Goal: Information Seeking & Learning: Learn about a topic

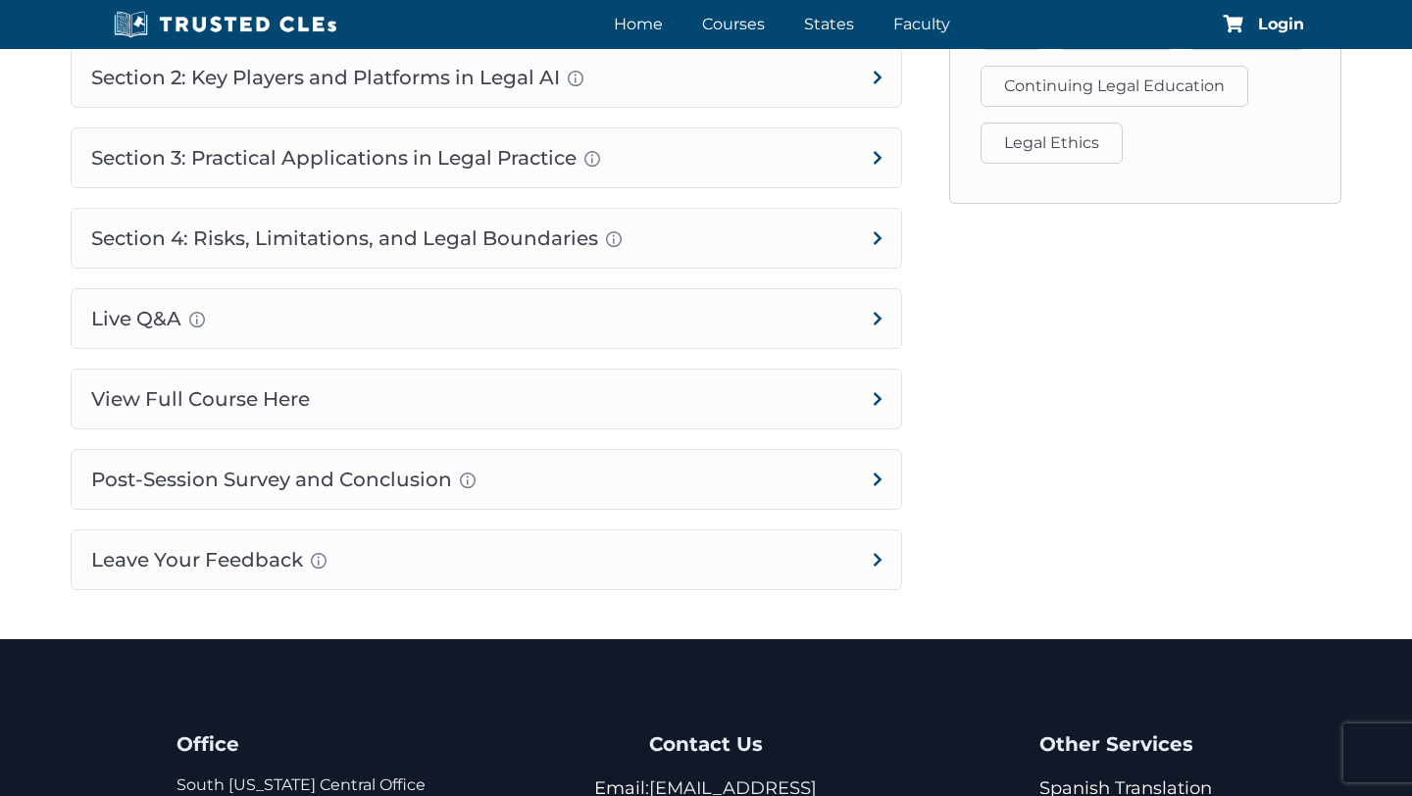
scroll to position [1244, 0]
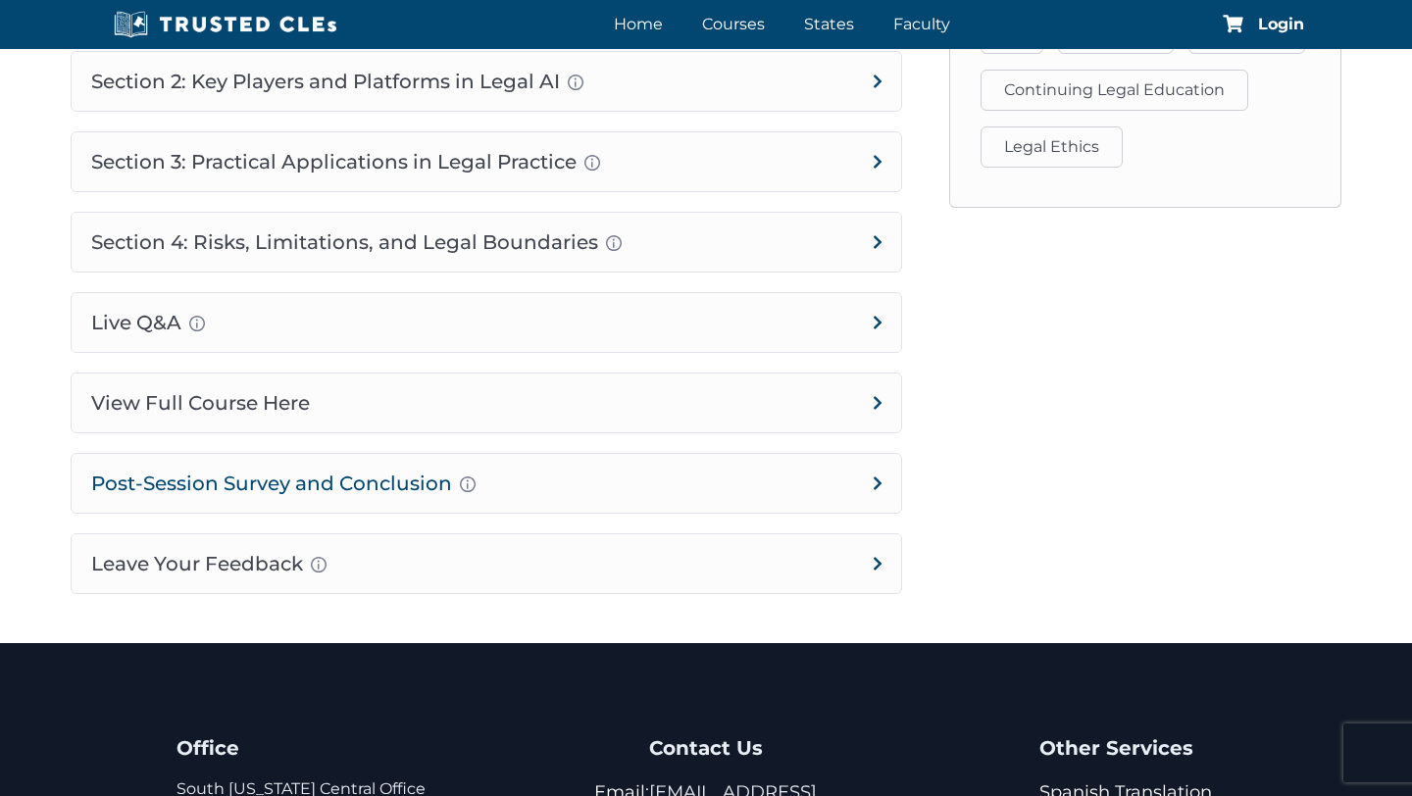
click at [638, 479] on h4 "Post-Session Survey and Conclusion Completion instructions for survey and atten…" at bounding box center [486, 483] width 829 height 59
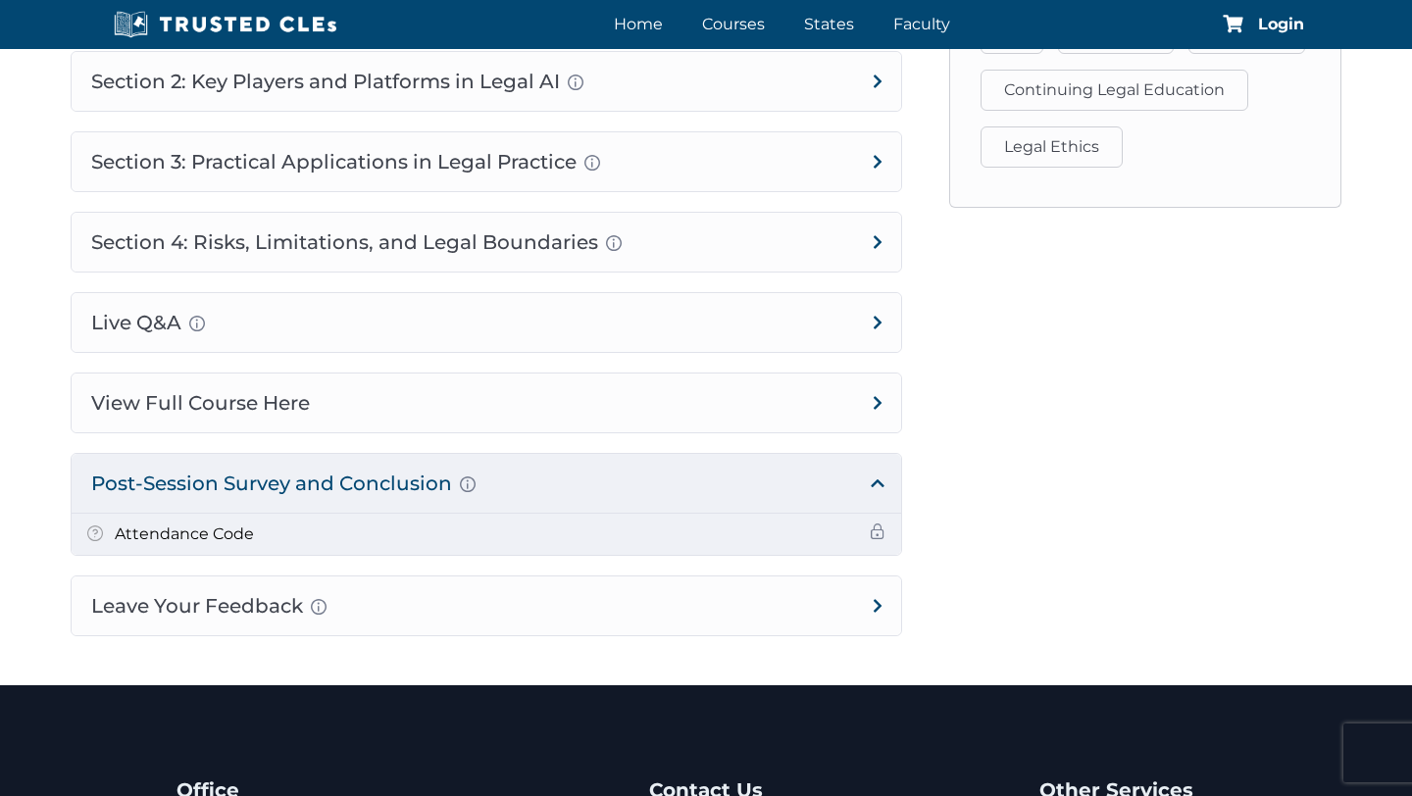
click at [624, 533] on li "Attendance Code" at bounding box center [486, 534] width 829 height 41
click at [232, 541] on h5 "Attendance Code" at bounding box center [184, 533] width 139 height 25
click at [874, 531] on span at bounding box center [877, 531] width 16 height 16
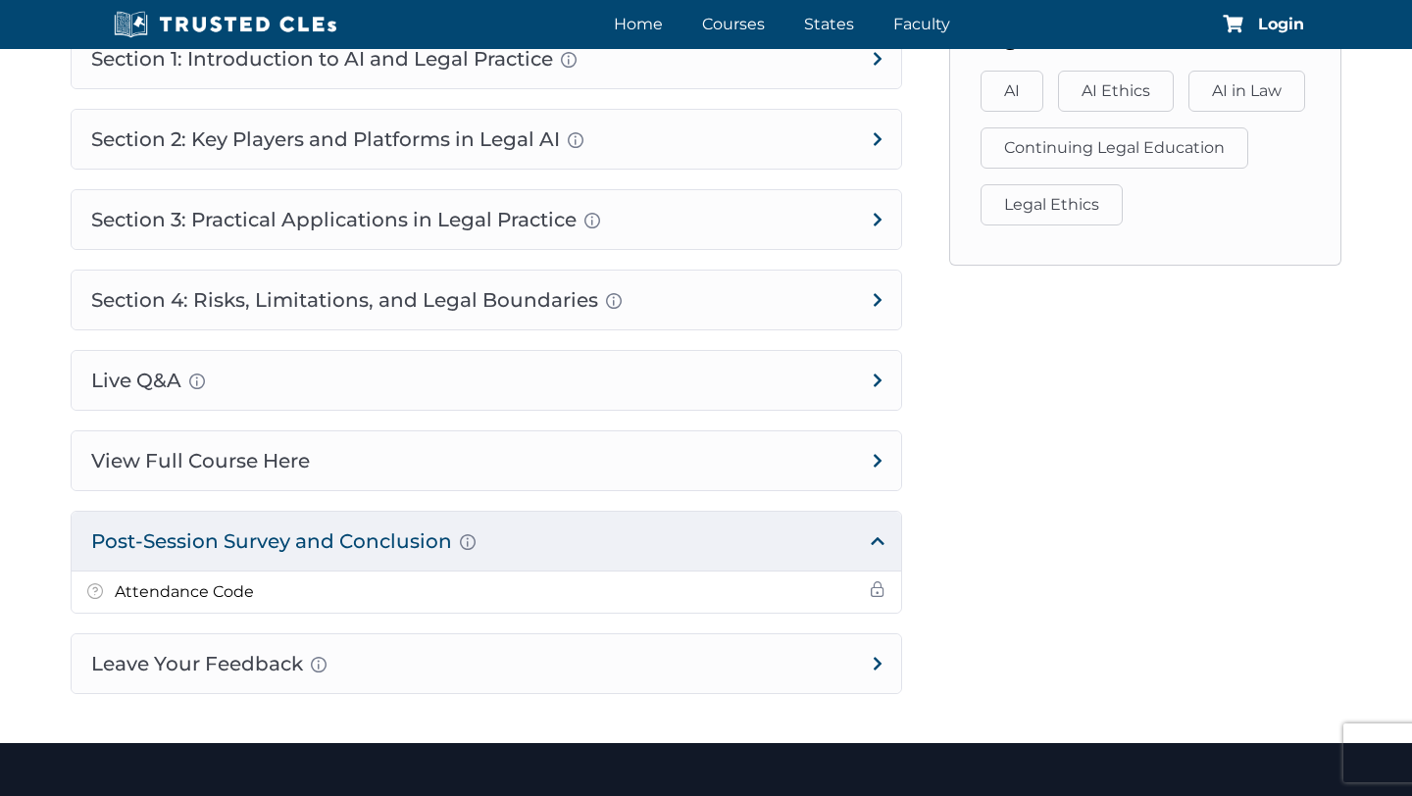
scroll to position [1268, 0]
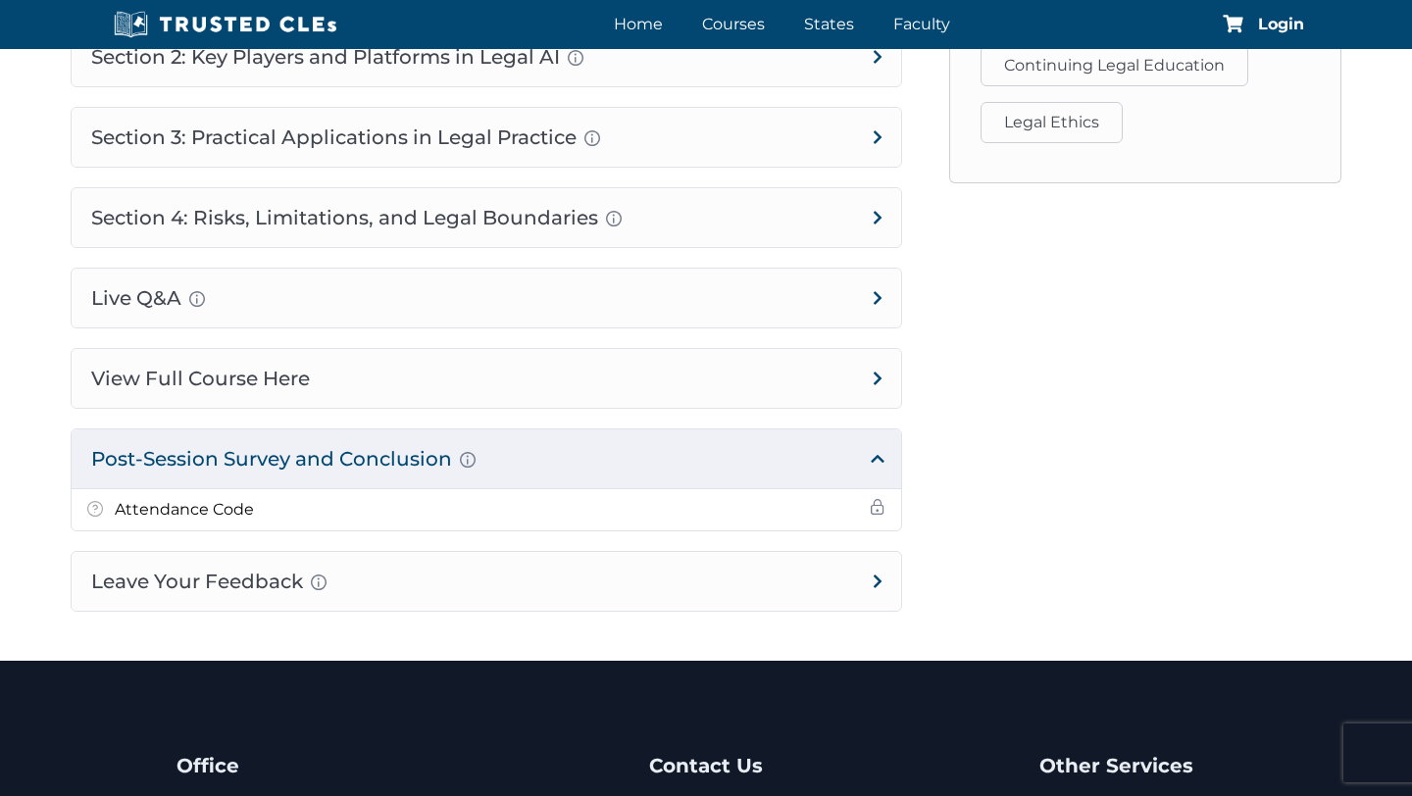
click at [625, 452] on h4 "Post-Session Survey and Conclusion Completion instructions for survey and atten…" at bounding box center [486, 458] width 829 height 59
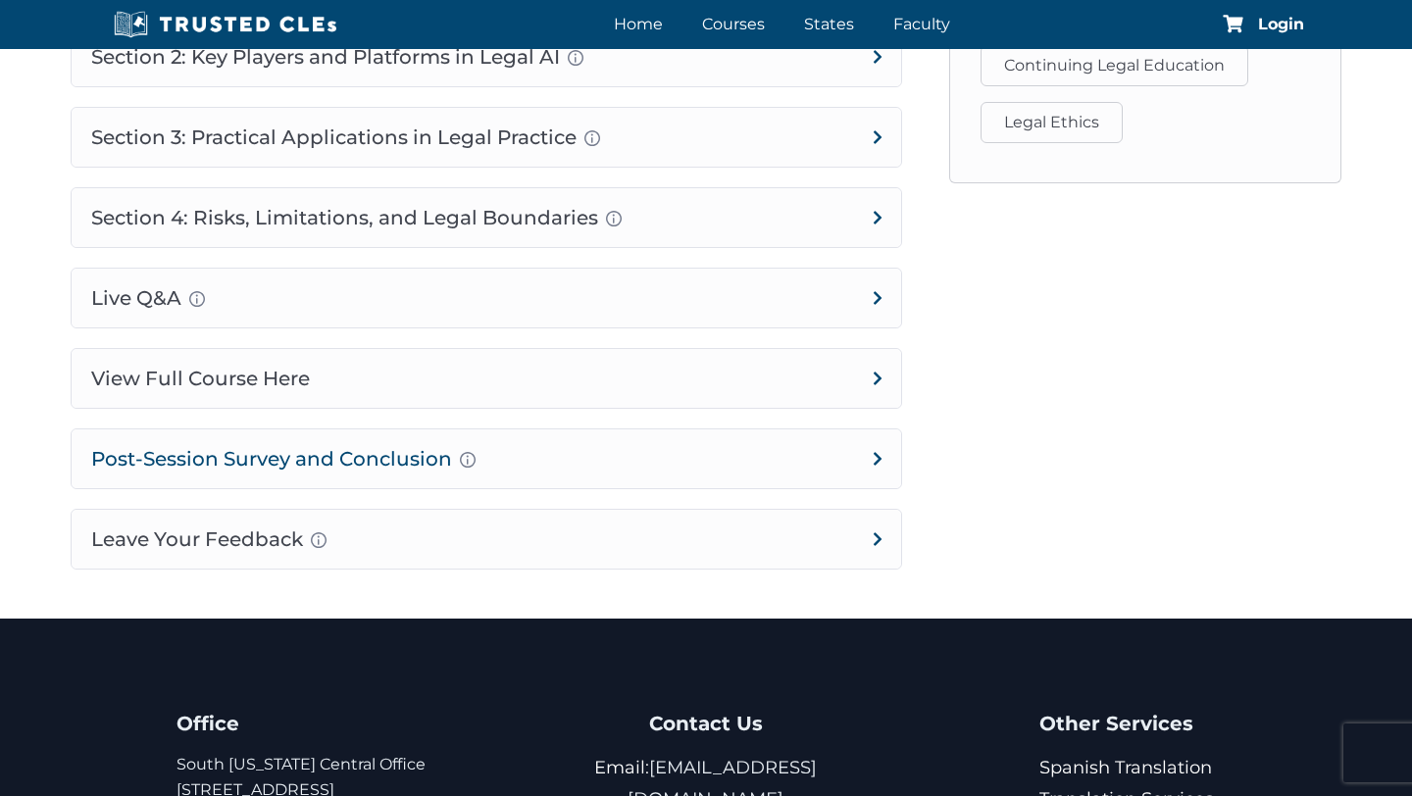
click at [625, 452] on h4 "Post-Session Survey and Conclusion Completion instructions for survey and atten…" at bounding box center [486, 458] width 829 height 59
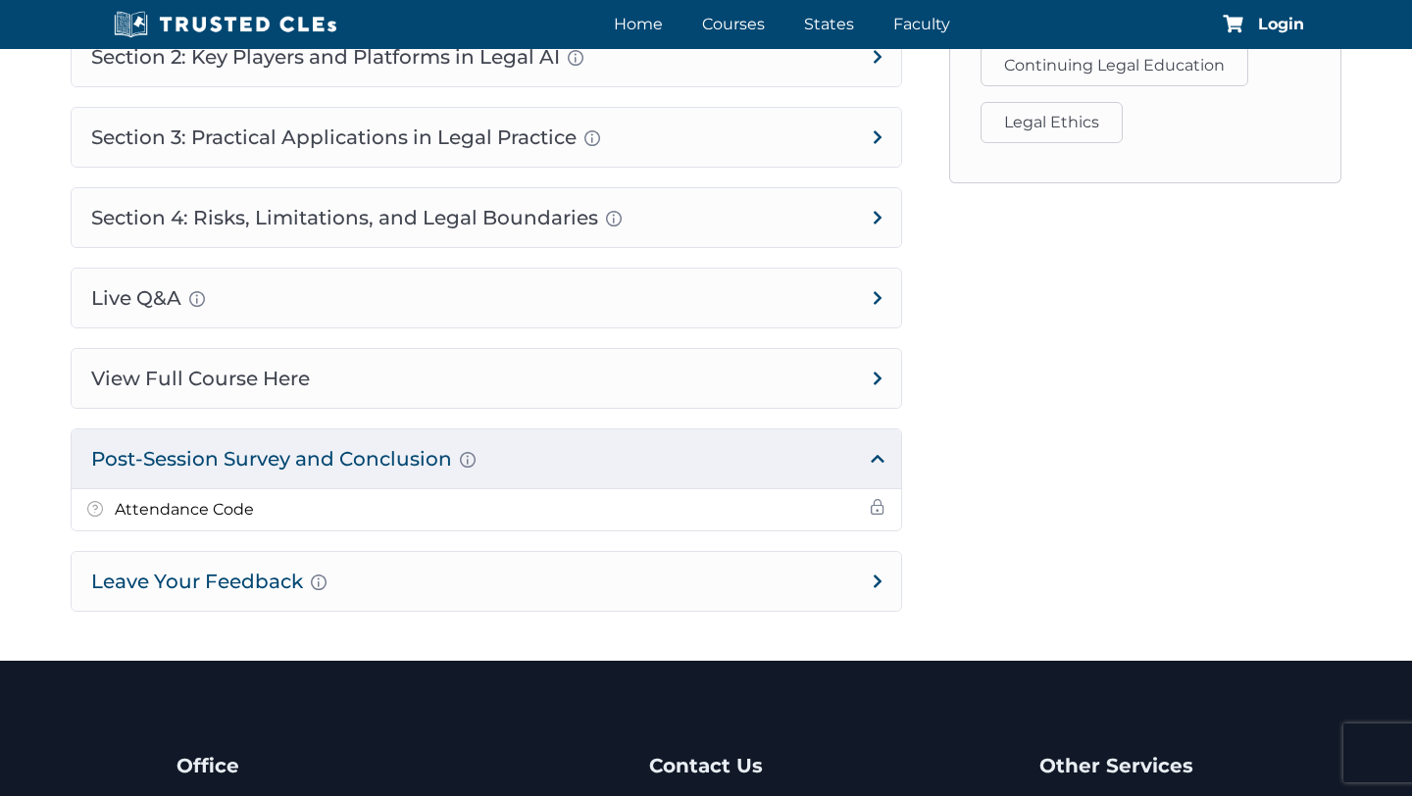
click at [694, 586] on h4 "Leave Your Feedback Use this space to share your thoughts about this course, if…" at bounding box center [486, 581] width 829 height 59
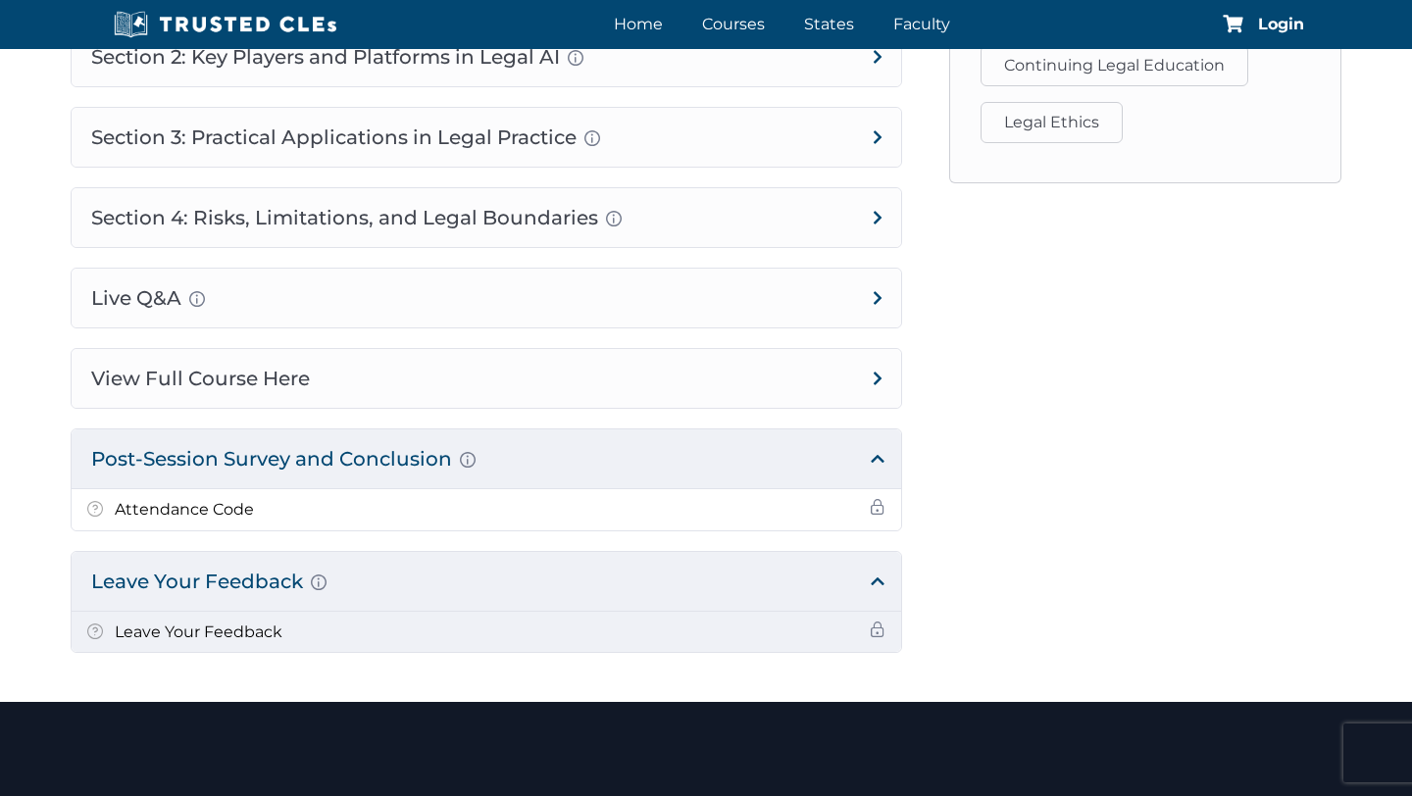
click at [723, 631] on li "Leave Your Feedback" at bounding box center [486, 632] width 829 height 41
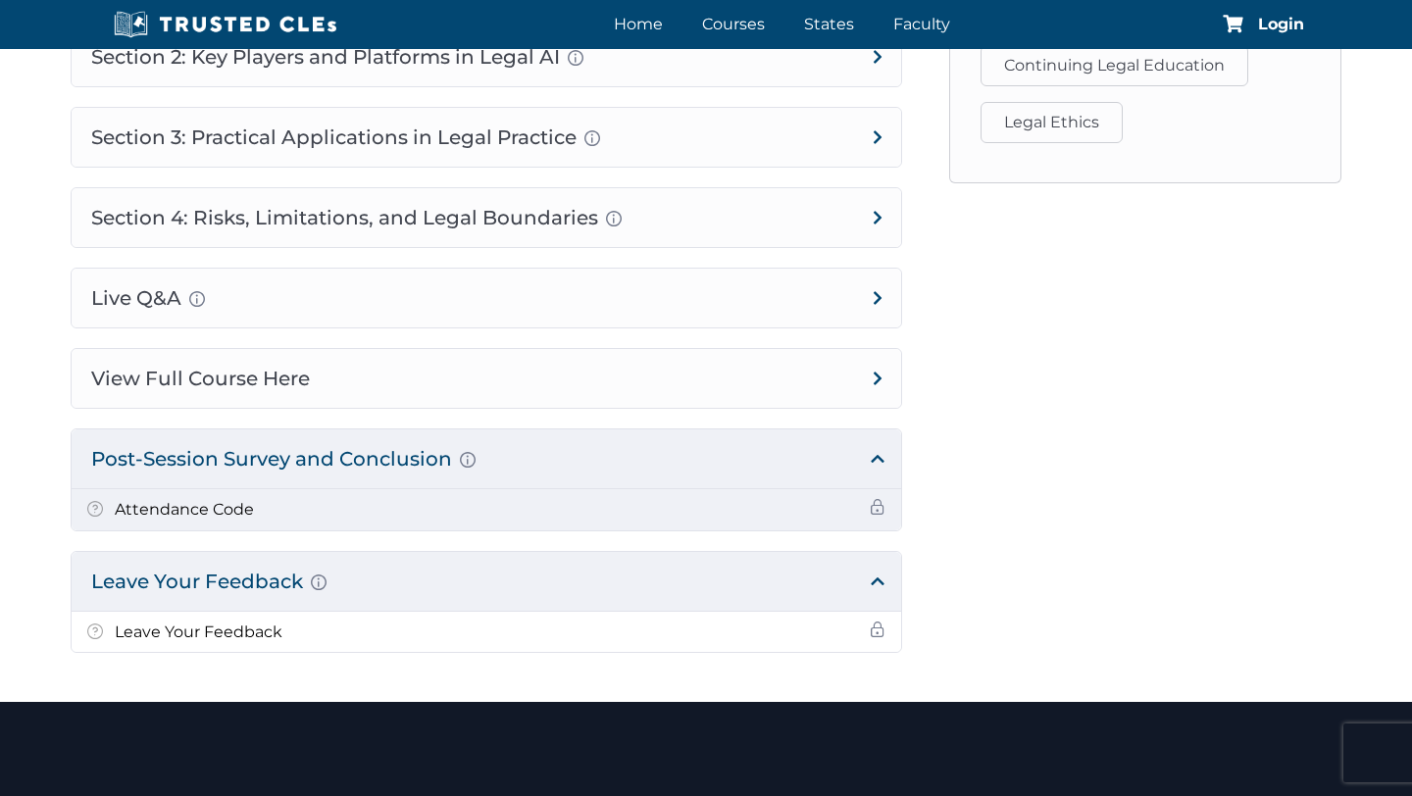
click at [653, 509] on li "Attendance Code" at bounding box center [486, 509] width 829 height 41
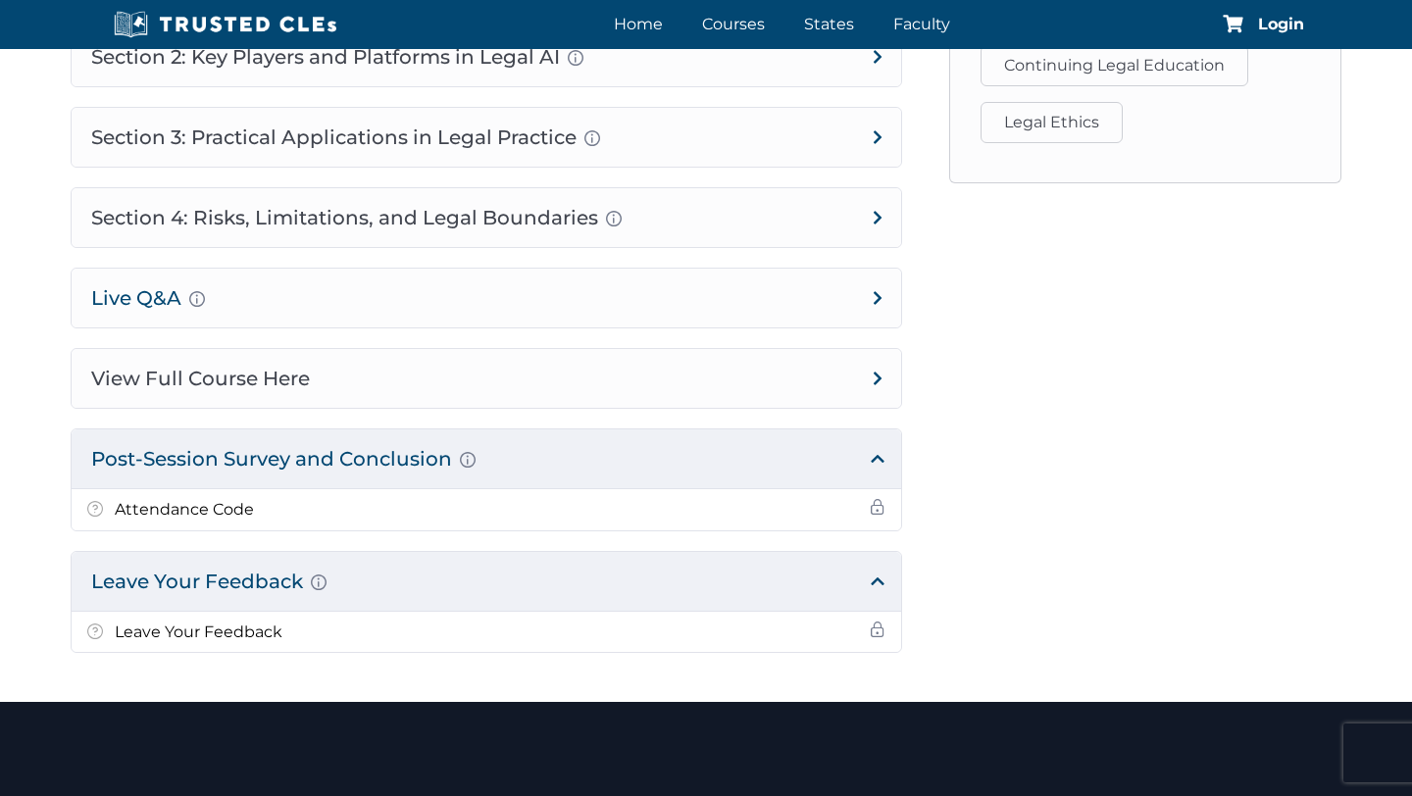
click at [609, 279] on h4 "Live Q&A Audience-submitted questions Practical clarification and follow-up" at bounding box center [486, 298] width 829 height 59
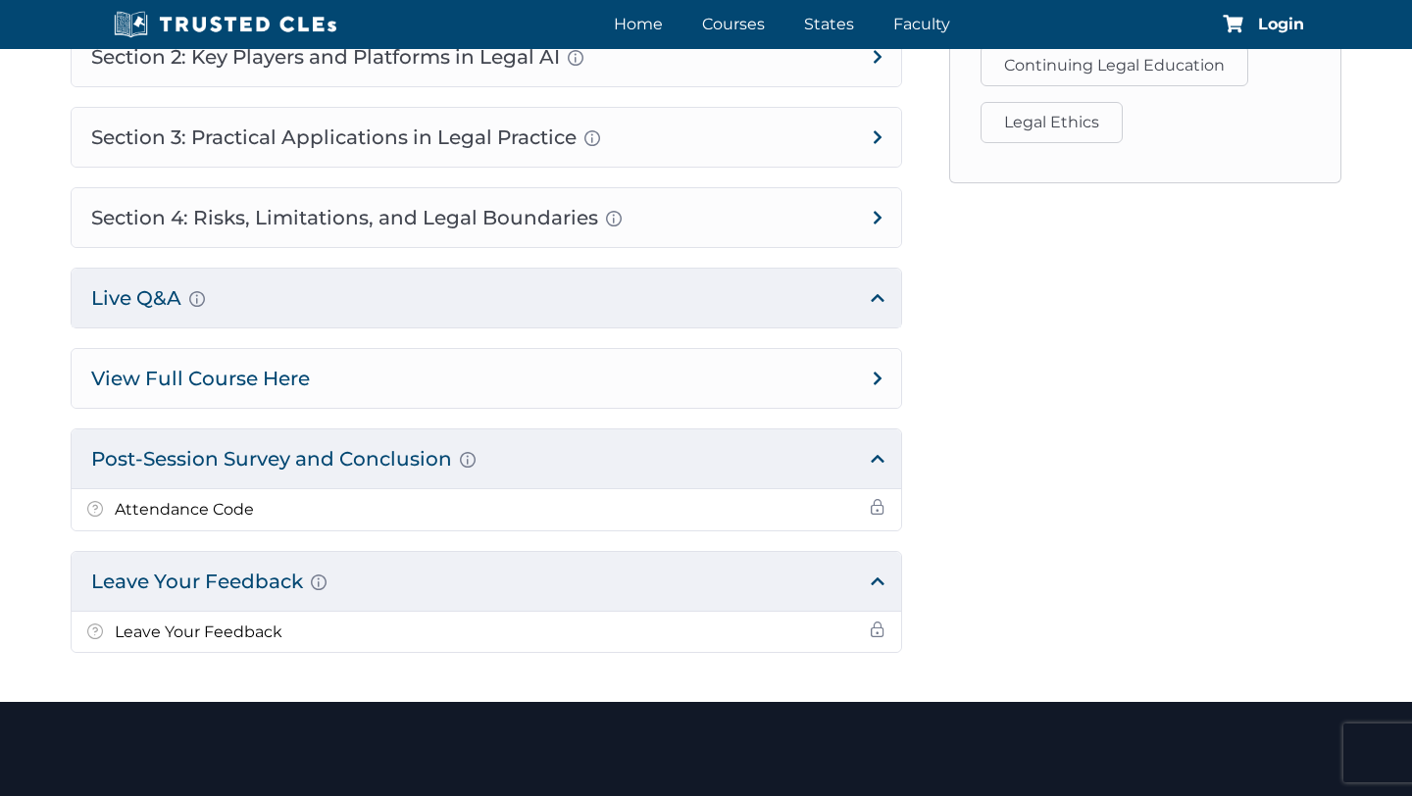
click at [620, 358] on h4 "View Full Course Here" at bounding box center [486, 378] width 829 height 59
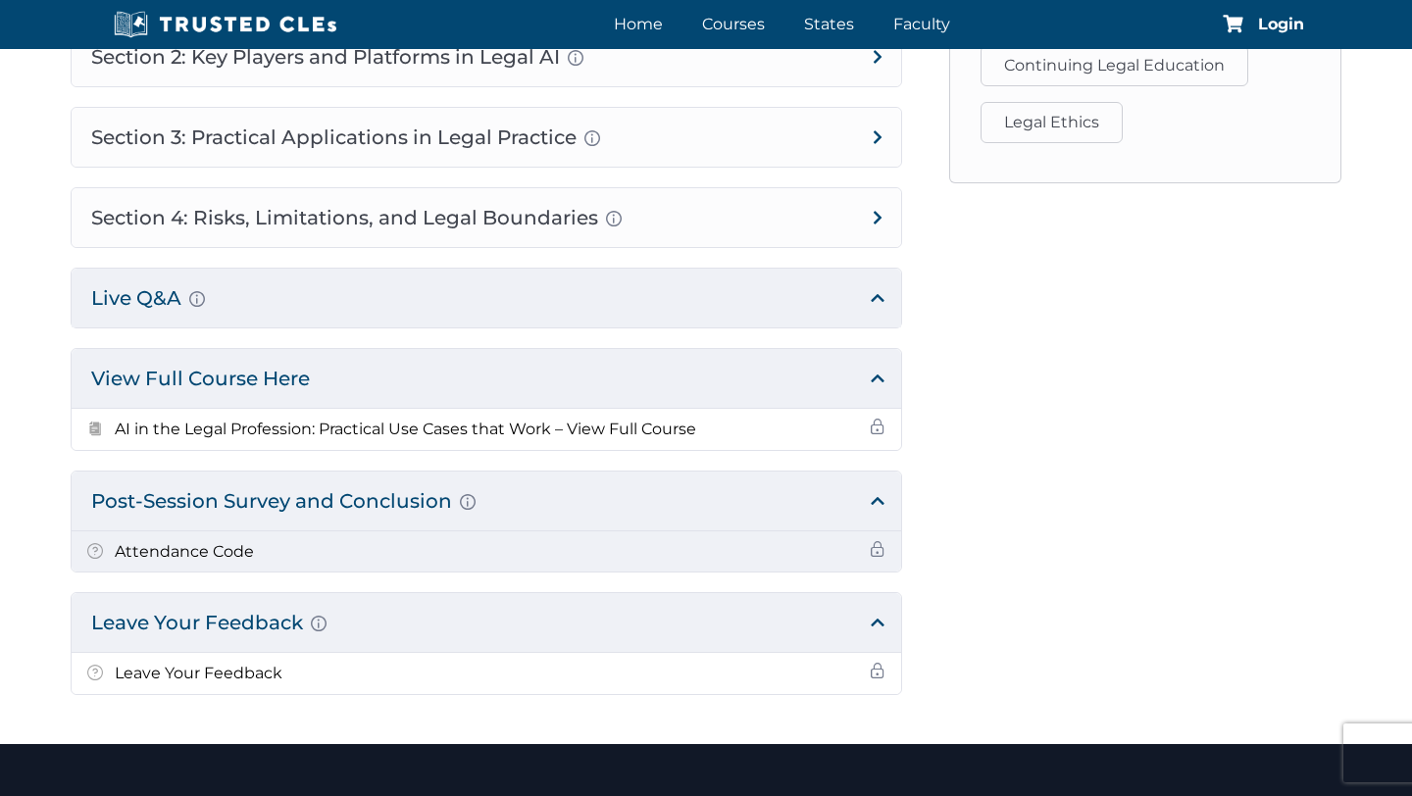
click at [97, 547] on span at bounding box center [95, 554] width 16 height 22
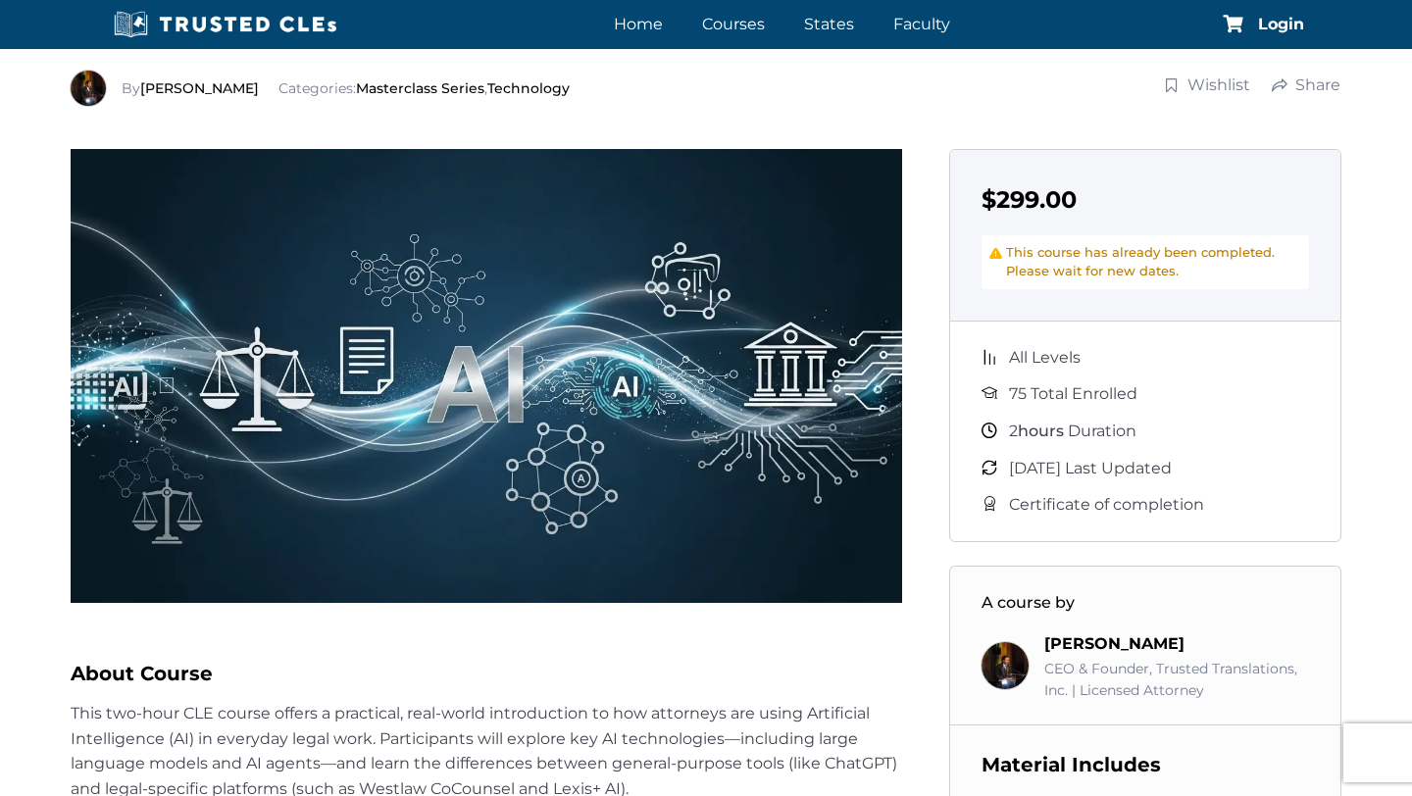
scroll to position [0, 0]
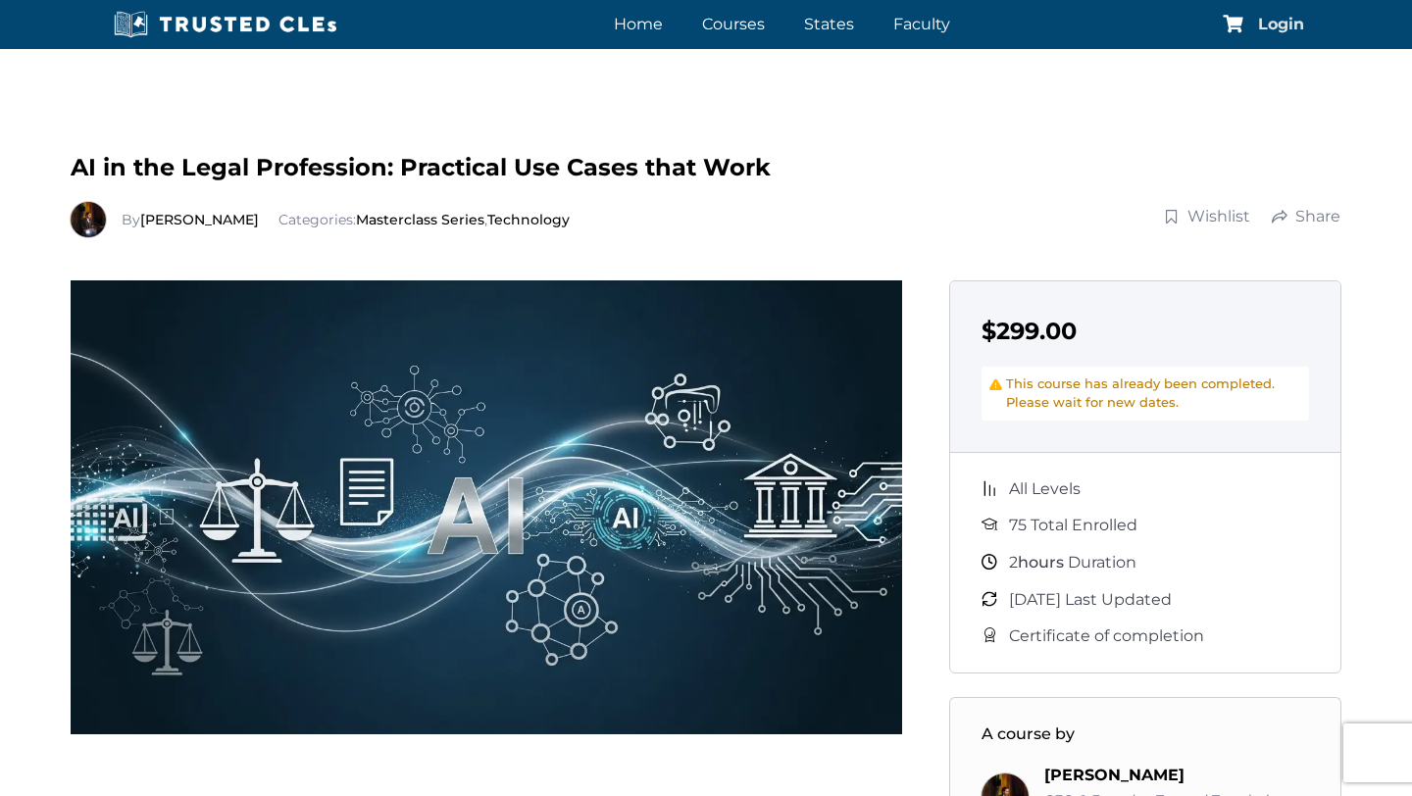
click at [1294, 25] on span "Login" at bounding box center [1281, 25] width 46 height 16
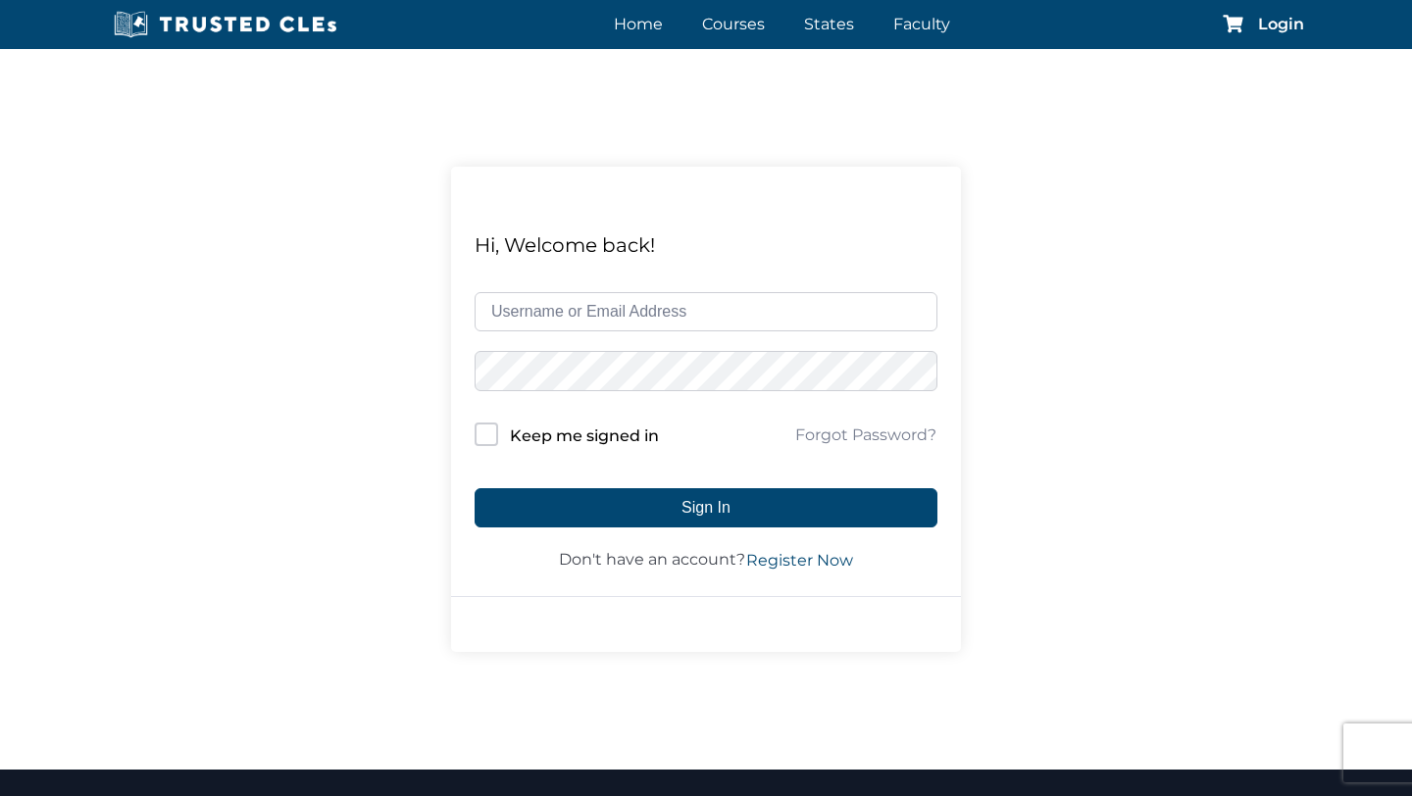
click at [729, 310] on input "text" at bounding box center [705, 311] width 463 height 39
type input "E"
type input "[PERSON_NAME][EMAIL_ADDRESS][DOMAIN_NAME]"
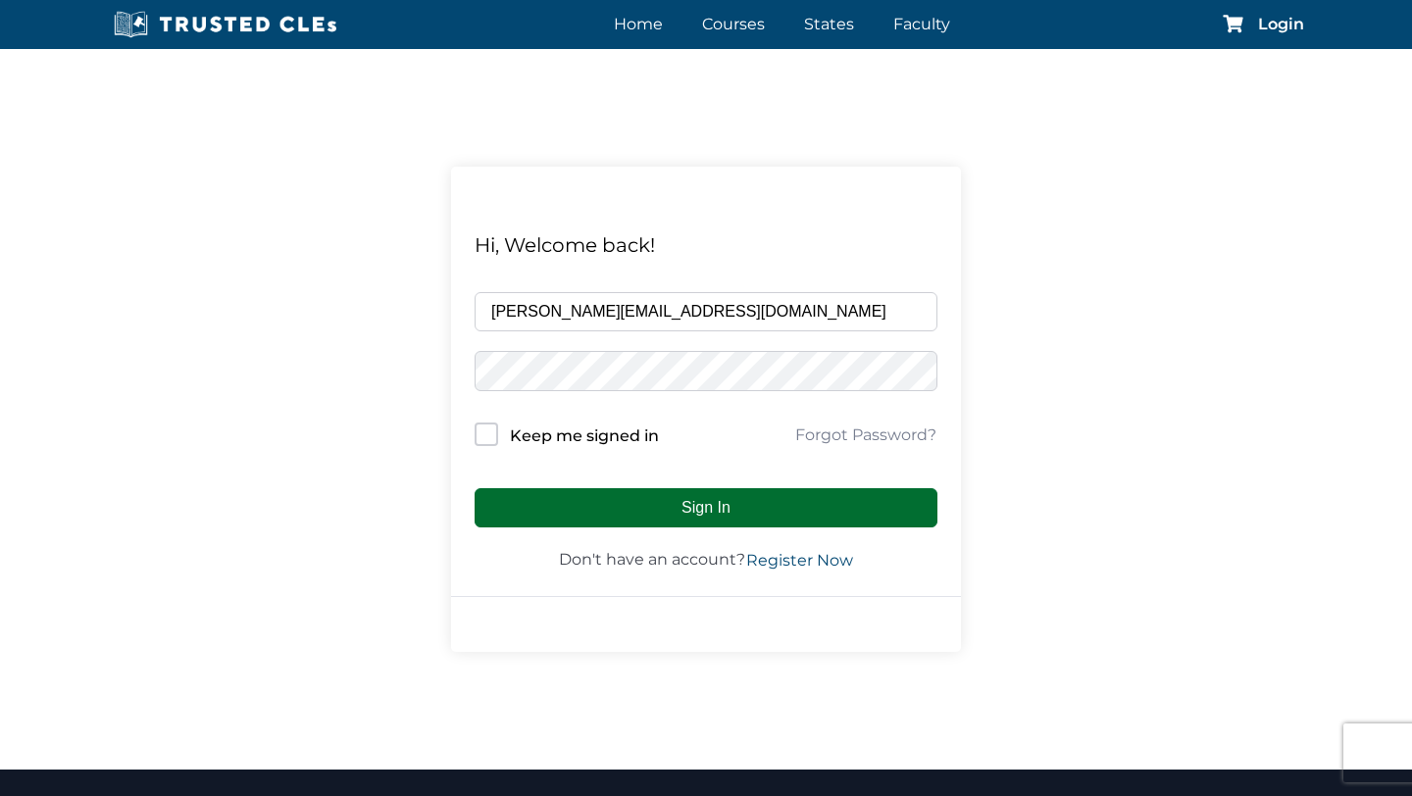
click at [689, 508] on button "Sign In" at bounding box center [705, 507] width 463 height 39
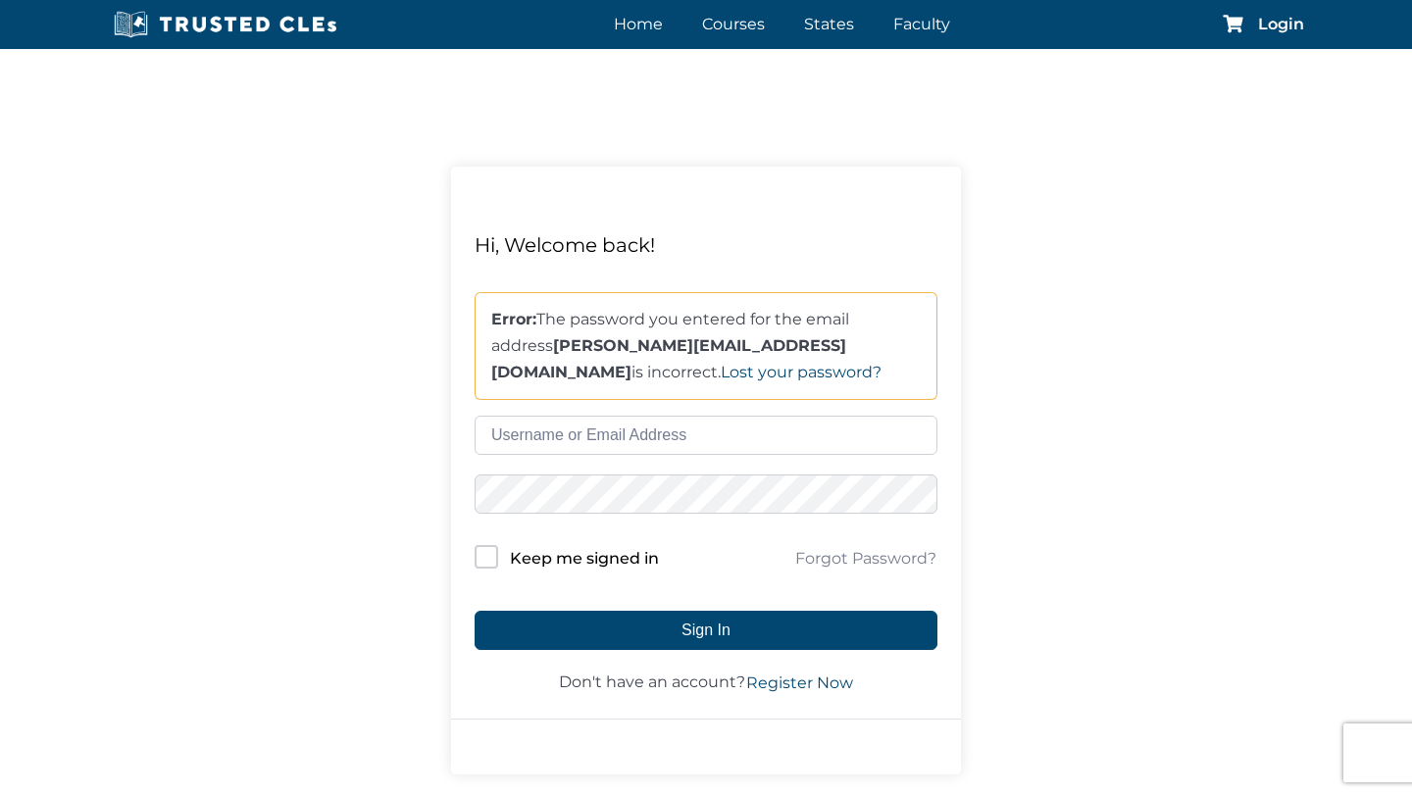
click at [665, 438] on input "text" at bounding box center [705, 435] width 463 height 39
type input "[PERSON_NAME][EMAIL_ADDRESS][DOMAIN_NAME]"
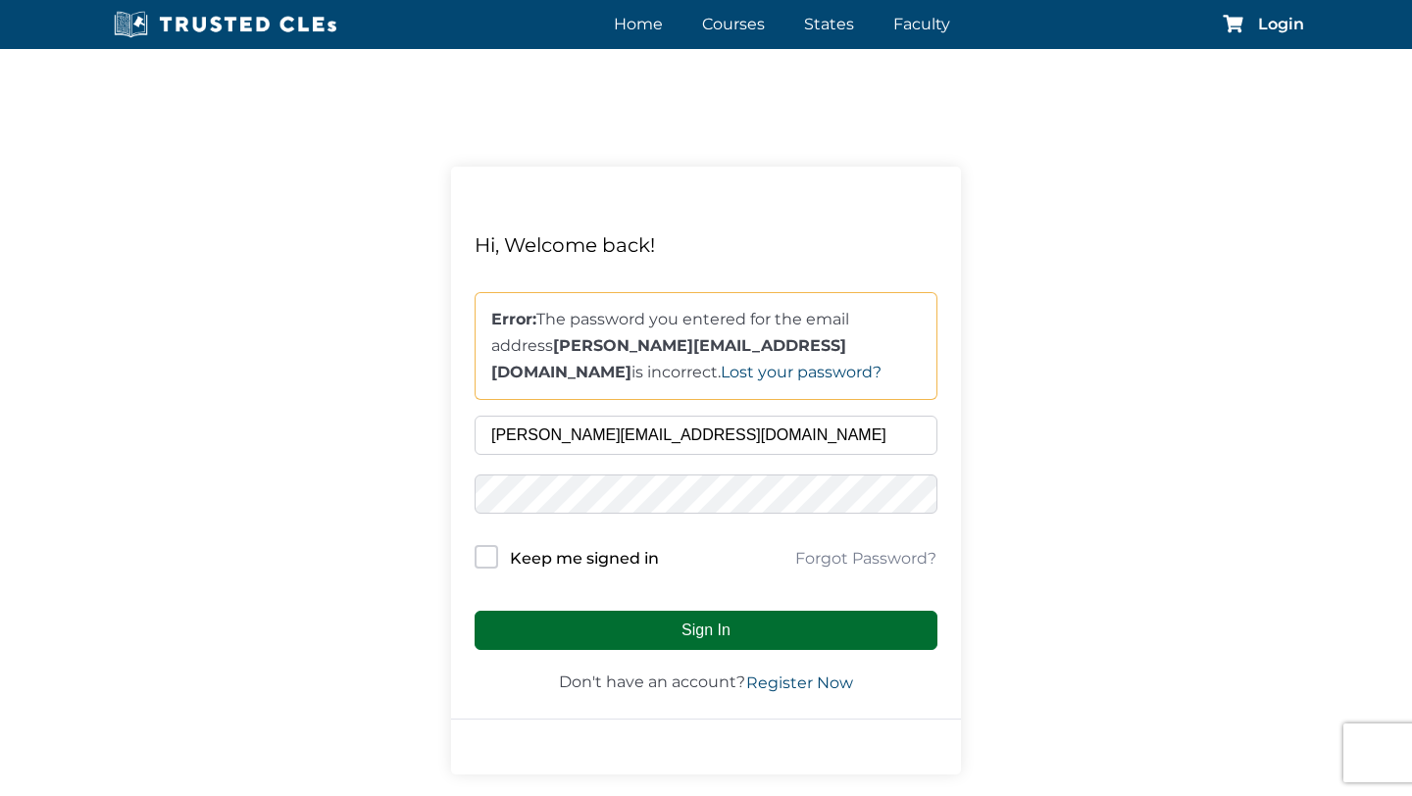
click at [674, 623] on button "Sign In" at bounding box center [705, 630] width 463 height 39
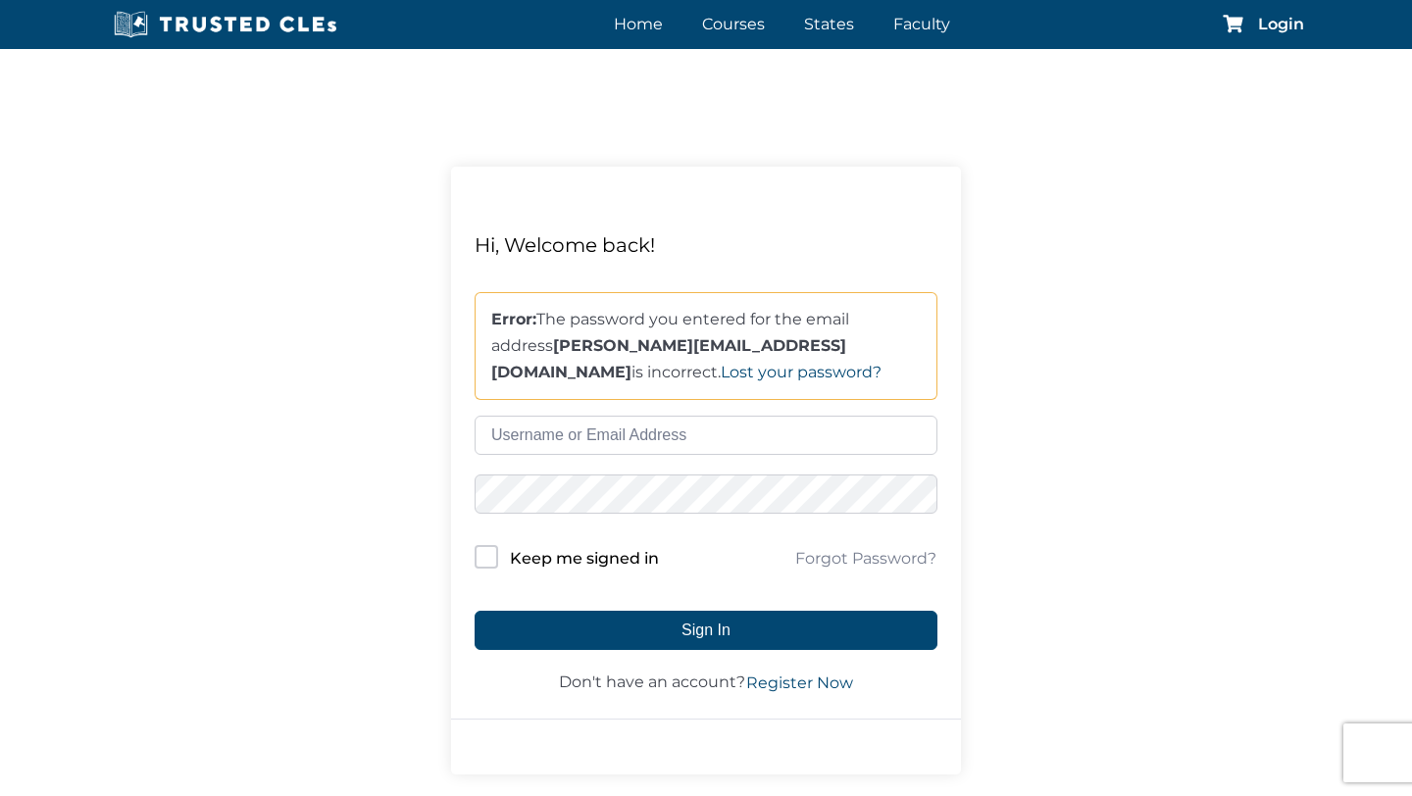
click at [626, 437] on input "text" at bounding box center [705, 435] width 463 height 39
click at [474, 611] on button "Sign In" at bounding box center [705, 630] width 463 height 39
type input "[PERSON_NAME][EMAIL_ADDRESS][DOMAIN_NAME]"
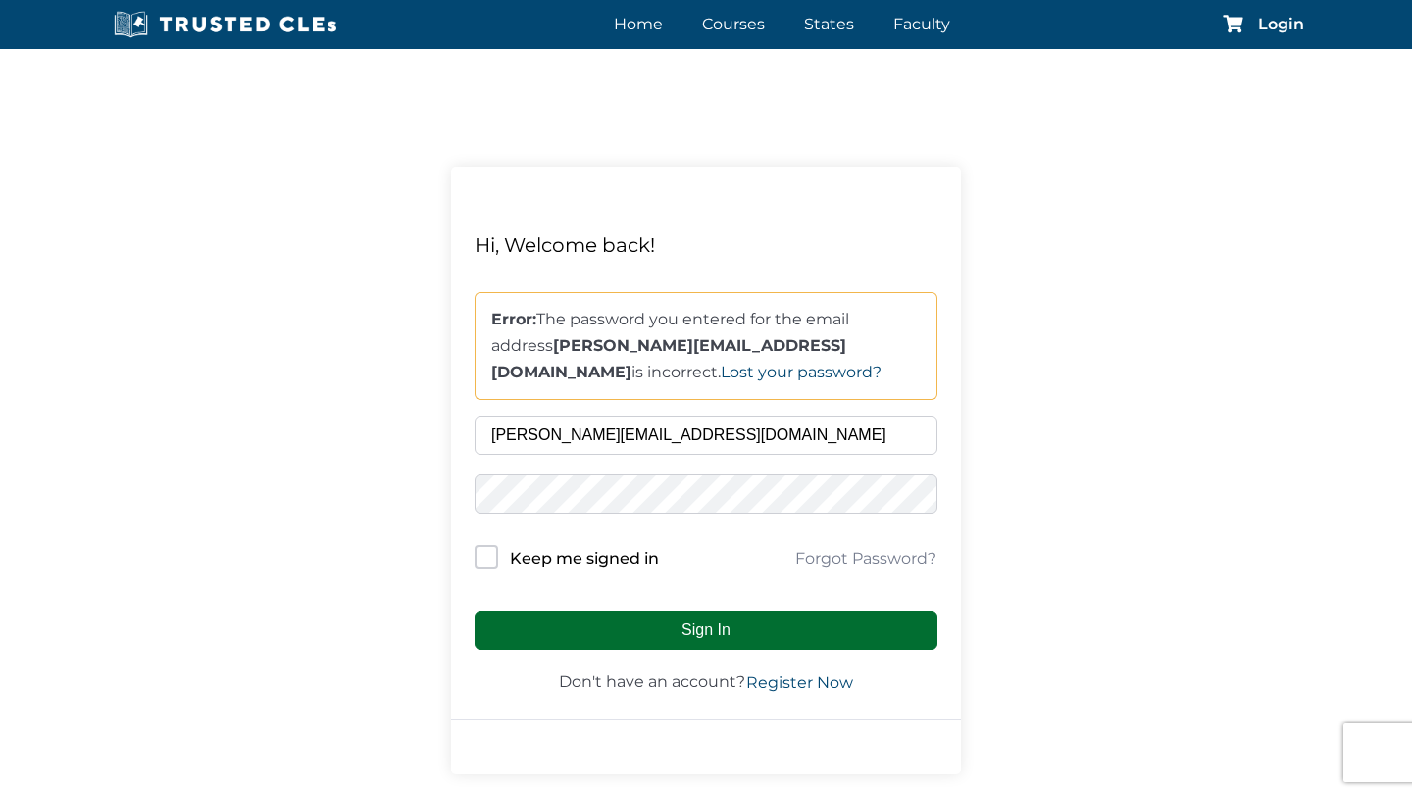
click at [707, 627] on button "Sign In" at bounding box center [705, 630] width 463 height 39
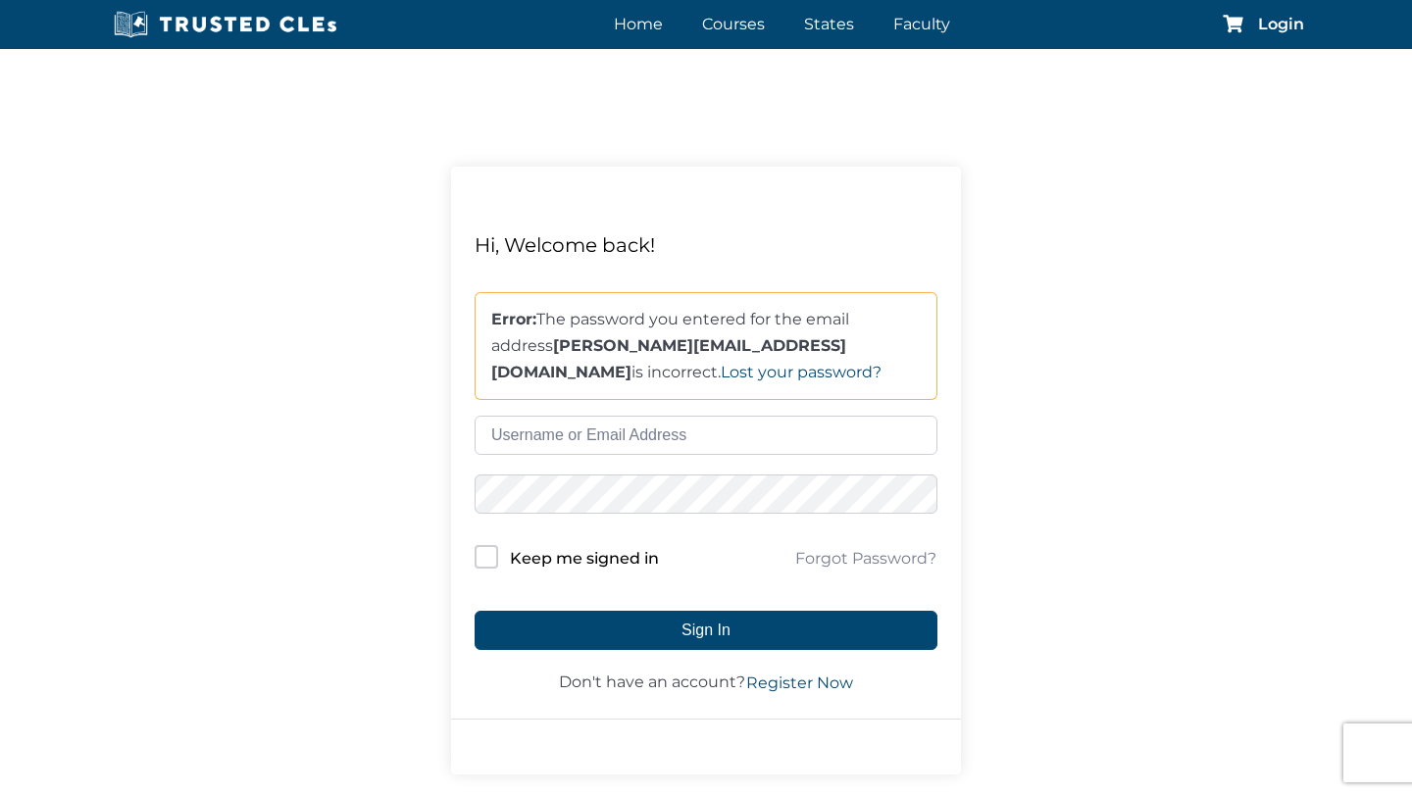
click at [657, 440] on input "text" at bounding box center [705, 435] width 463 height 39
type input "eric@ericratinoff.com"
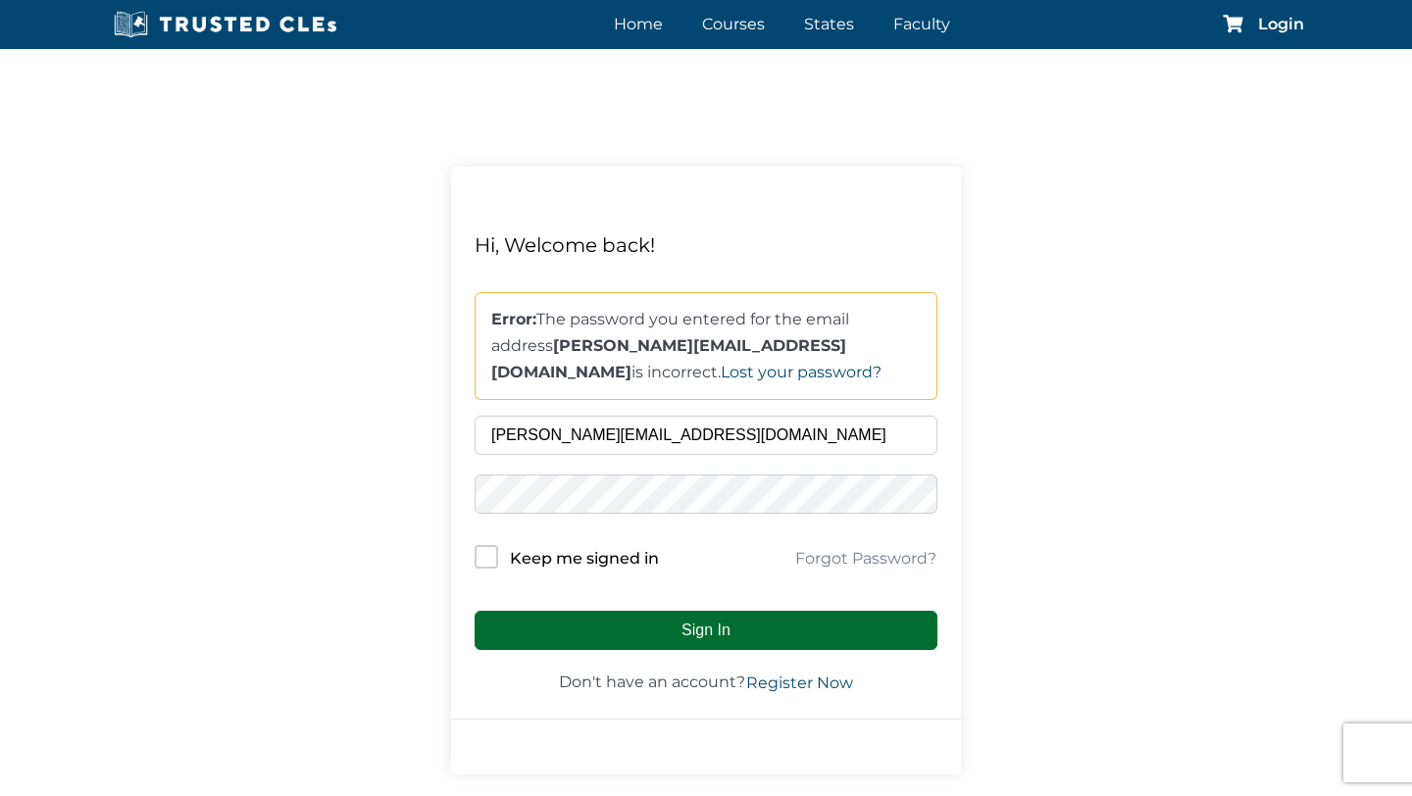
click at [677, 625] on button "Sign In" at bounding box center [705, 630] width 463 height 39
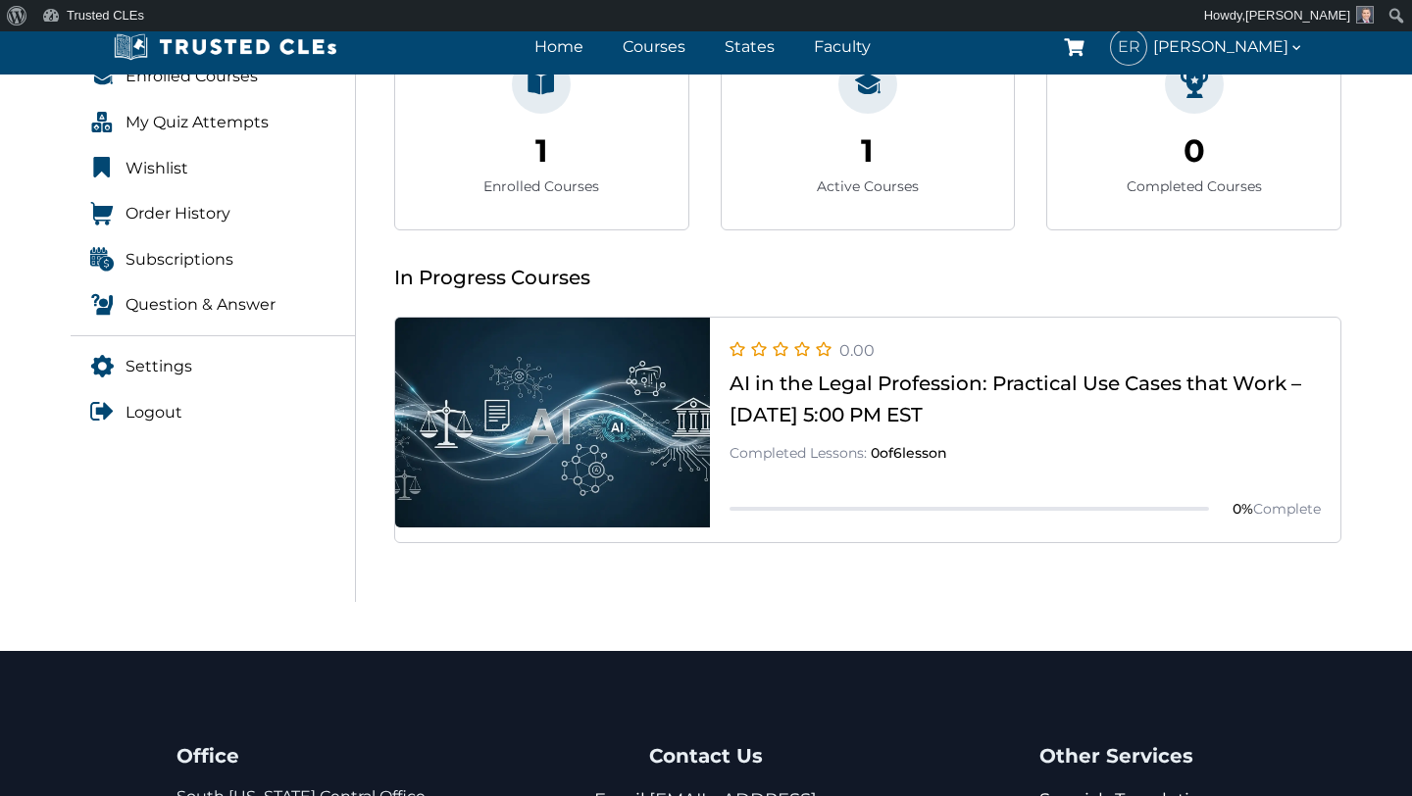
scroll to position [399, 0]
click at [845, 543] on link at bounding box center [867, 543] width 945 height 0
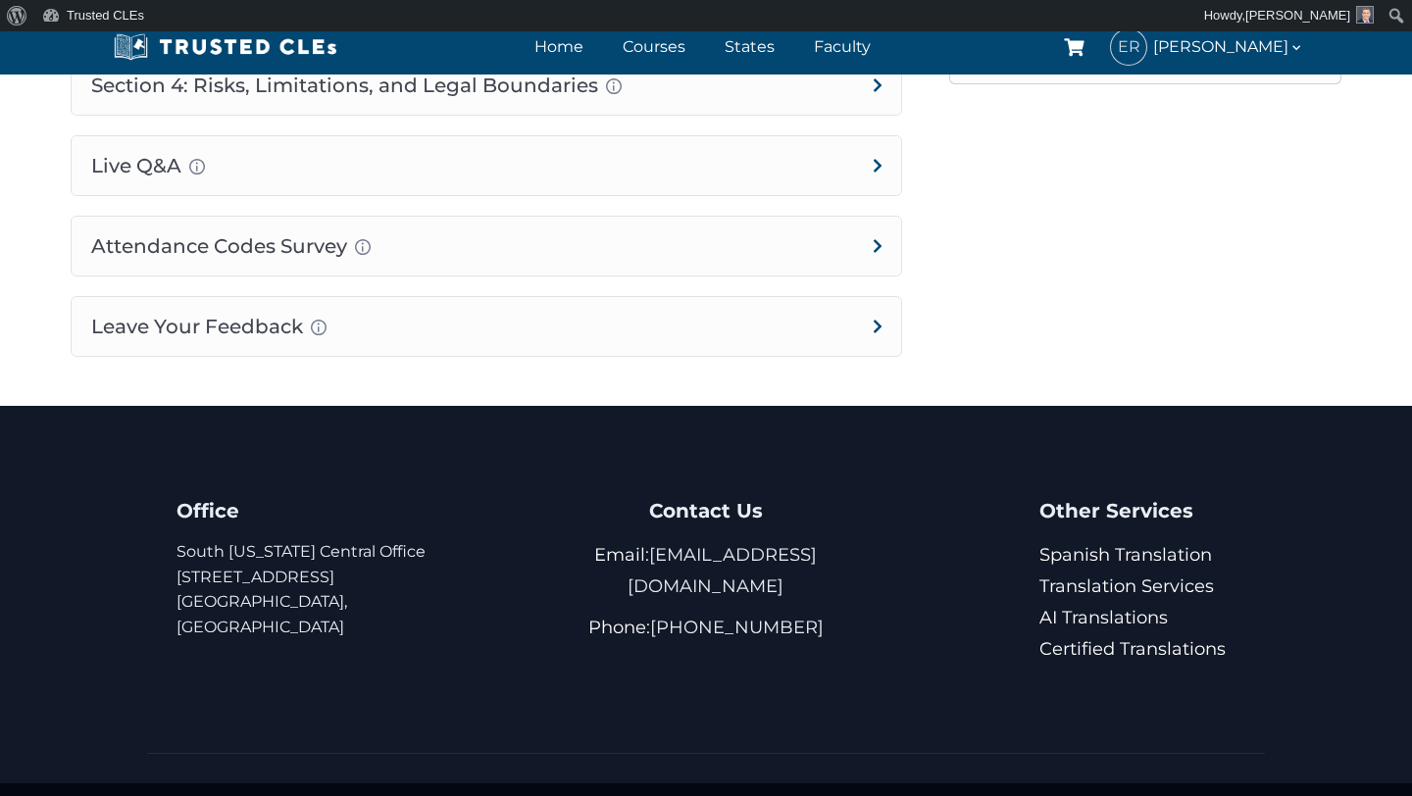
scroll to position [1656, 0]
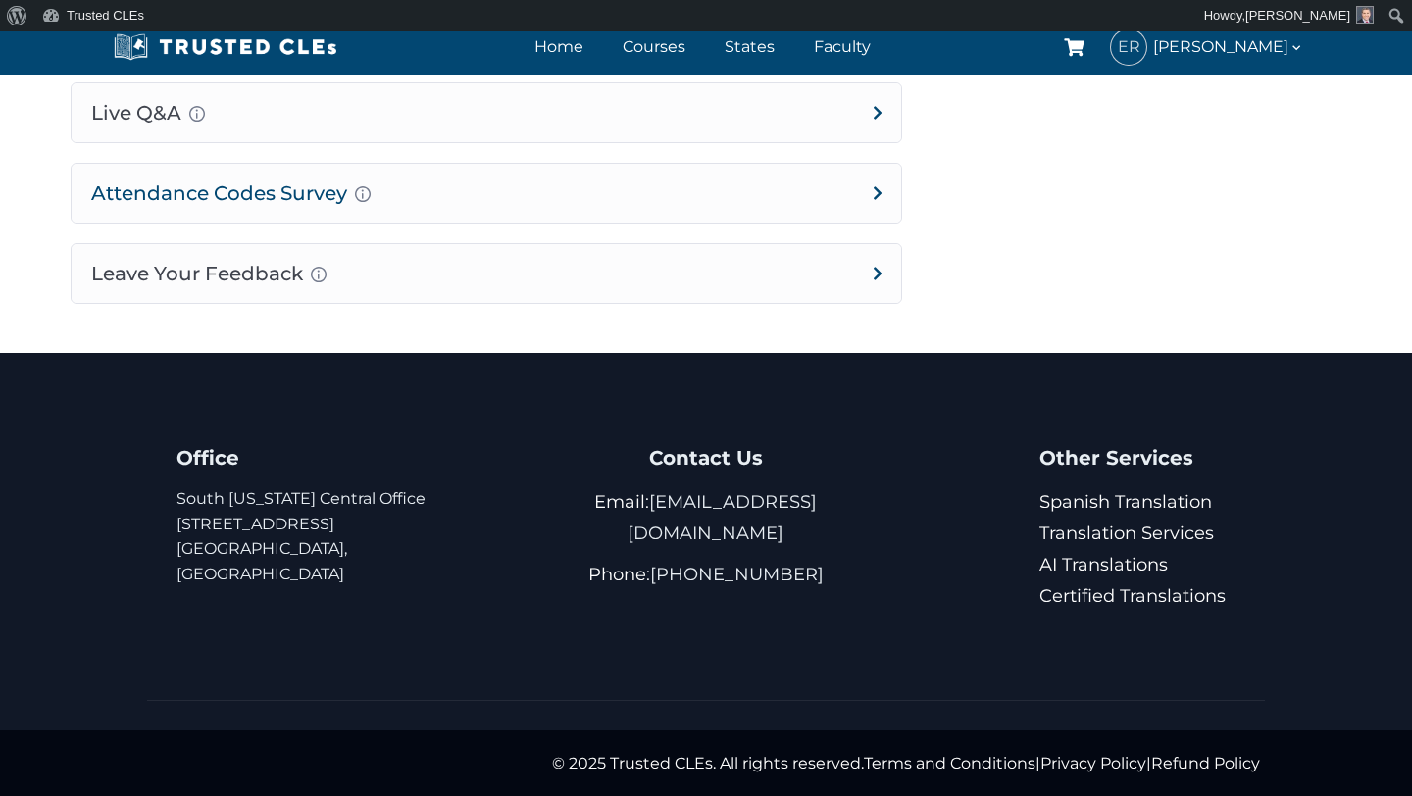
click at [755, 195] on h4 "Attendance Codes Survey Completion instructions for survey and attendance Final…" at bounding box center [486, 193] width 829 height 59
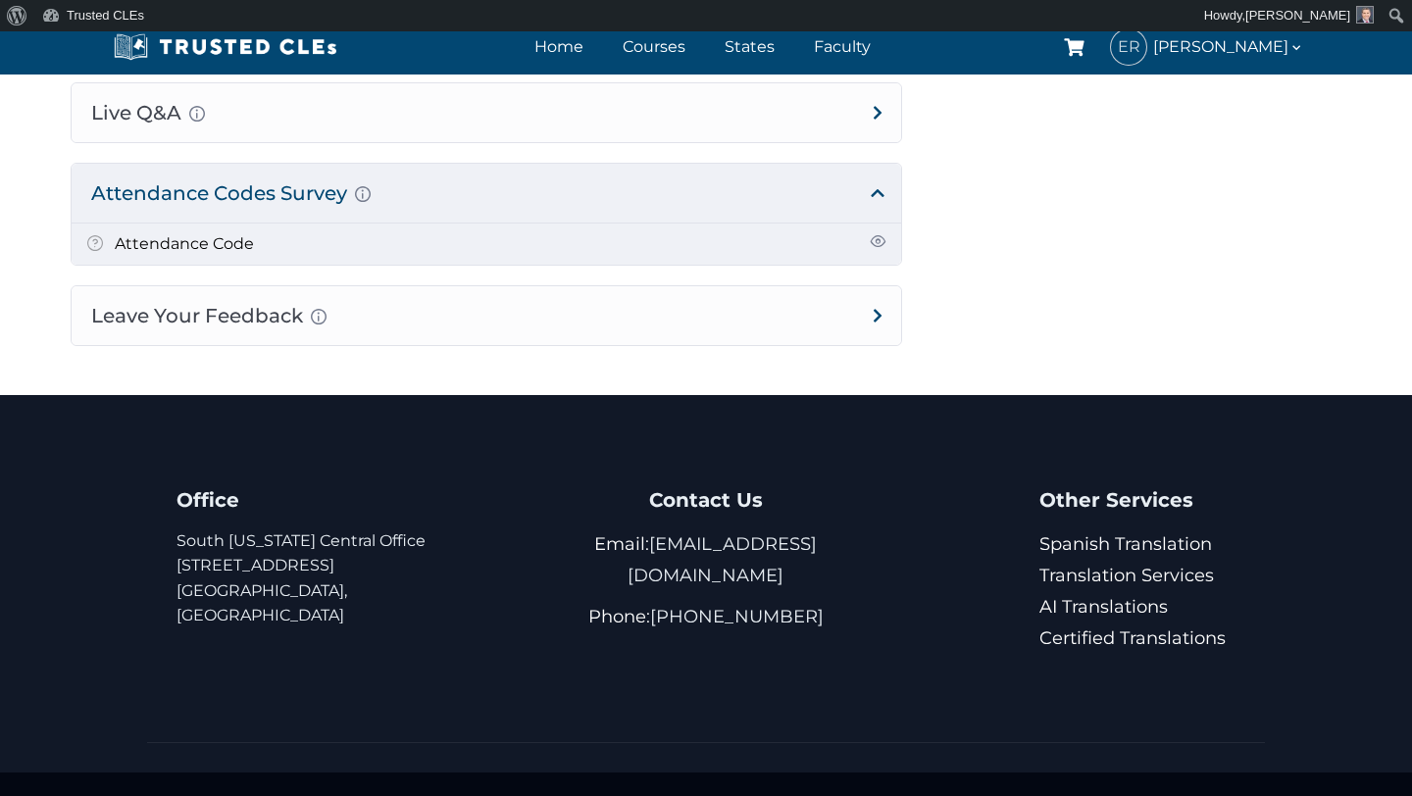
click at [738, 240] on li "Attendance Code" at bounding box center [486, 243] width 829 height 41
click at [877, 240] on span at bounding box center [877, 241] width 16 height 16
click at [186, 242] on link "Attendance Code" at bounding box center [184, 243] width 139 height 19
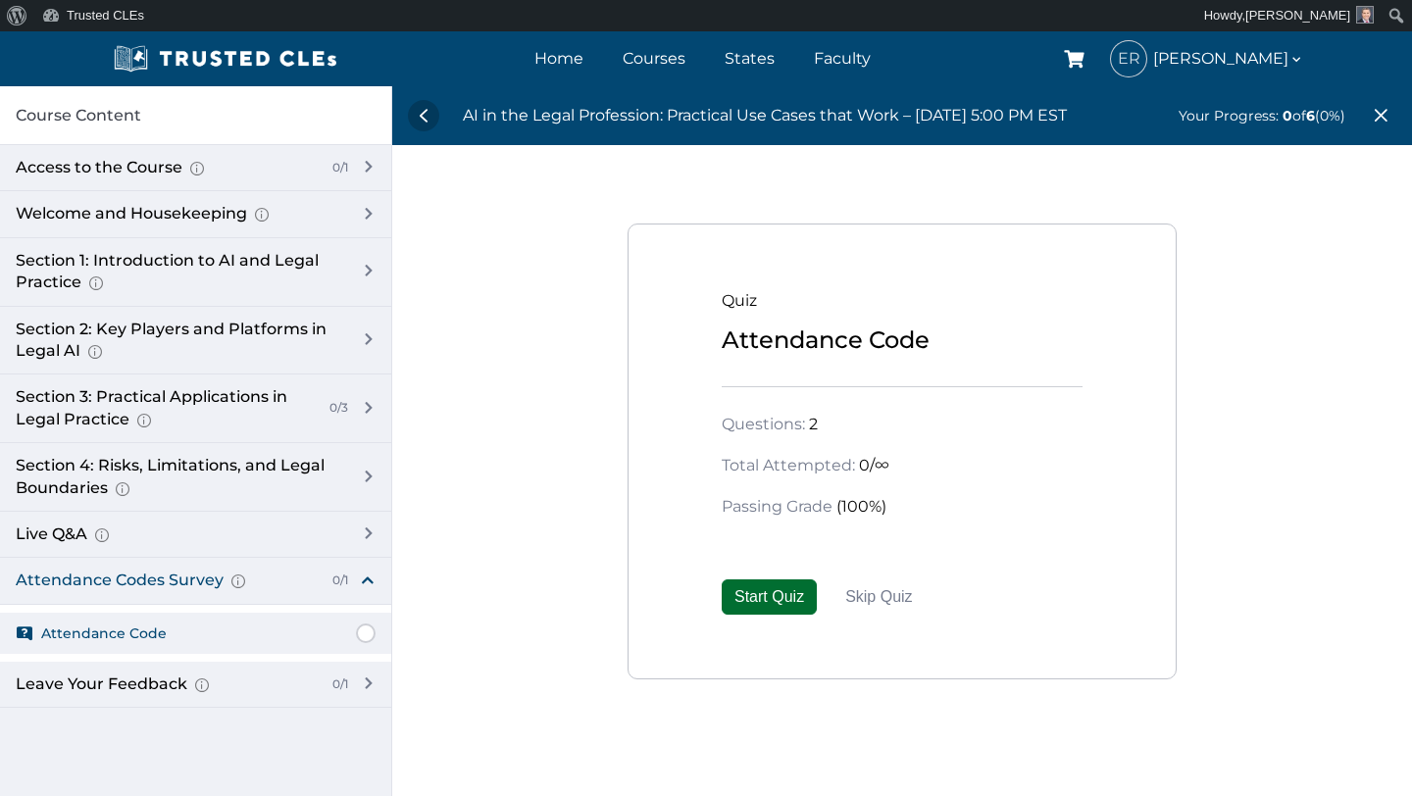
click at [755, 593] on button "Start Quiz" at bounding box center [768, 596] width 95 height 35
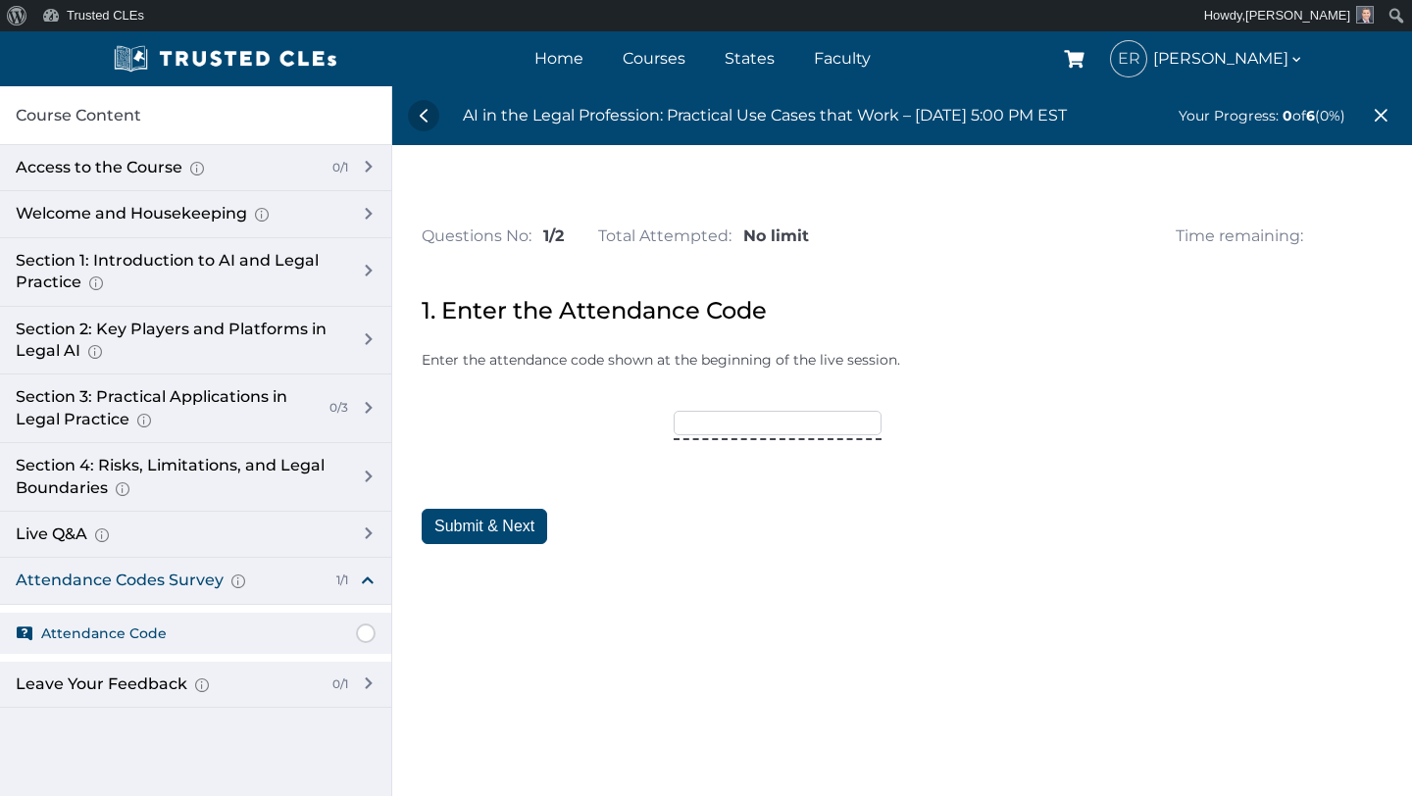
click at [739, 425] on input"] "text" at bounding box center [777, 423] width 208 height 24
type input"] "TRUSTED15"
click button "Submit & Next" at bounding box center [483, 526] width 125 height 35
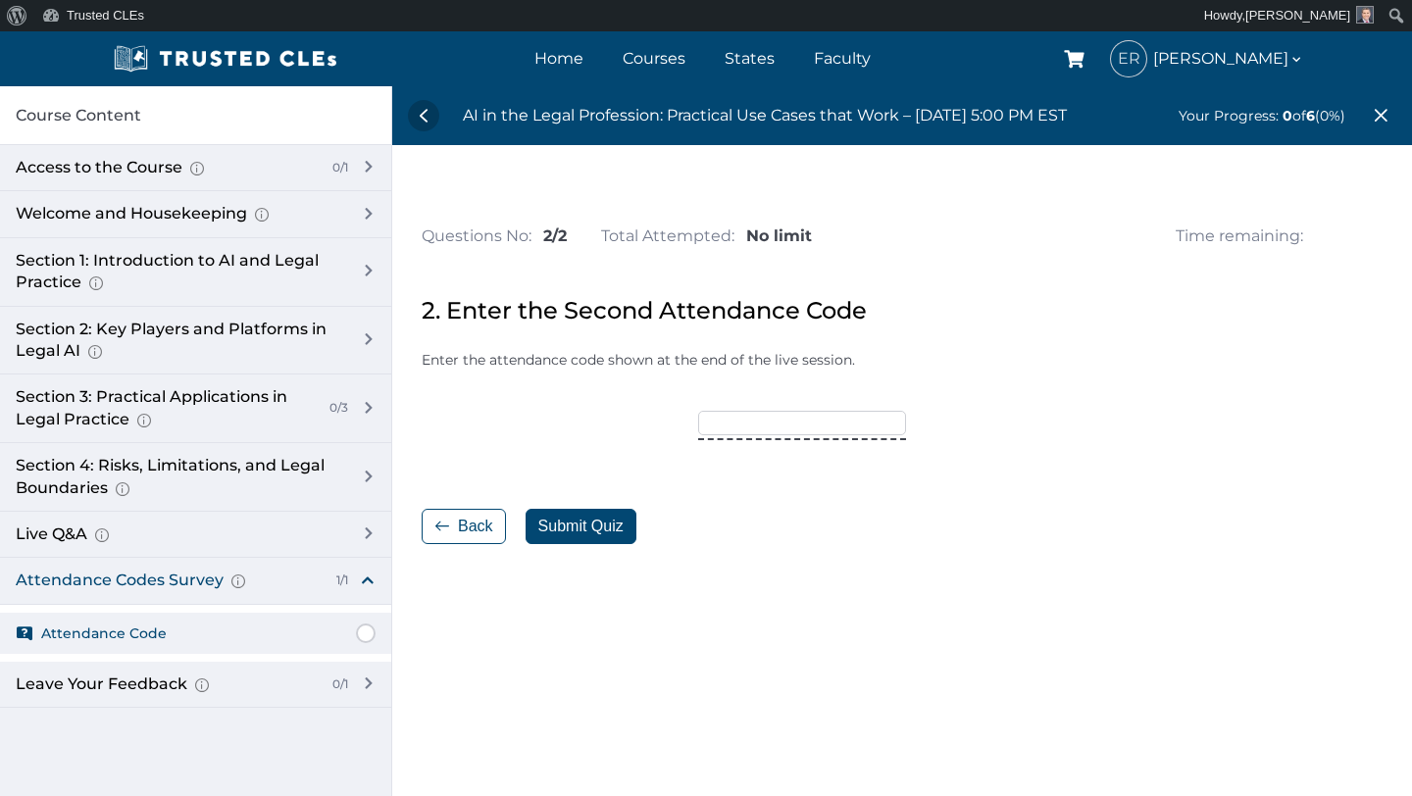
click at [739, 425] on input"] "text" at bounding box center [802, 423] width 208 height 24
type input"] "OCTOBER25"
click at [586, 520] on button "Submit Quiz" at bounding box center [580, 526] width 111 height 35
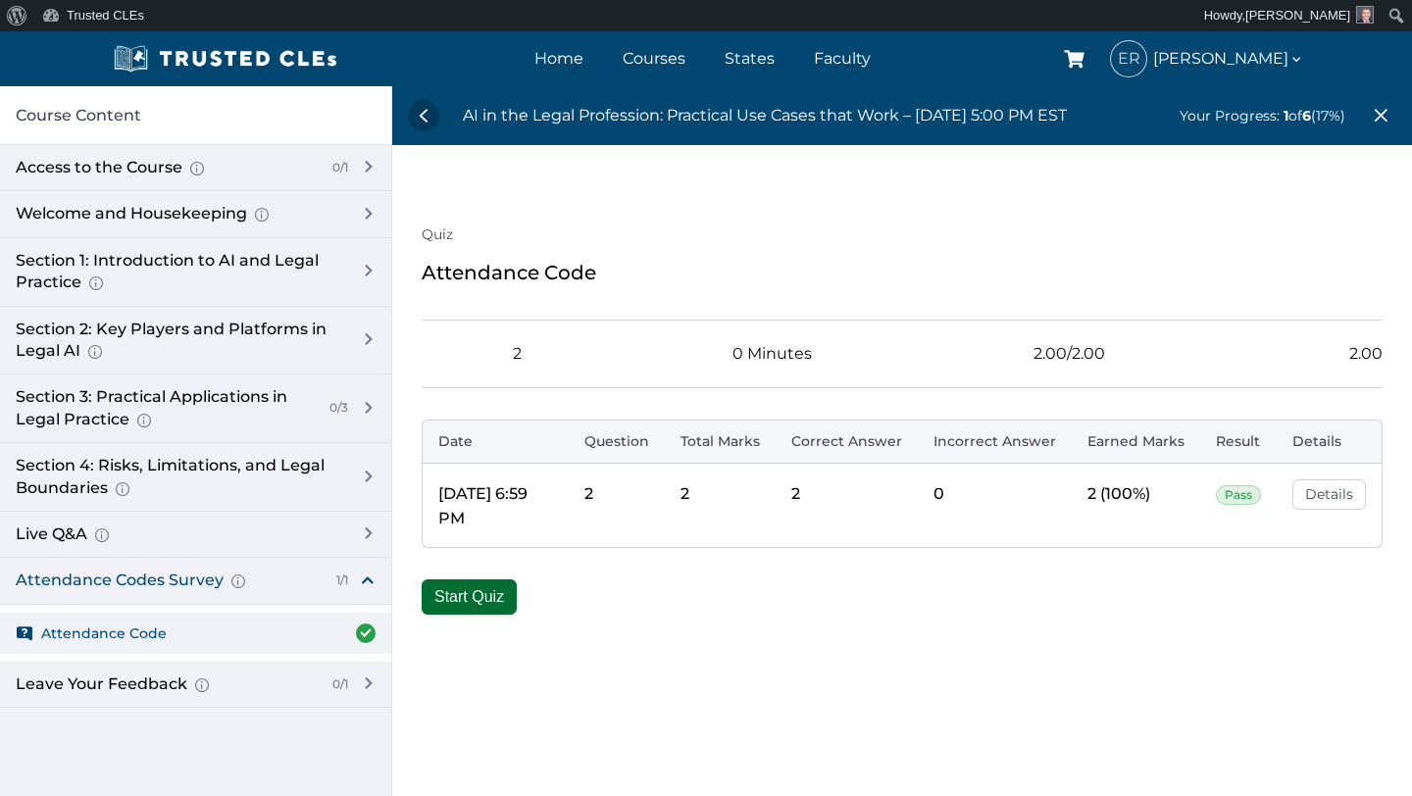
click at [487, 599] on button "Start Quiz" at bounding box center [468, 596] width 95 height 35
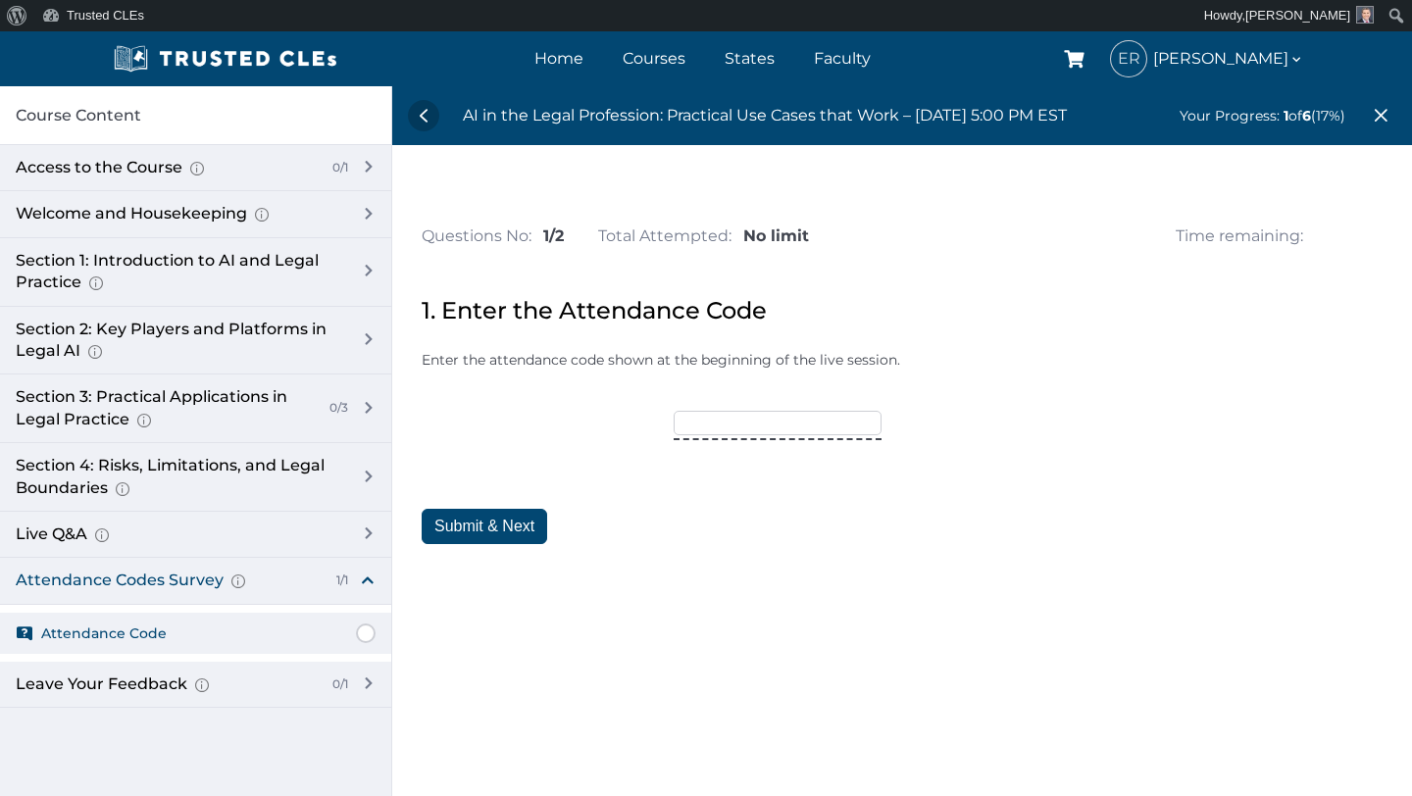
click at [1241, 126] on div "Your Progress: 1 of 6 (17%)" at bounding box center [1287, 116] width 217 height 24
click at [421, 118] on link at bounding box center [423, 115] width 31 height 31
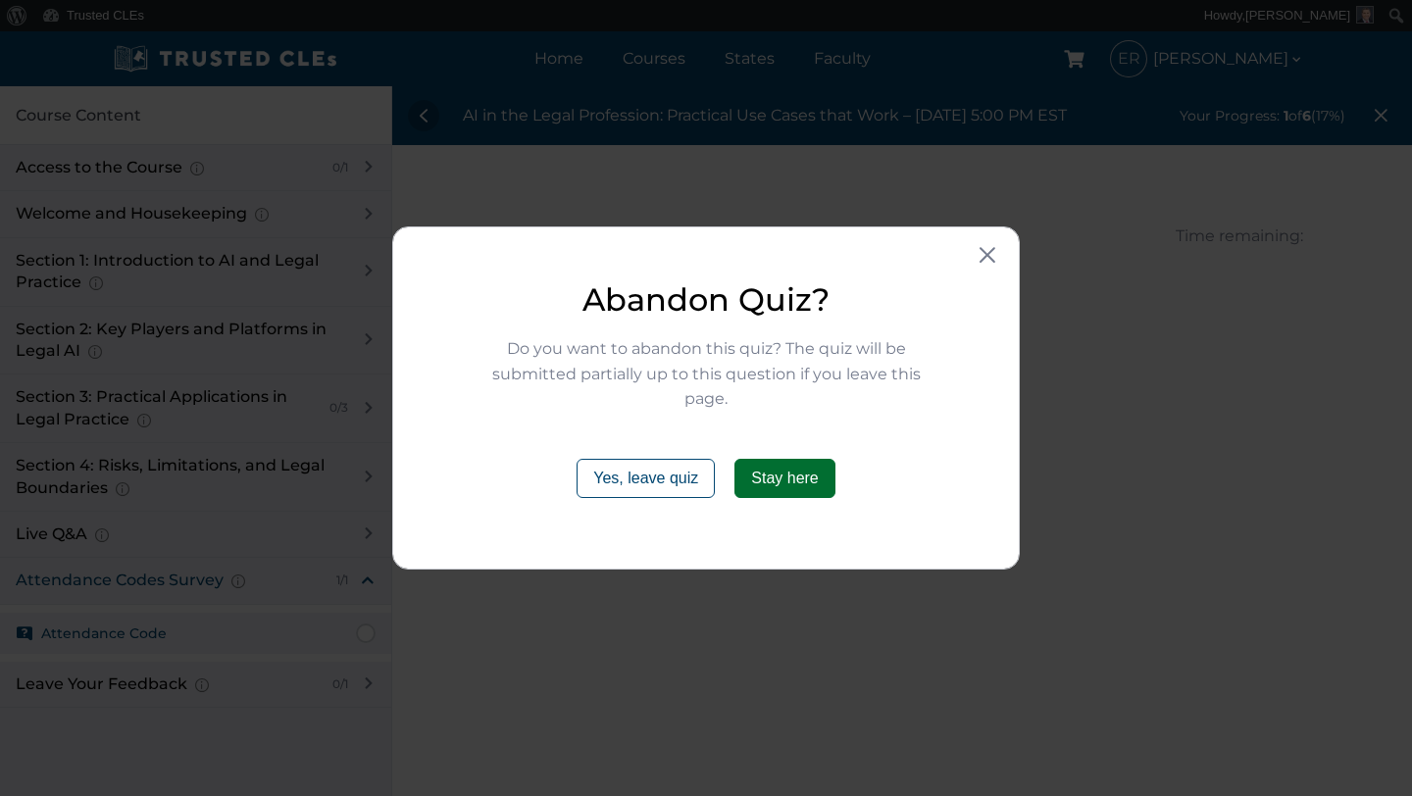
click at [791, 478] on button "Stay here" at bounding box center [784, 478] width 100 height 39
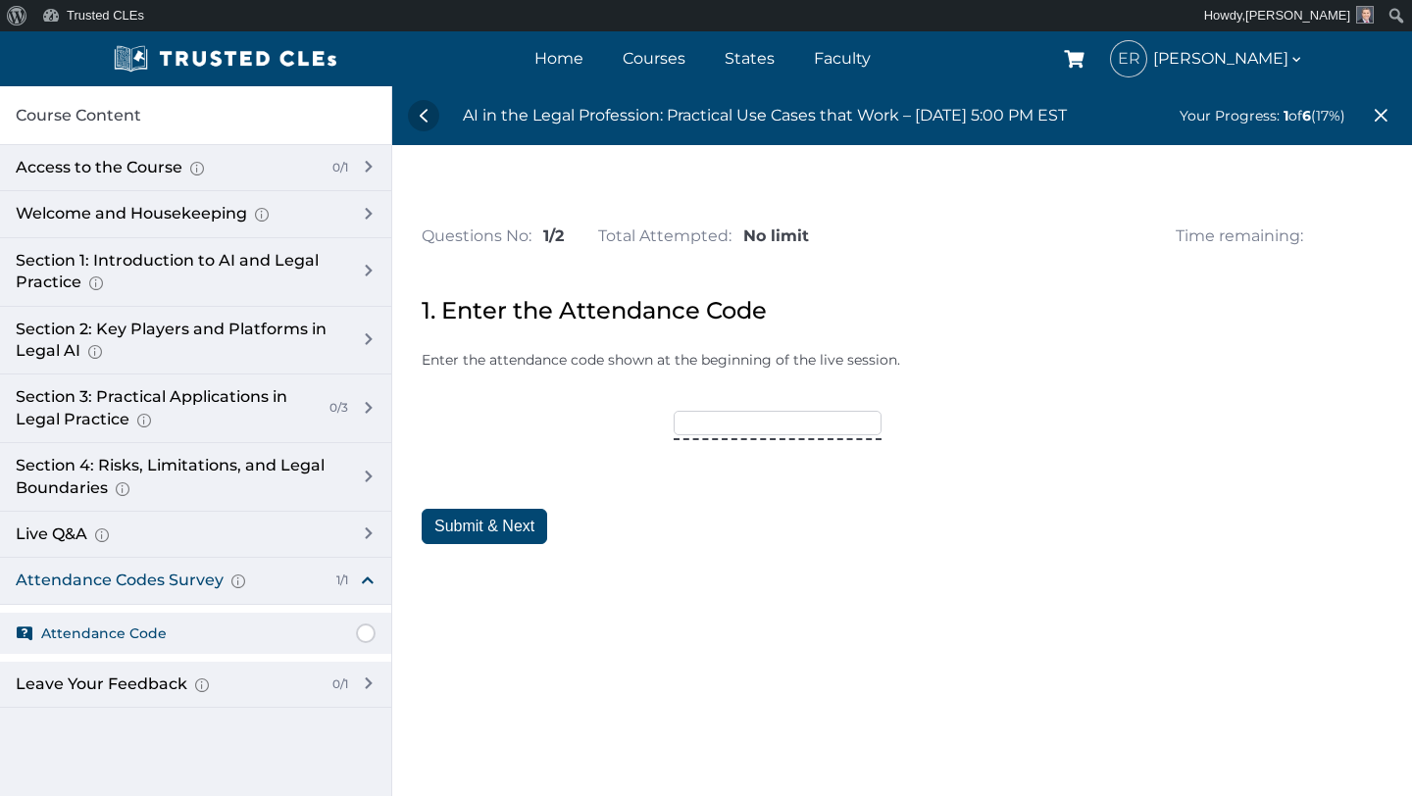
click at [768, 427] on input"] "text" at bounding box center [777, 423] width 208 height 24
type input"] "TRUSTED15"
click at [517, 520] on button "Submit & Next" at bounding box center [483, 526] width 125 height 35
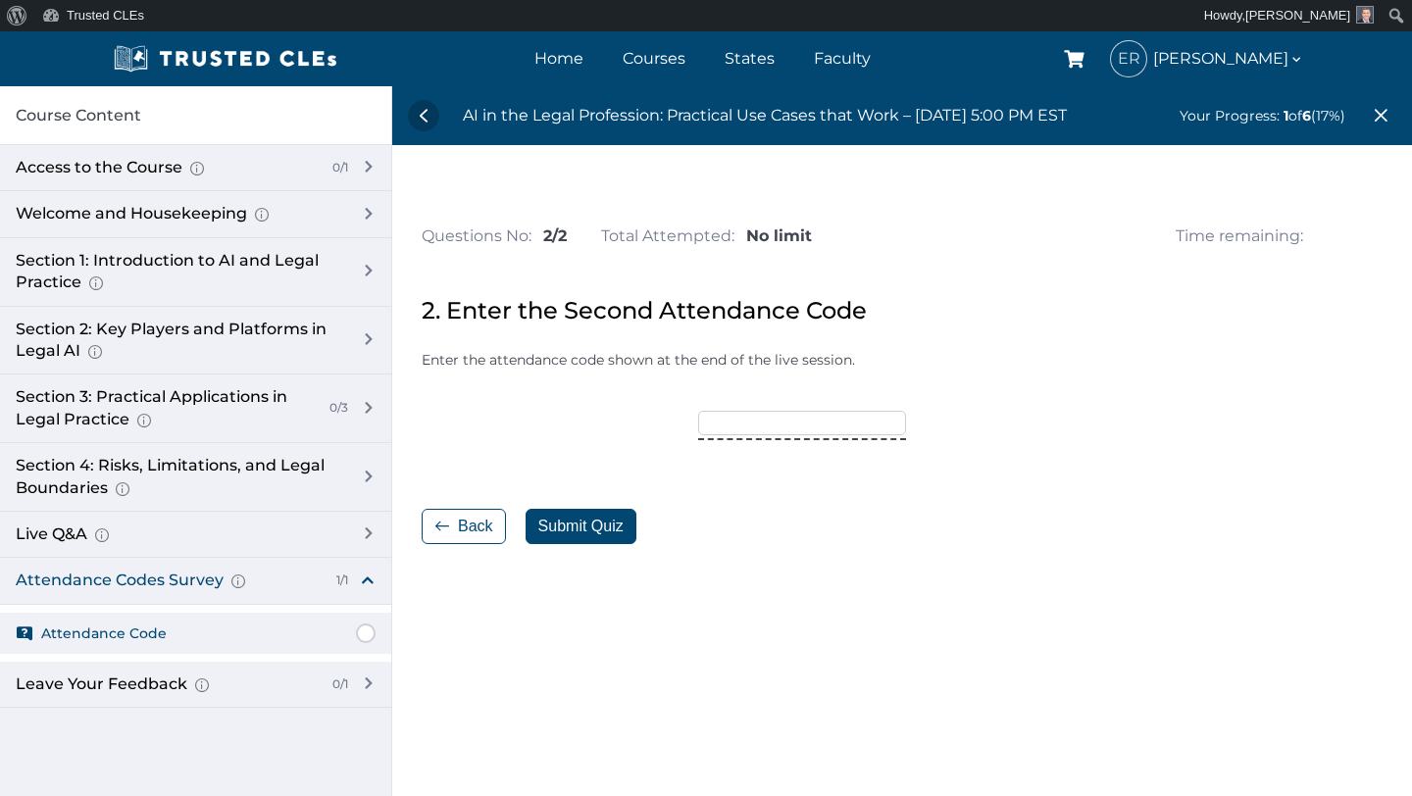
click at [744, 426] on input"] "text" at bounding box center [802, 423] width 208 height 24
type input"] "OCTOBER25"
click at [589, 520] on button "Submit Quiz" at bounding box center [580, 526] width 111 height 35
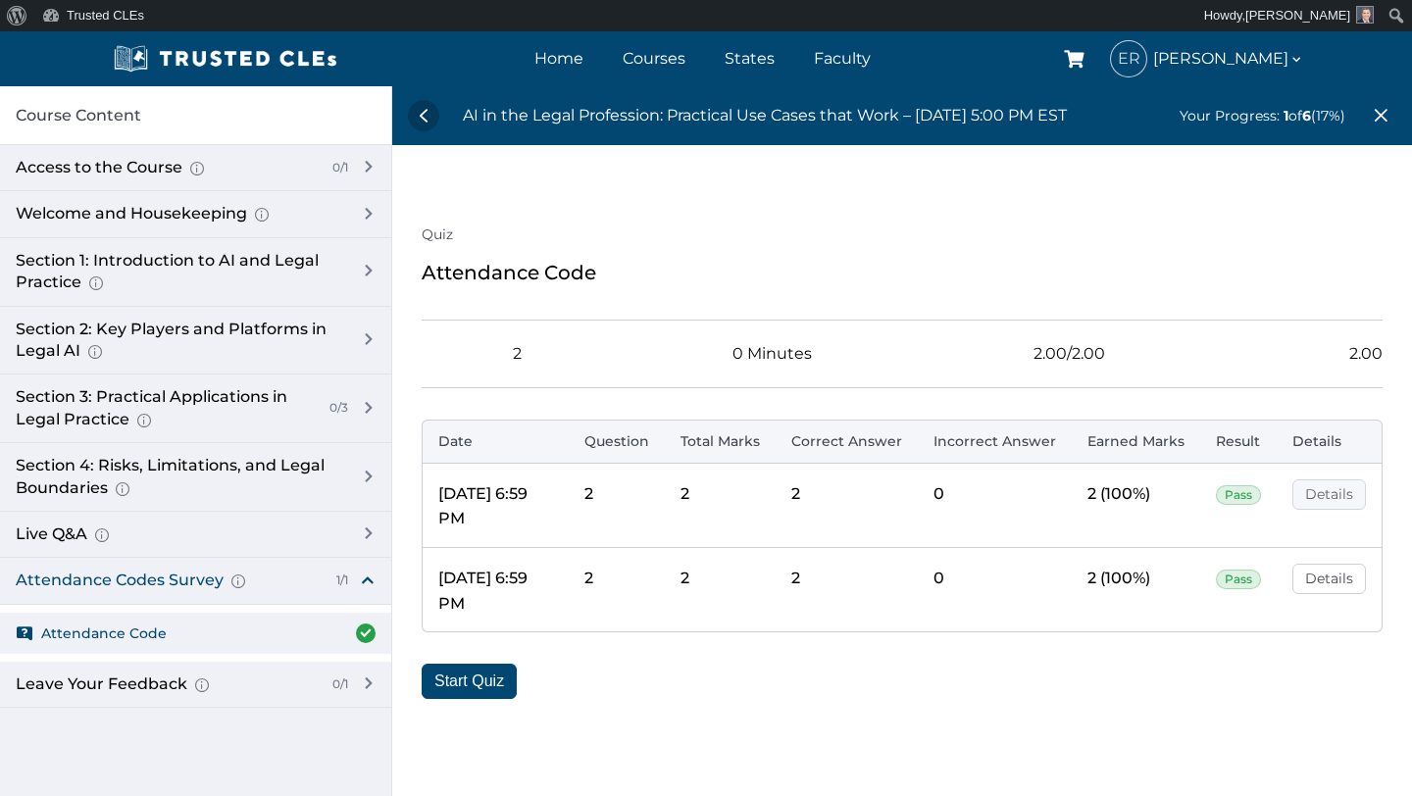
click at [1331, 493] on link "Details" at bounding box center [1329, 494] width 74 height 30
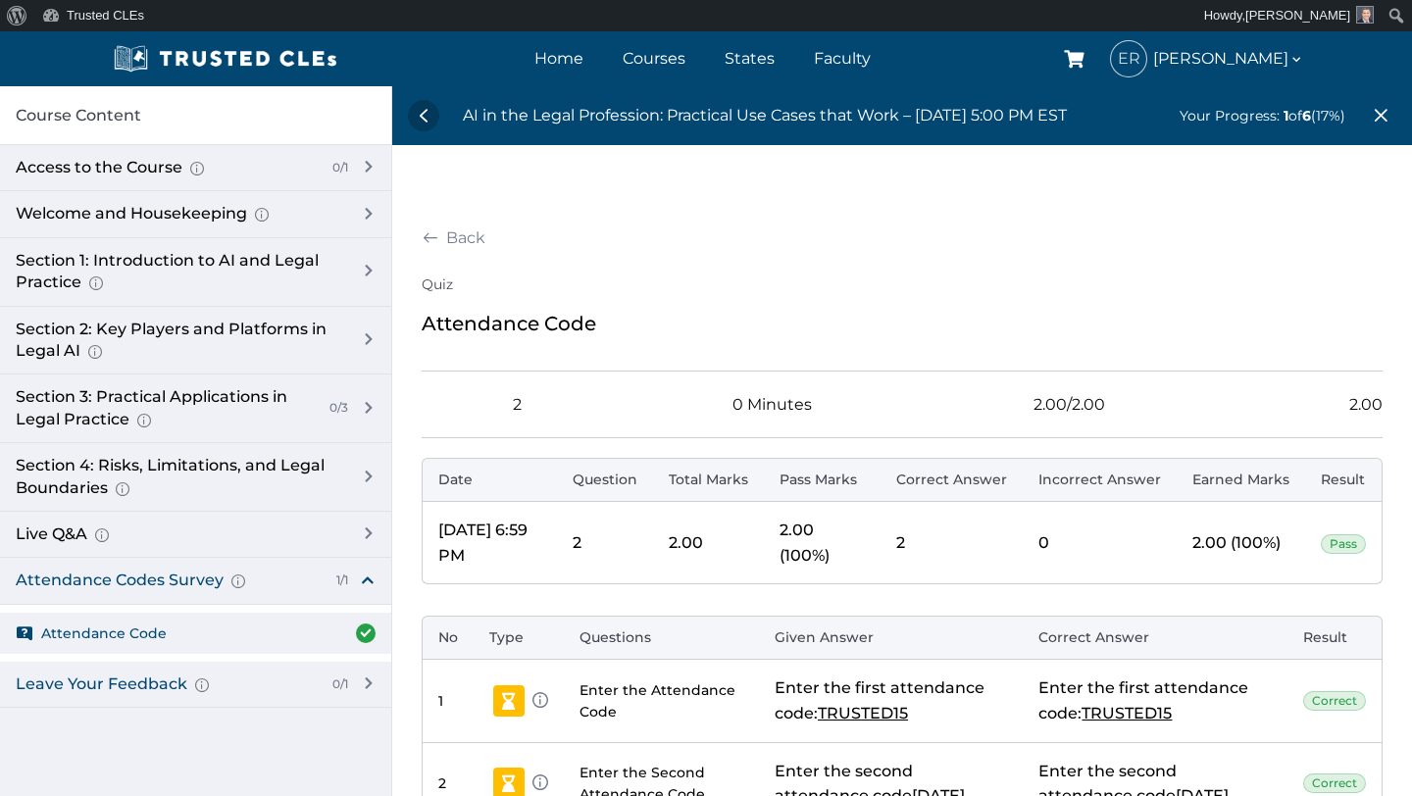
click at [256, 697] on div "Leave Your Feedback Use this space to share your thoughts about this course, if…" at bounding box center [195, 685] width 391 height 46
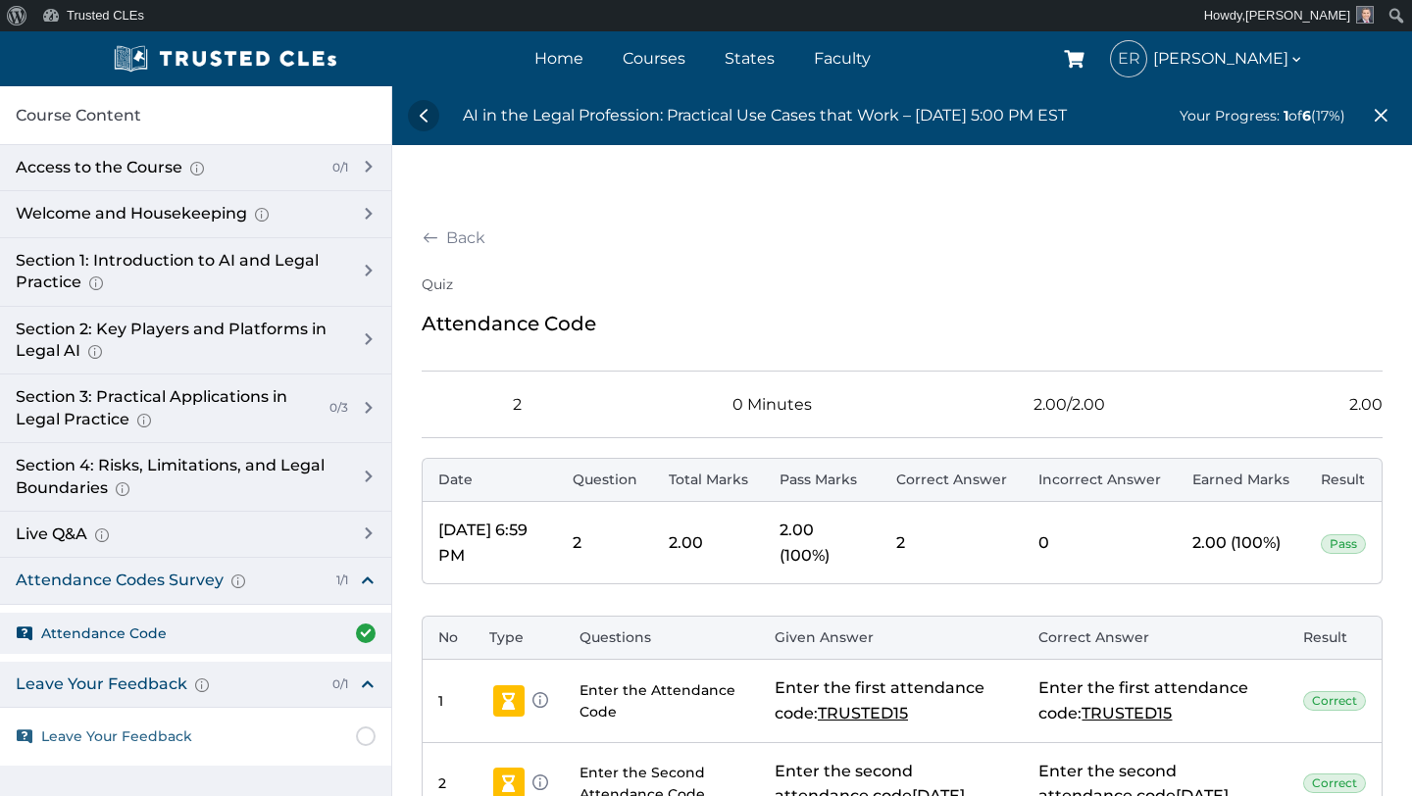
click at [238, 727] on link "Leave Your Feedback" at bounding box center [195, 736] width 391 height 41
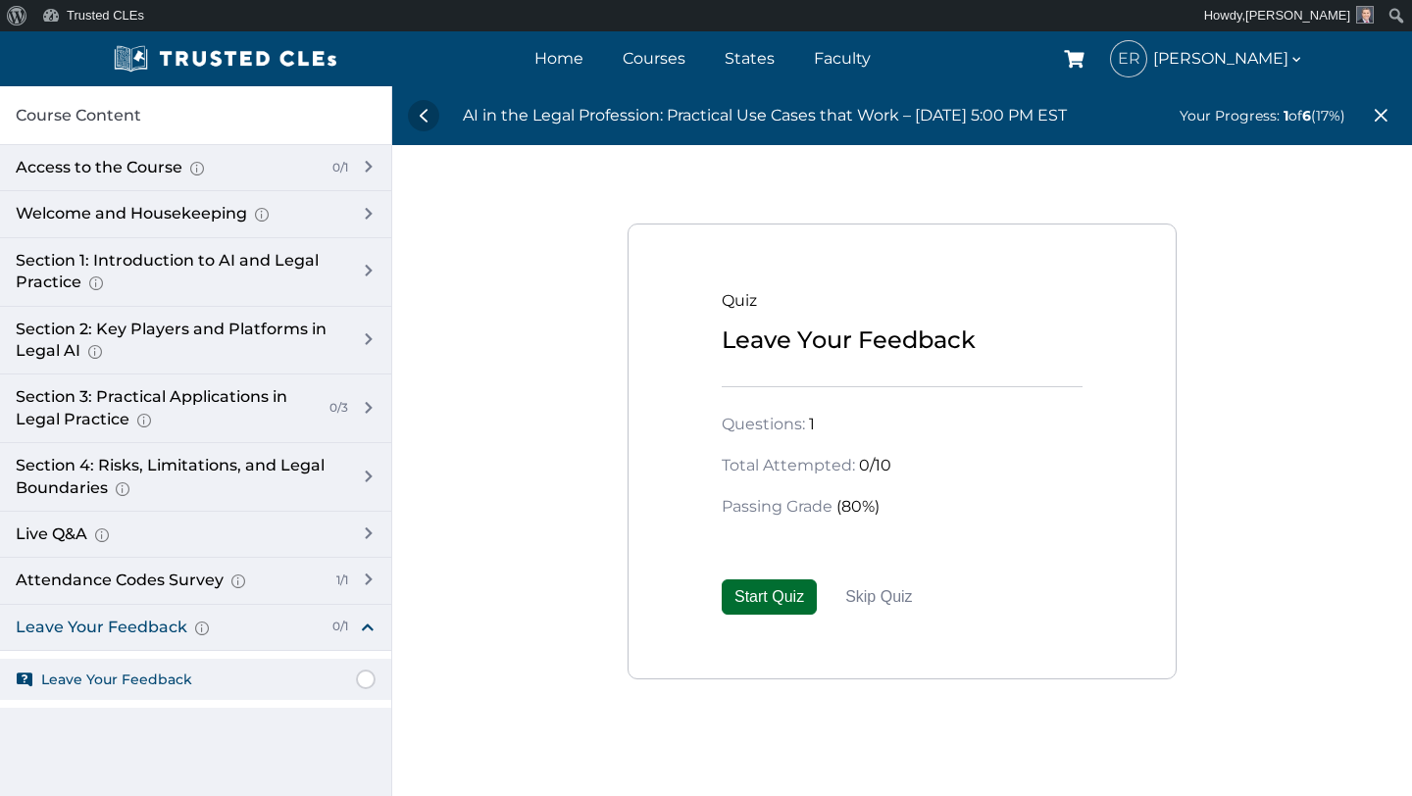
click at [762, 591] on button "Start Quiz" at bounding box center [768, 596] width 95 height 35
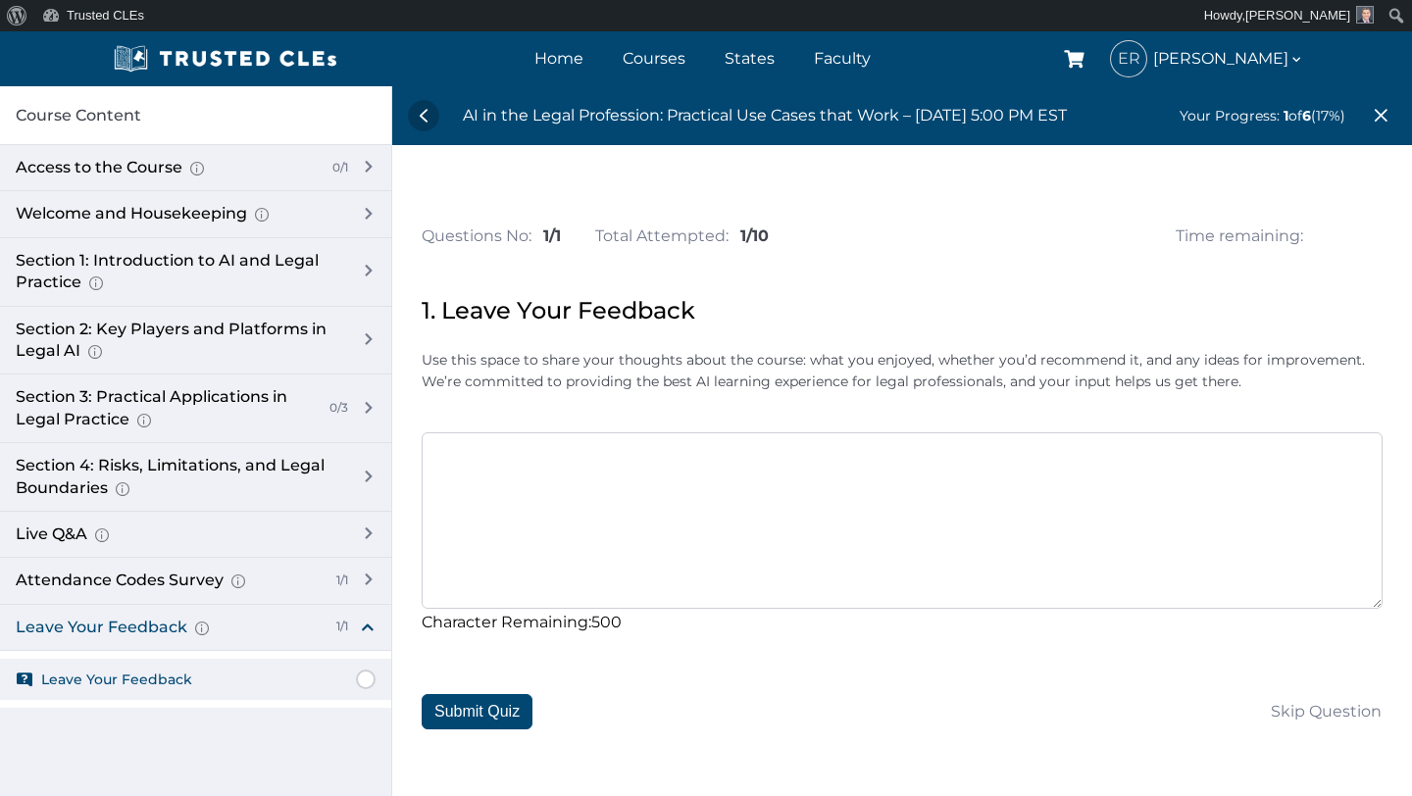
click at [711, 494] on textarea at bounding box center [901, 520] width 961 height 176
type textarea "G"
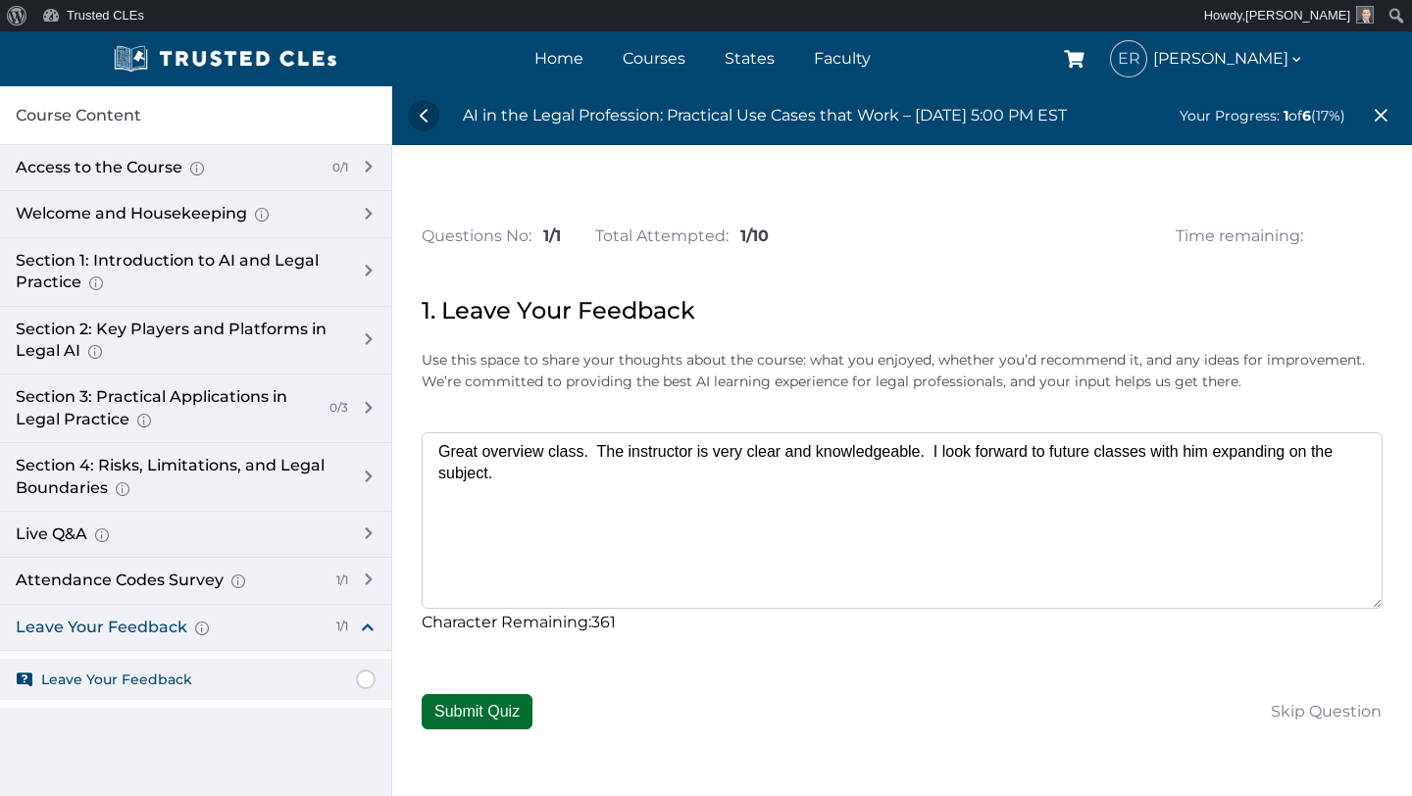
type textarea "Great overview class. The instructor is very clear and knowledgeable. I look fo…"
click at [485, 713] on button "Submit Quiz" at bounding box center [476, 711] width 111 height 35
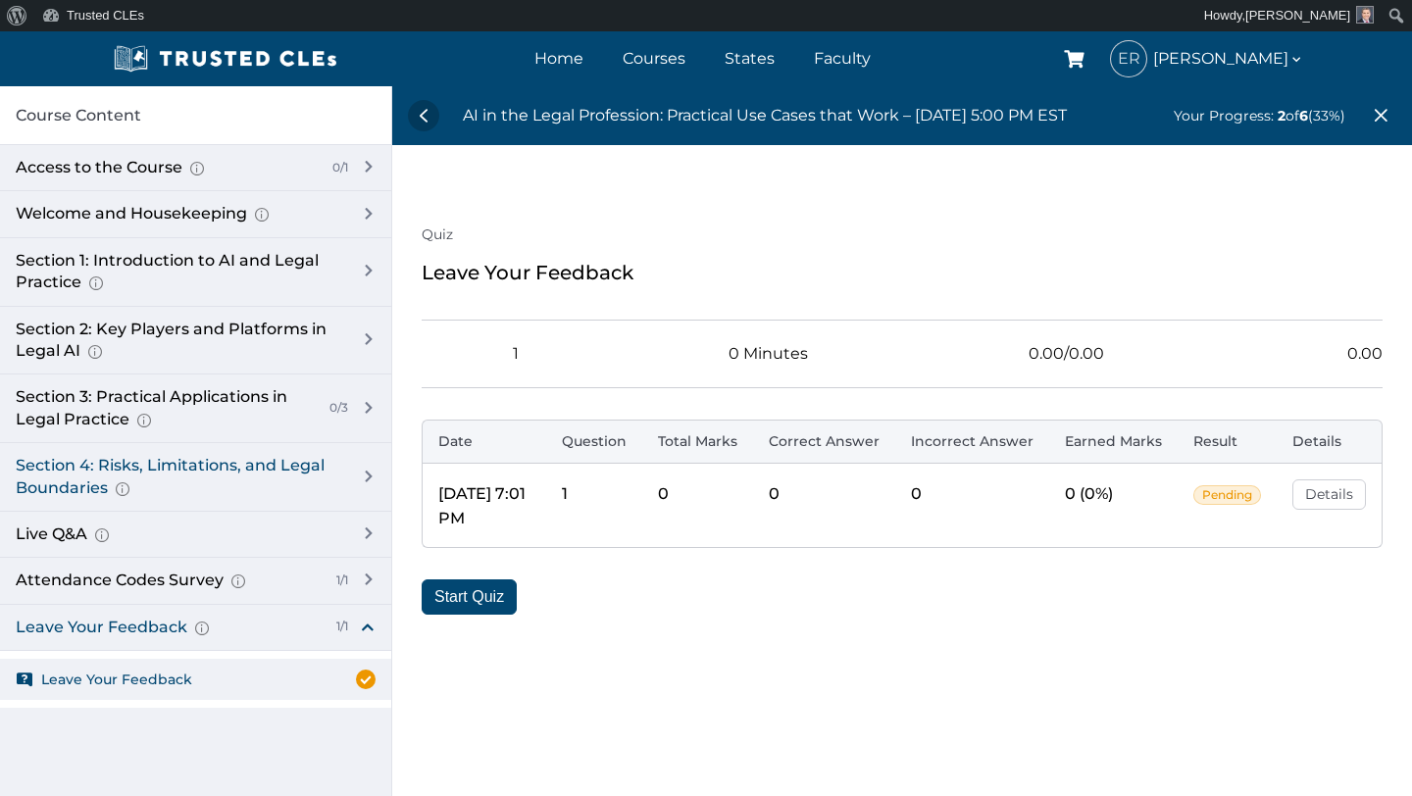
click at [265, 475] on div "Section 4: Risks, Limitations, and Legal Boundaries AI Hallucinations and Overs…" at bounding box center [178, 477] width 324 height 44
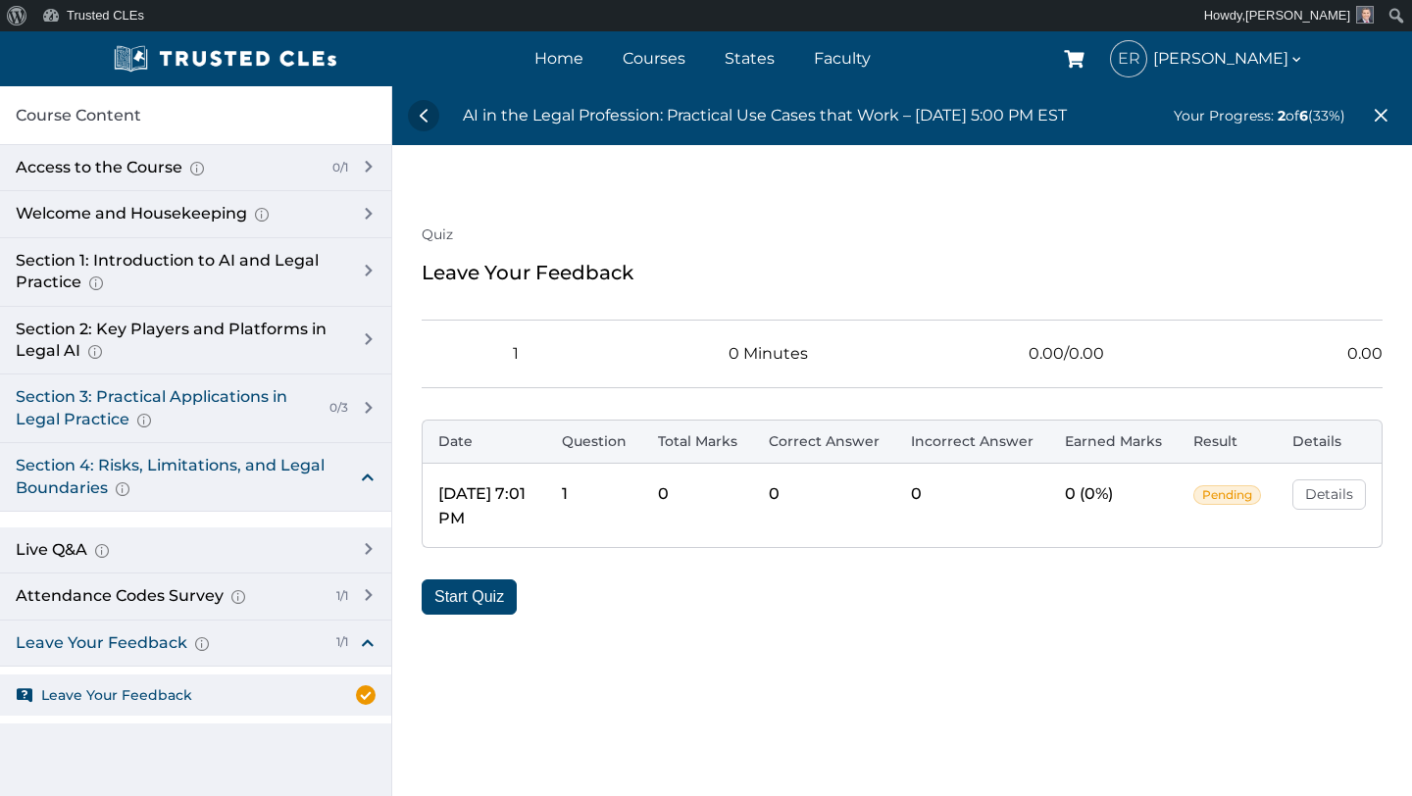
click at [261, 408] on div "Section 3: Practical Applications in Legal Practice Prompt Engineering Fundamen…" at bounding box center [165, 408] width 298 height 44
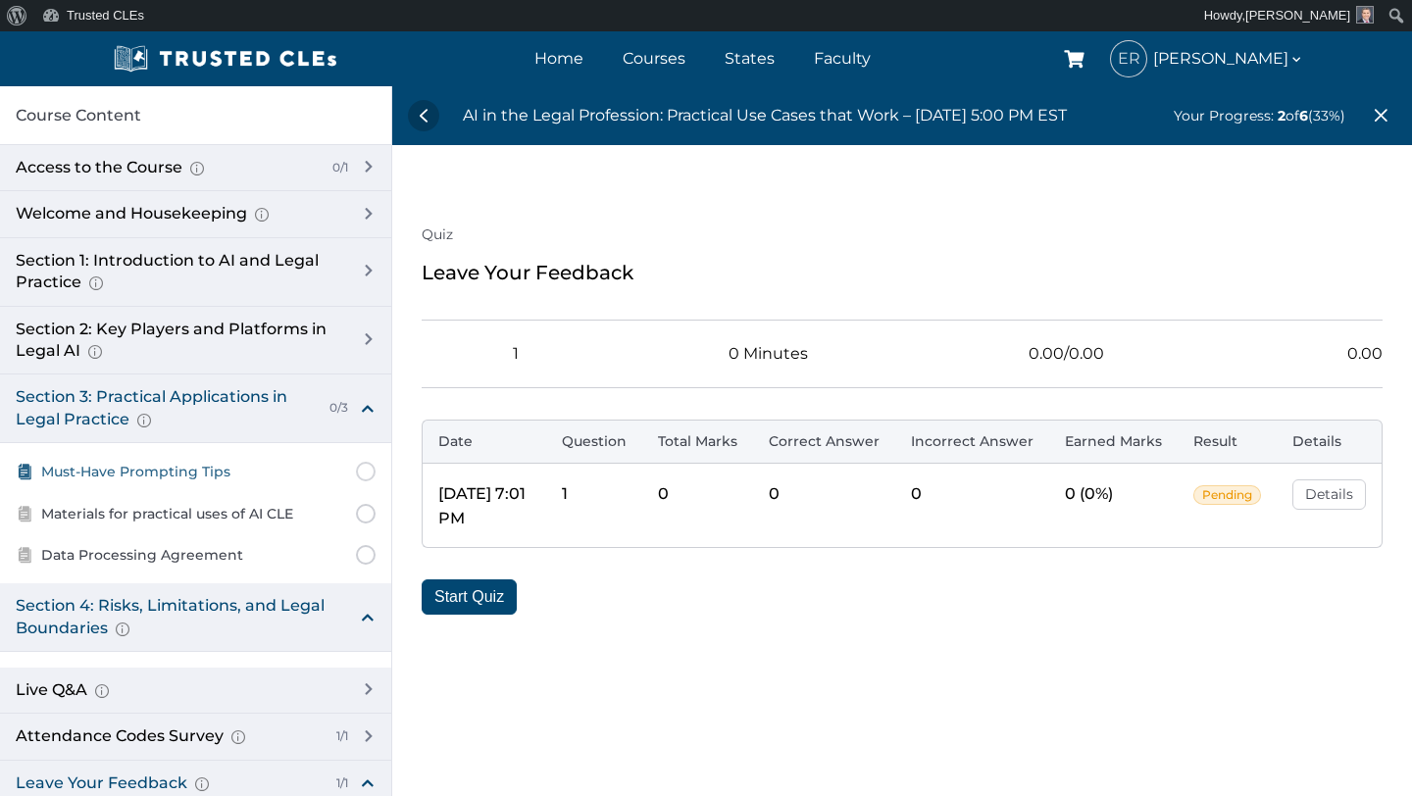
click at [187, 471] on span "Must-Have Prompting Tips" at bounding box center [135, 472] width 189 height 22
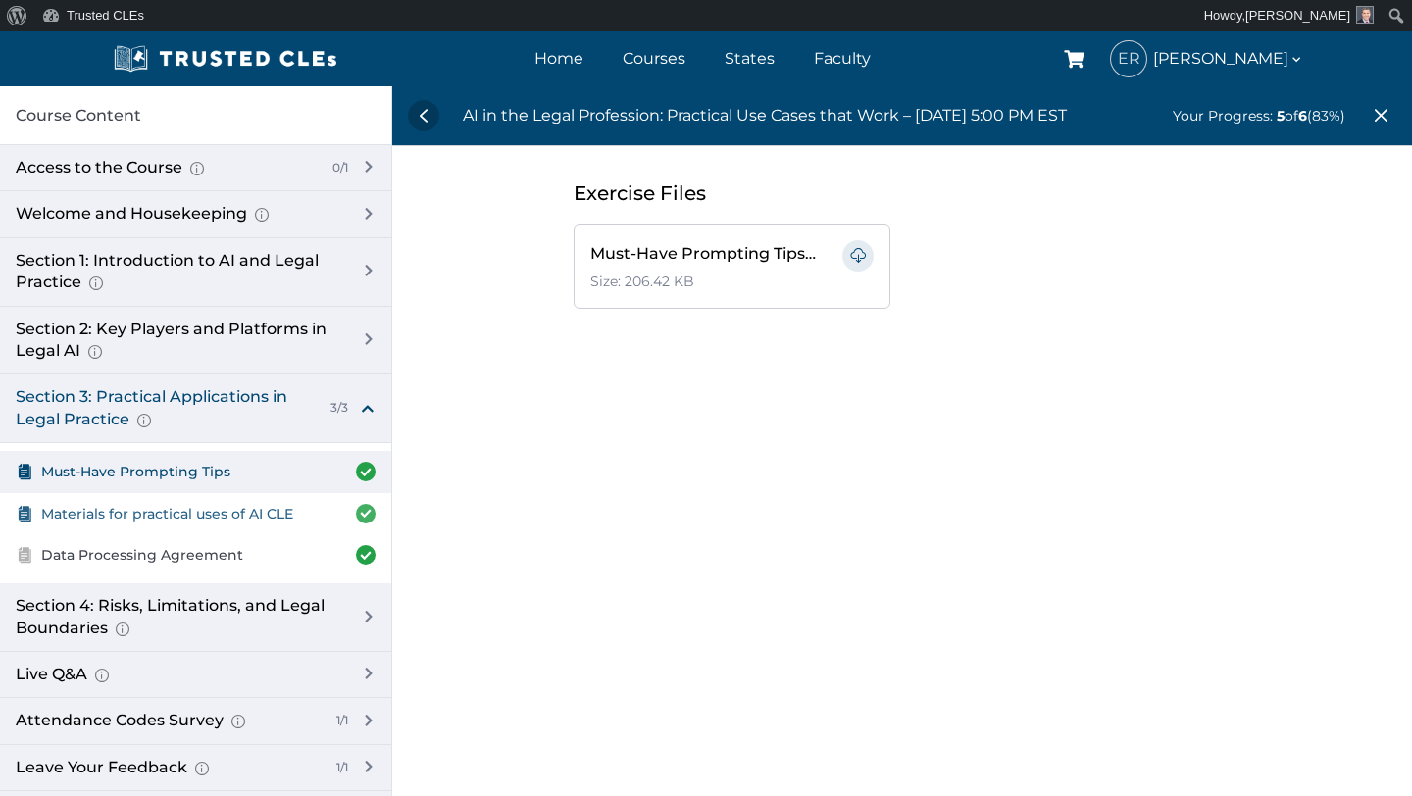
click at [208, 509] on span "Materials for practical uses of AI CLE" at bounding box center [167, 514] width 252 height 22
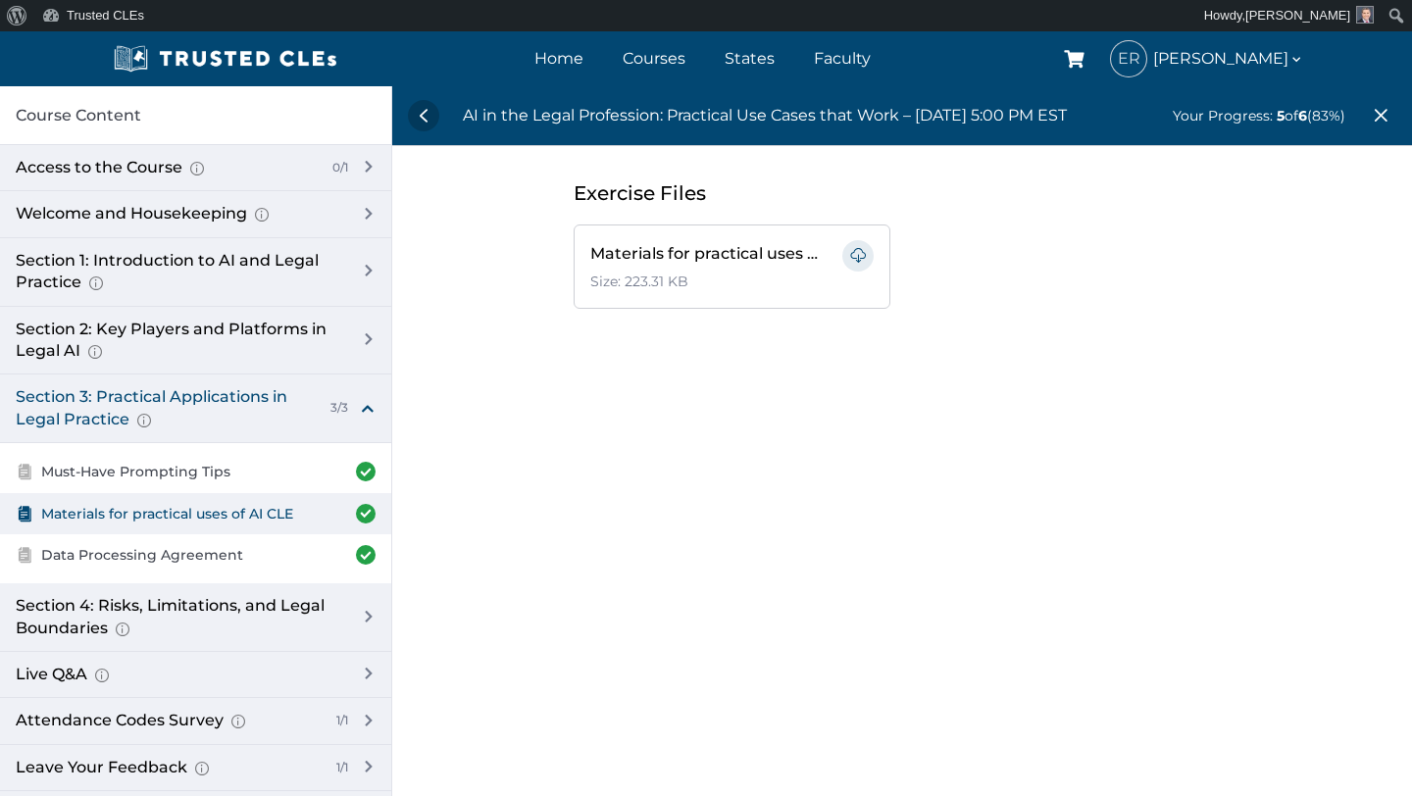
click at [368, 398] on div "Section 3: Practical Applications in Legal Practice Prompt Engineering Fundamen…" at bounding box center [195, 408] width 391 height 69
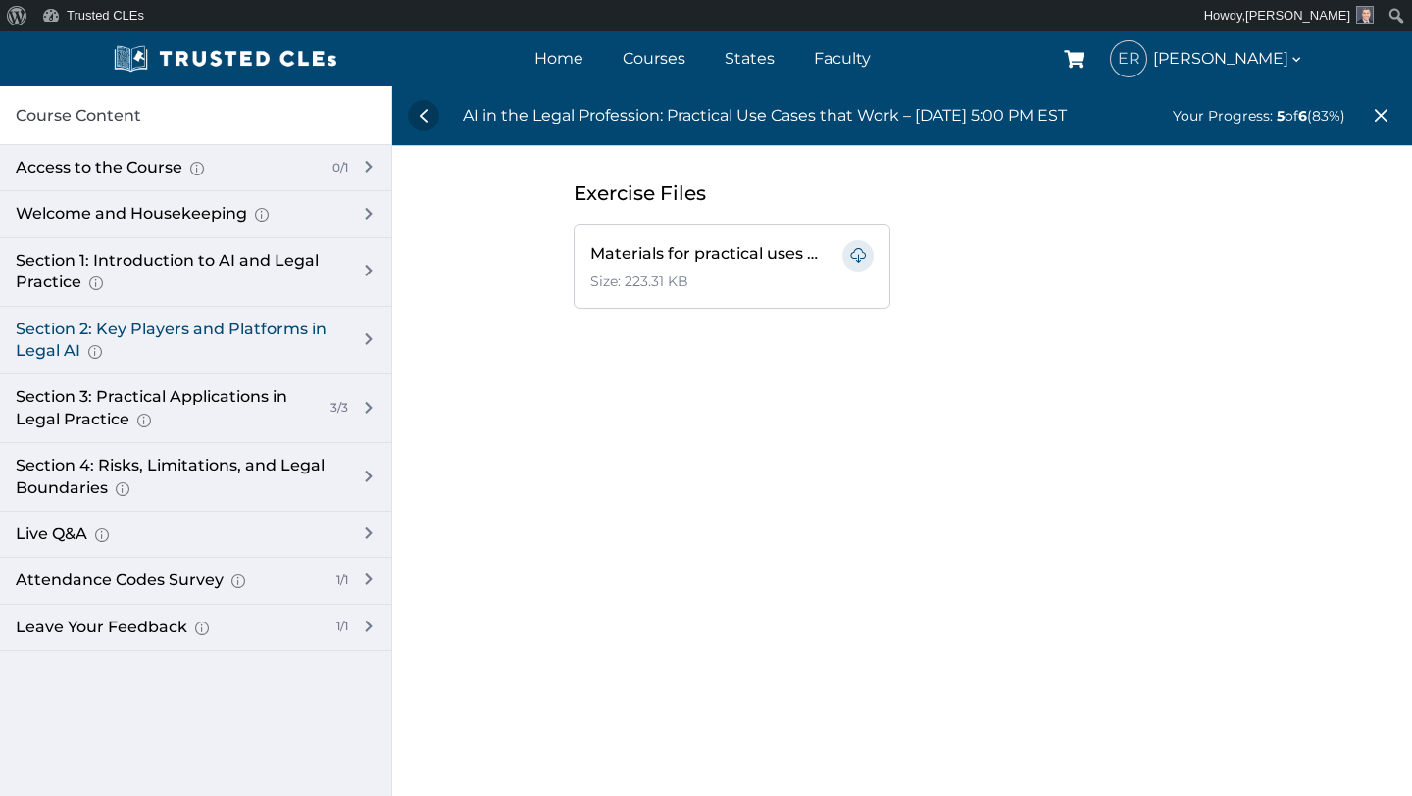
click at [374, 332] on div "Section 2: Key Players and Platforms in Legal AI Overview of Popular Generative…" at bounding box center [195, 341] width 391 height 69
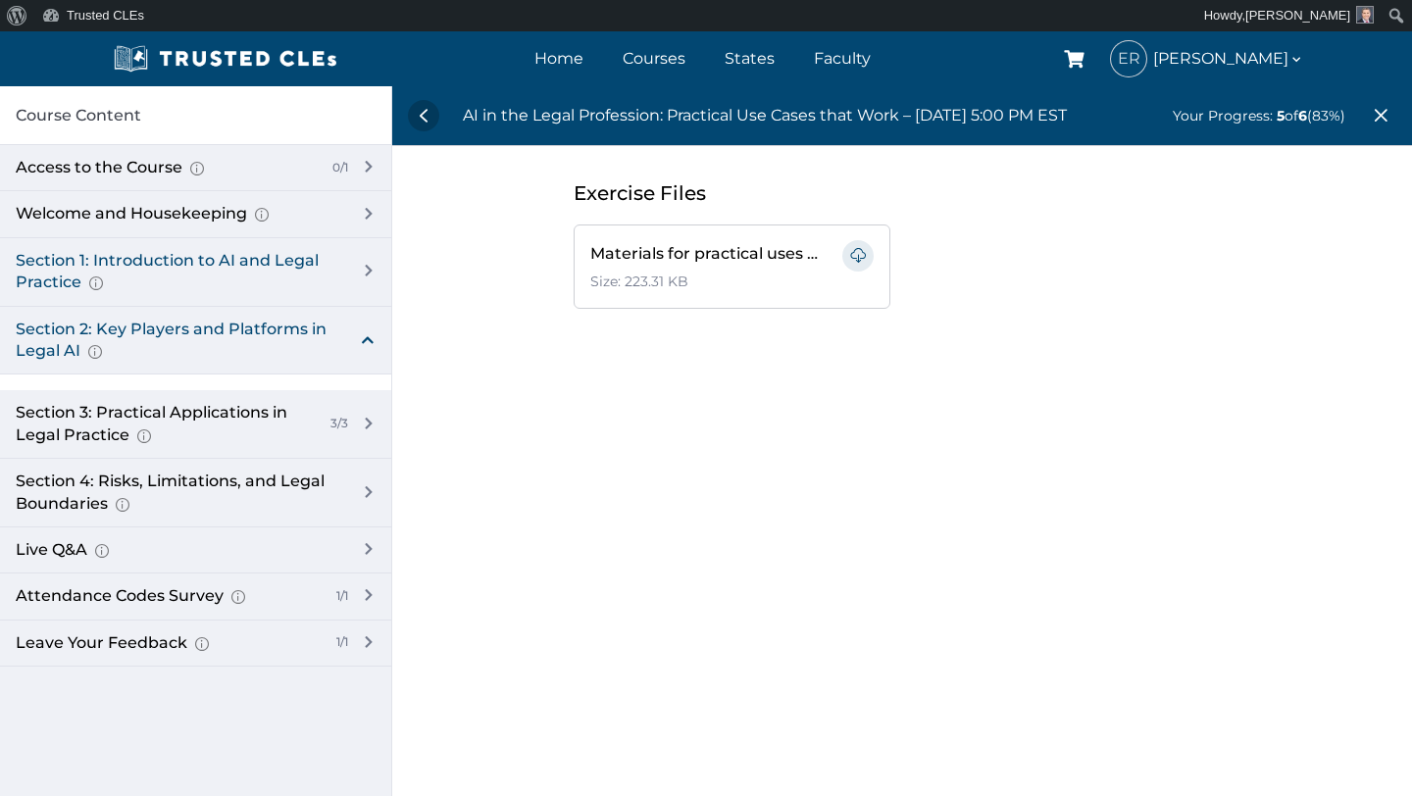
click at [367, 262] on div "Section 1: Introduction to AI and Legal Practice Overview of Artificial Intelli…" at bounding box center [195, 272] width 391 height 69
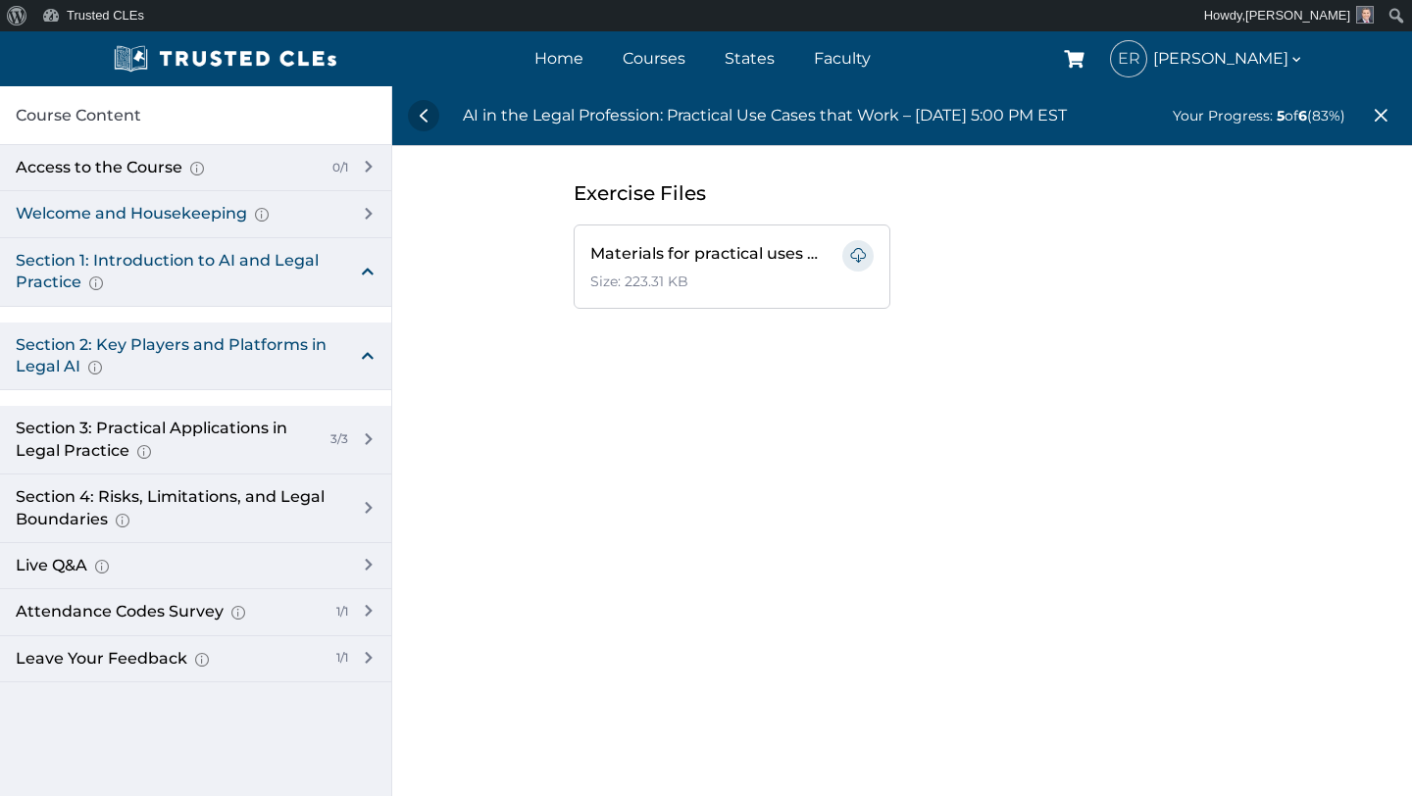
click at [365, 210] on div "Welcome and Housekeeping Introduction of presenters and overview of course stru…" at bounding box center [195, 214] width 391 height 46
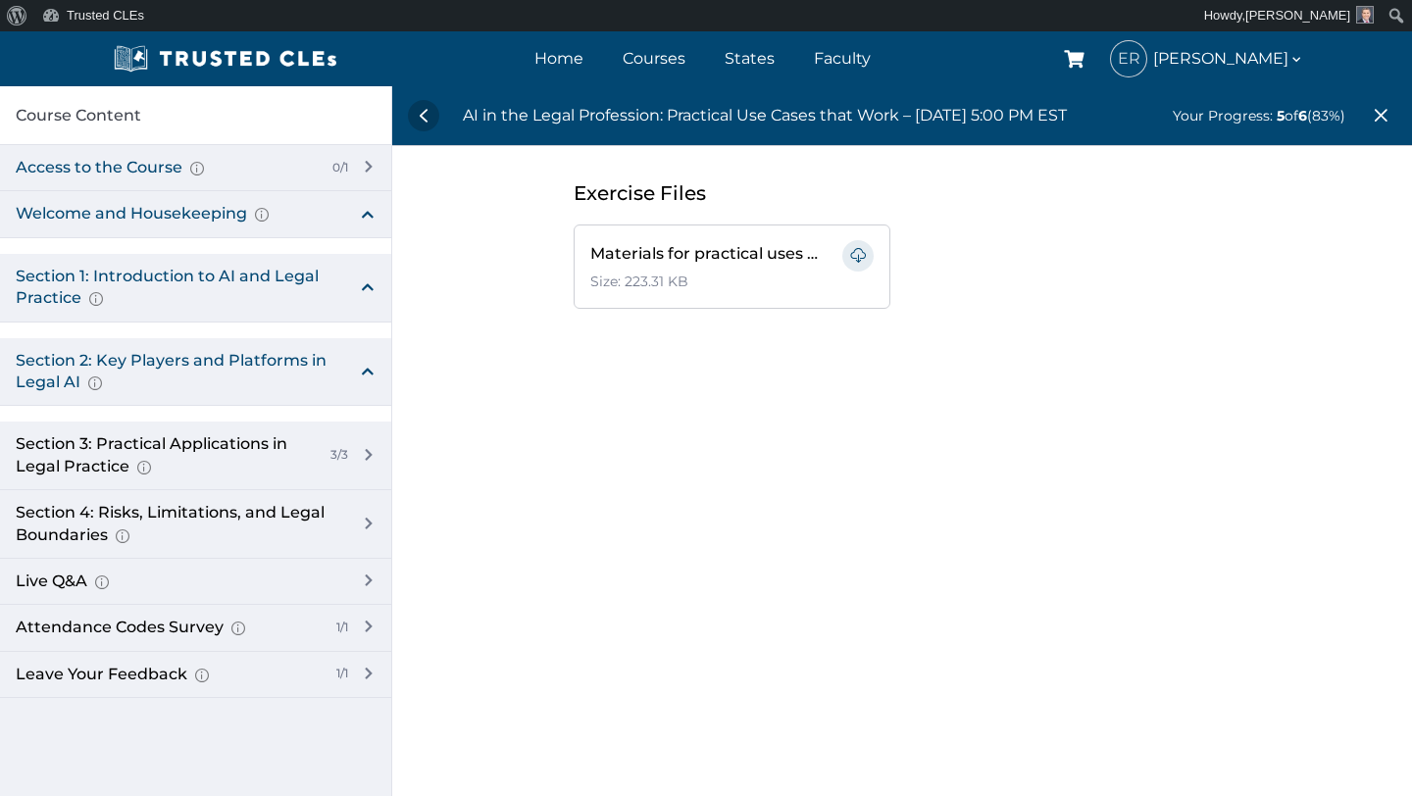
click at [368, 163] on div "Access to the Course Here you will have the link to access the course. 0/1" at bounding box center [195, 168] width 391 height 46
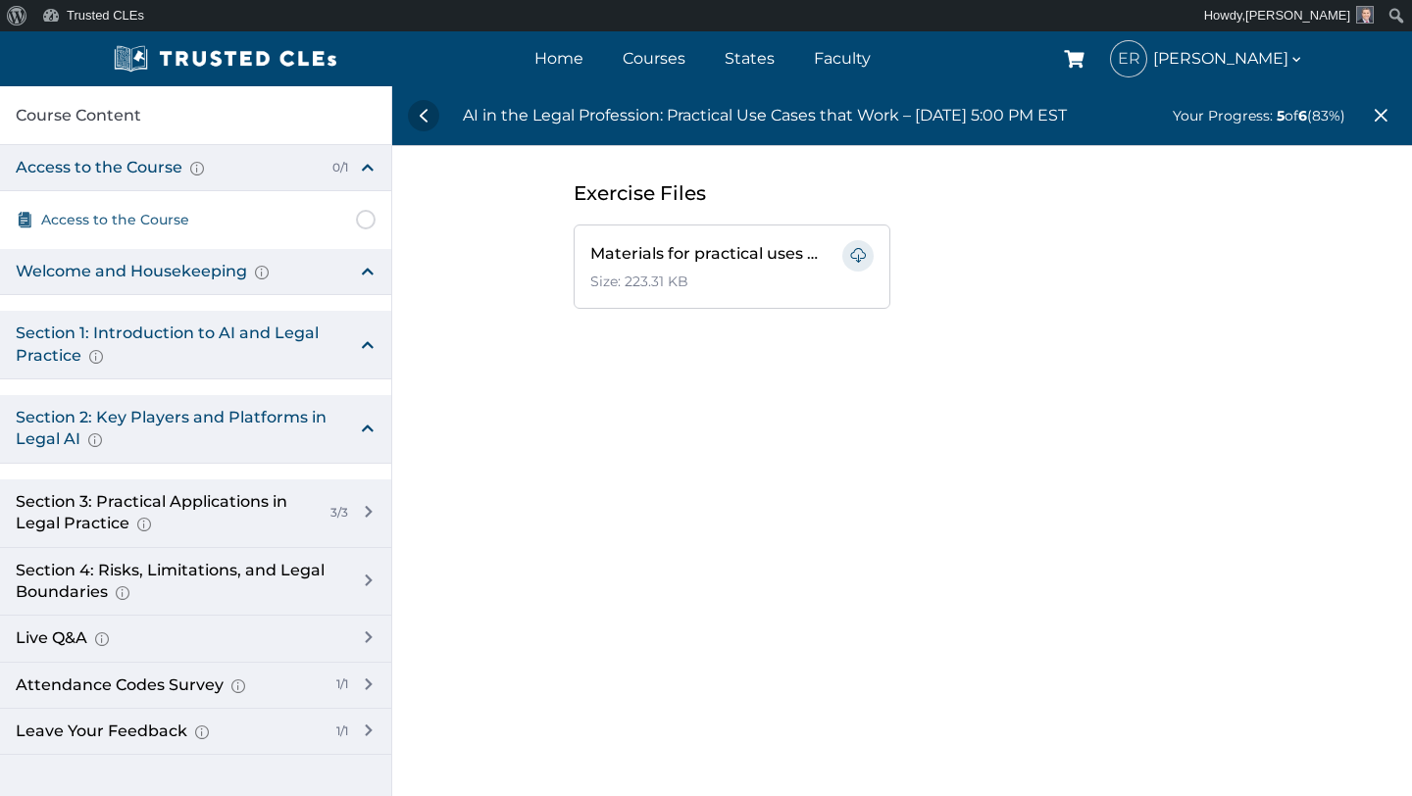
click at [162, 219] on span "Access to the Course" at bounding box center [115, 220] width 148 height 22
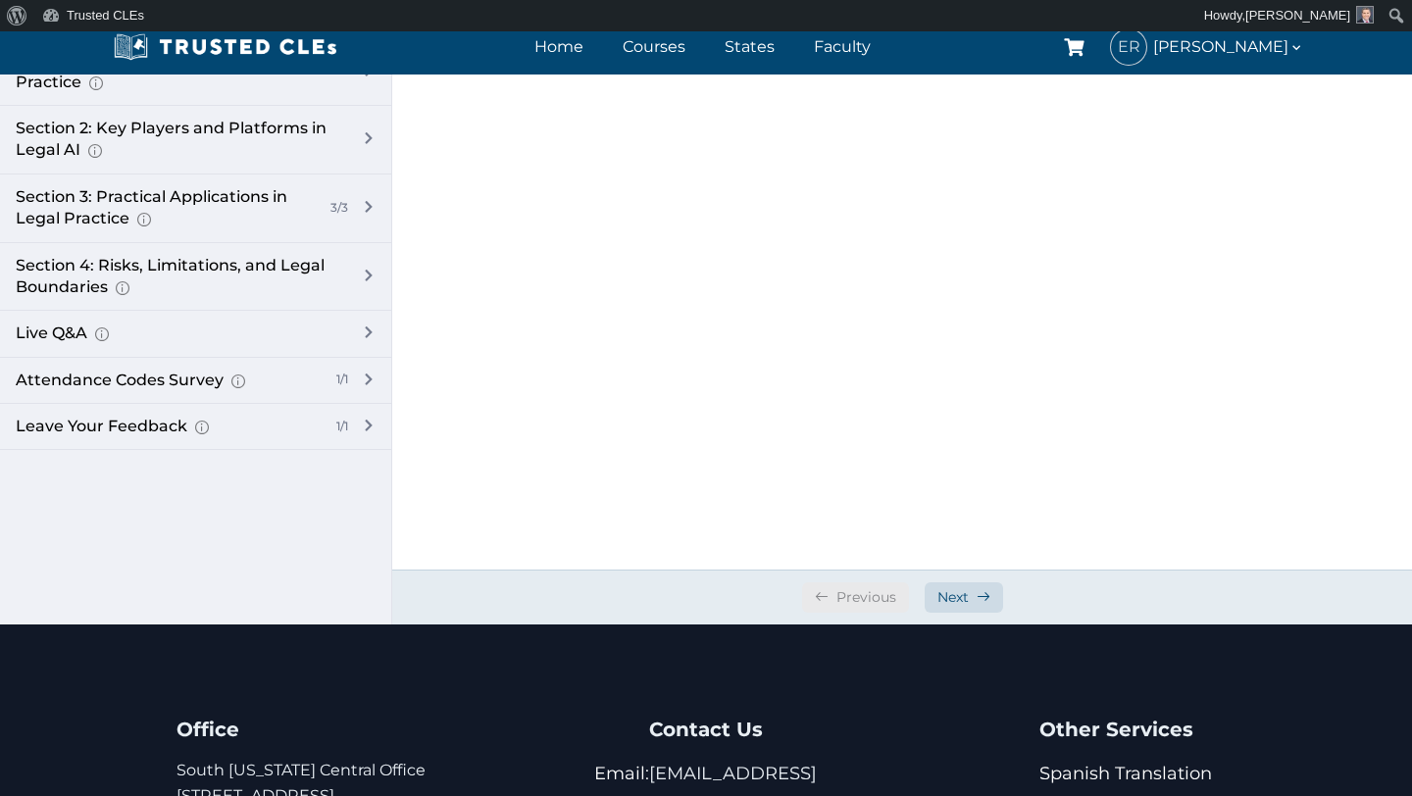
scroll to position [529, 0]
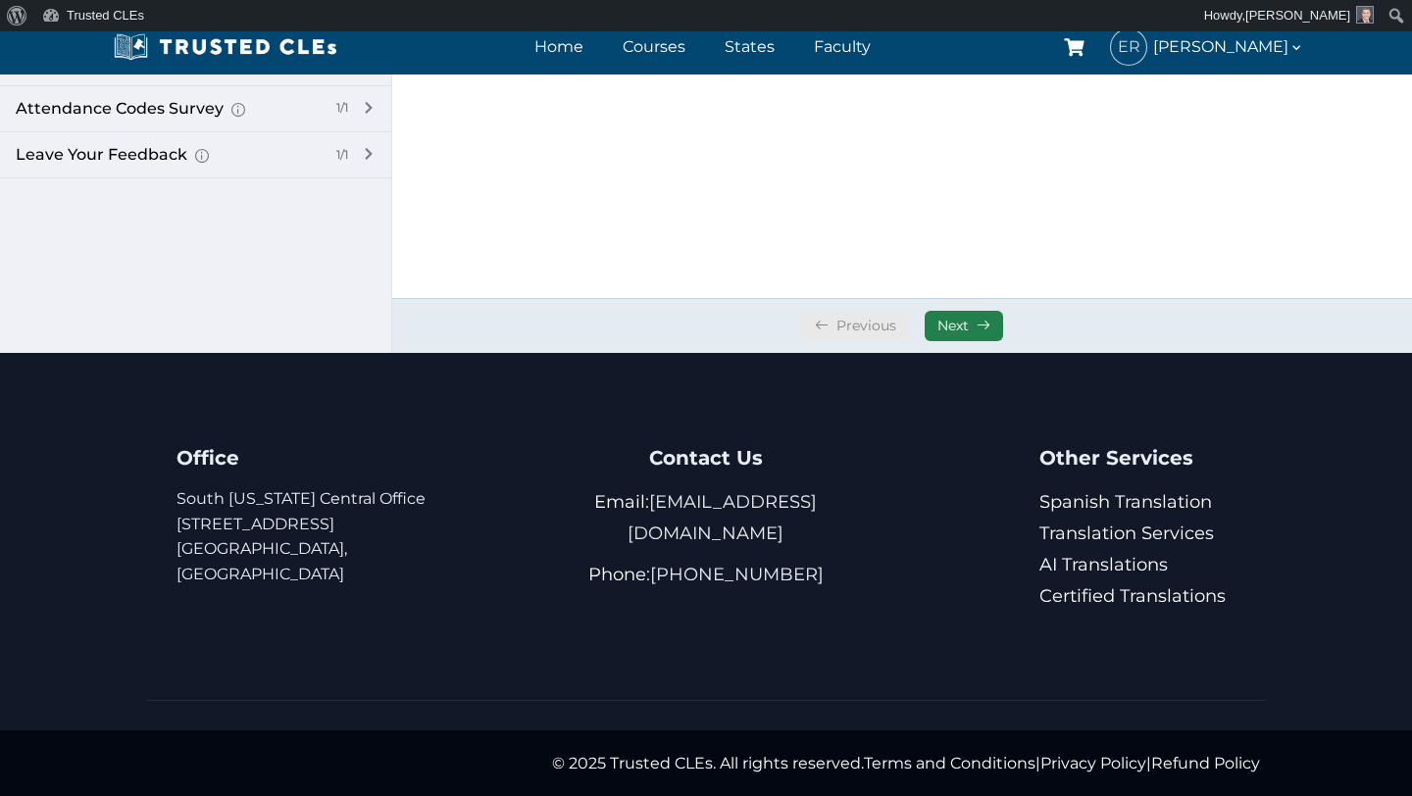
click at [962, 324] on span "Next" at bounding box center [952, 326] width 31 height 19
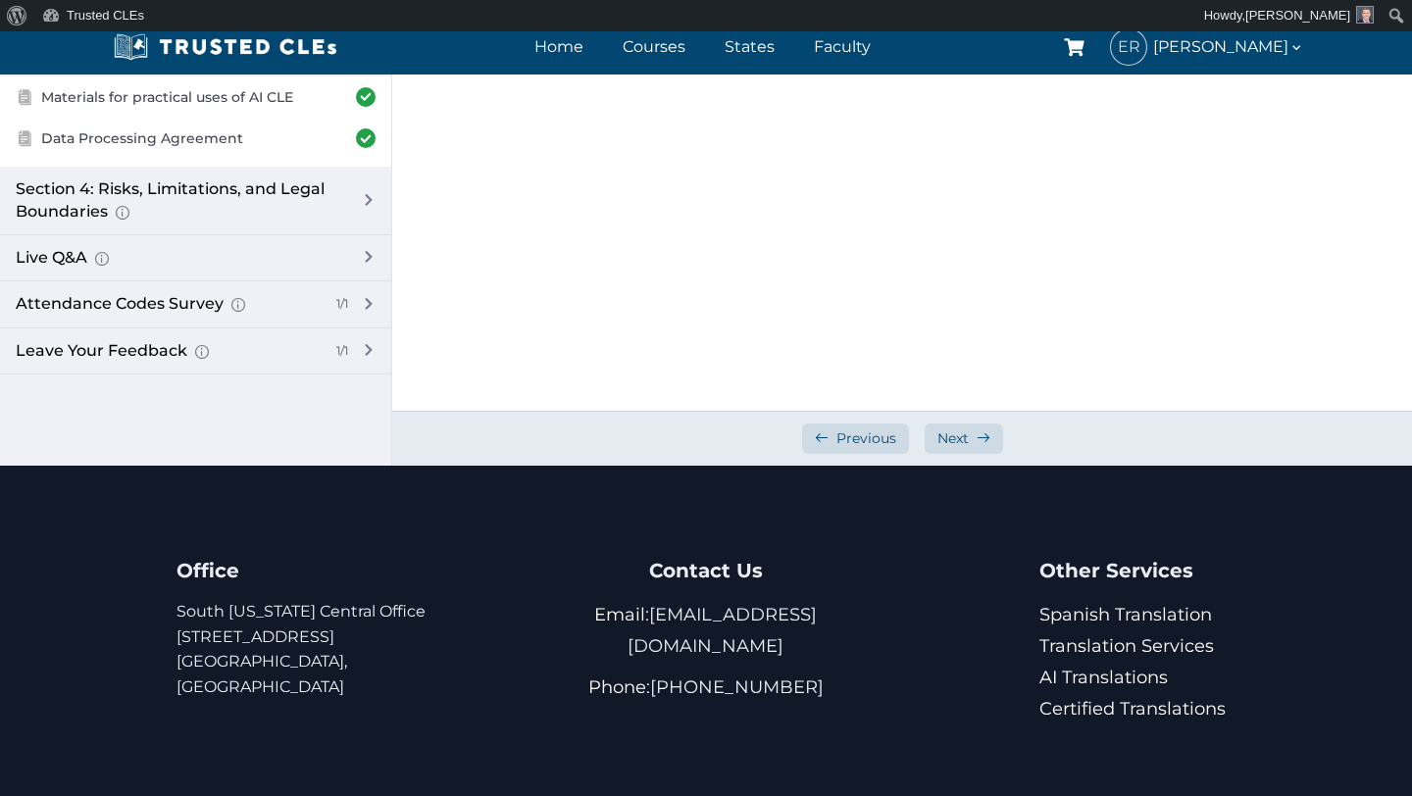
scroll to position [529, 0]
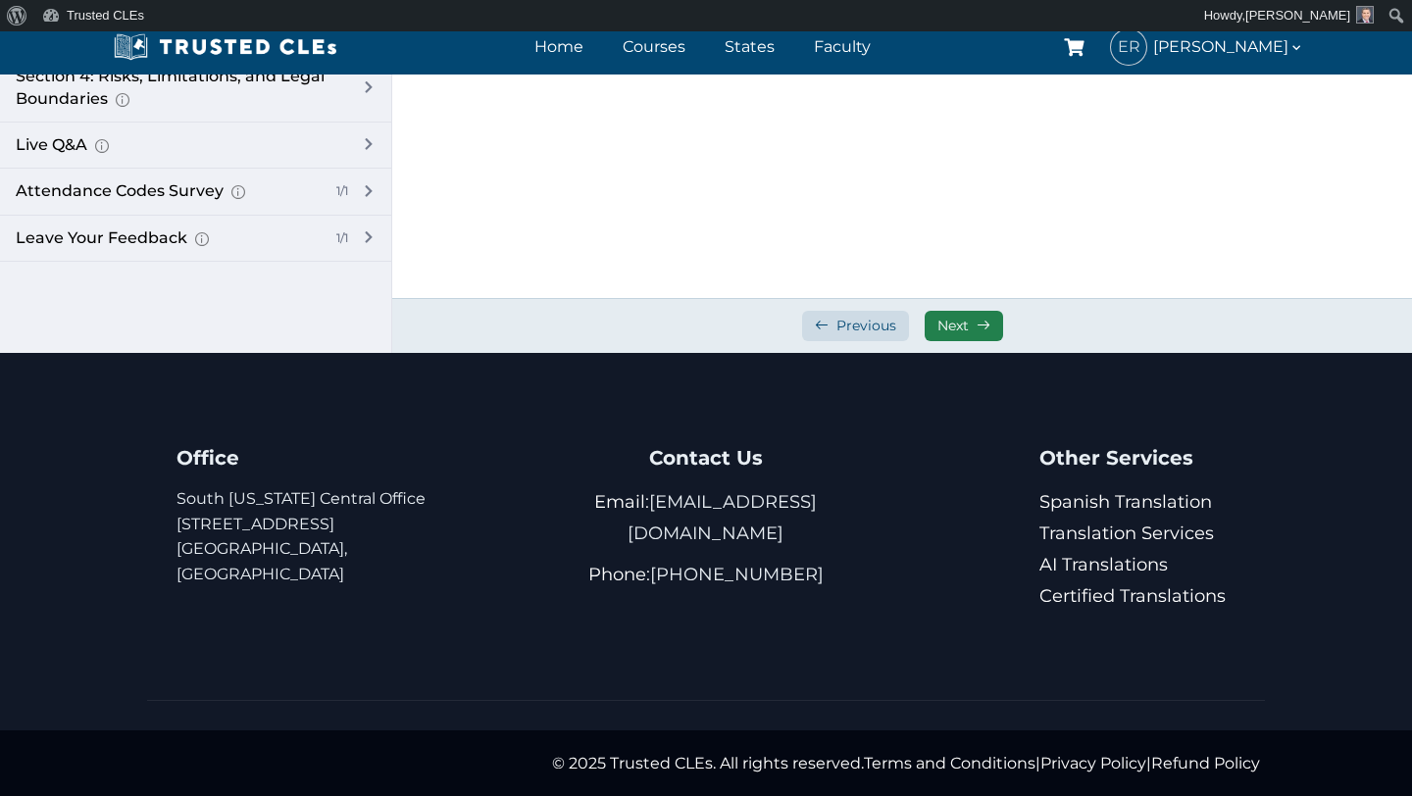
click at [959, 322] on span "Next" at bounding box center [952, 326] width 31 height 19
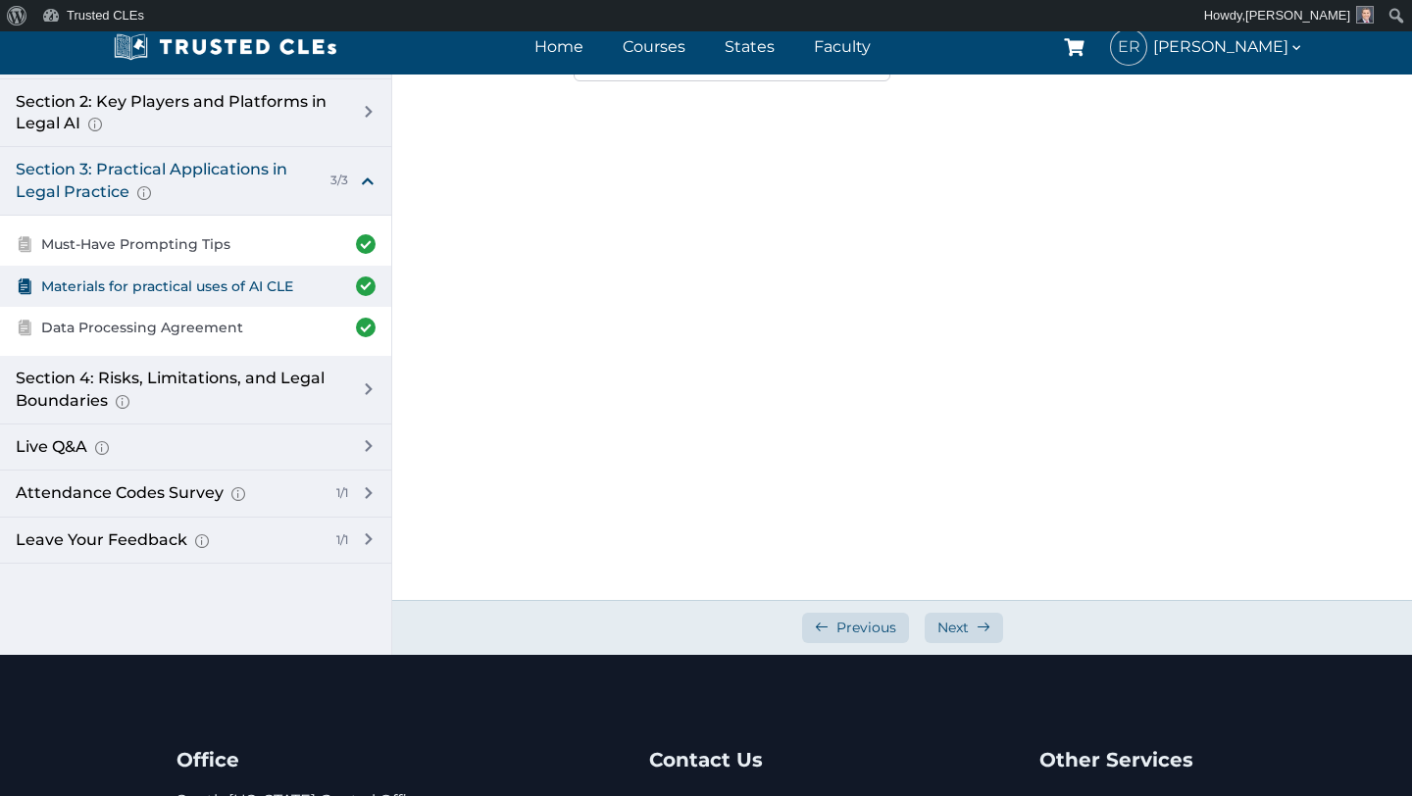
scroll to position [529, 0]
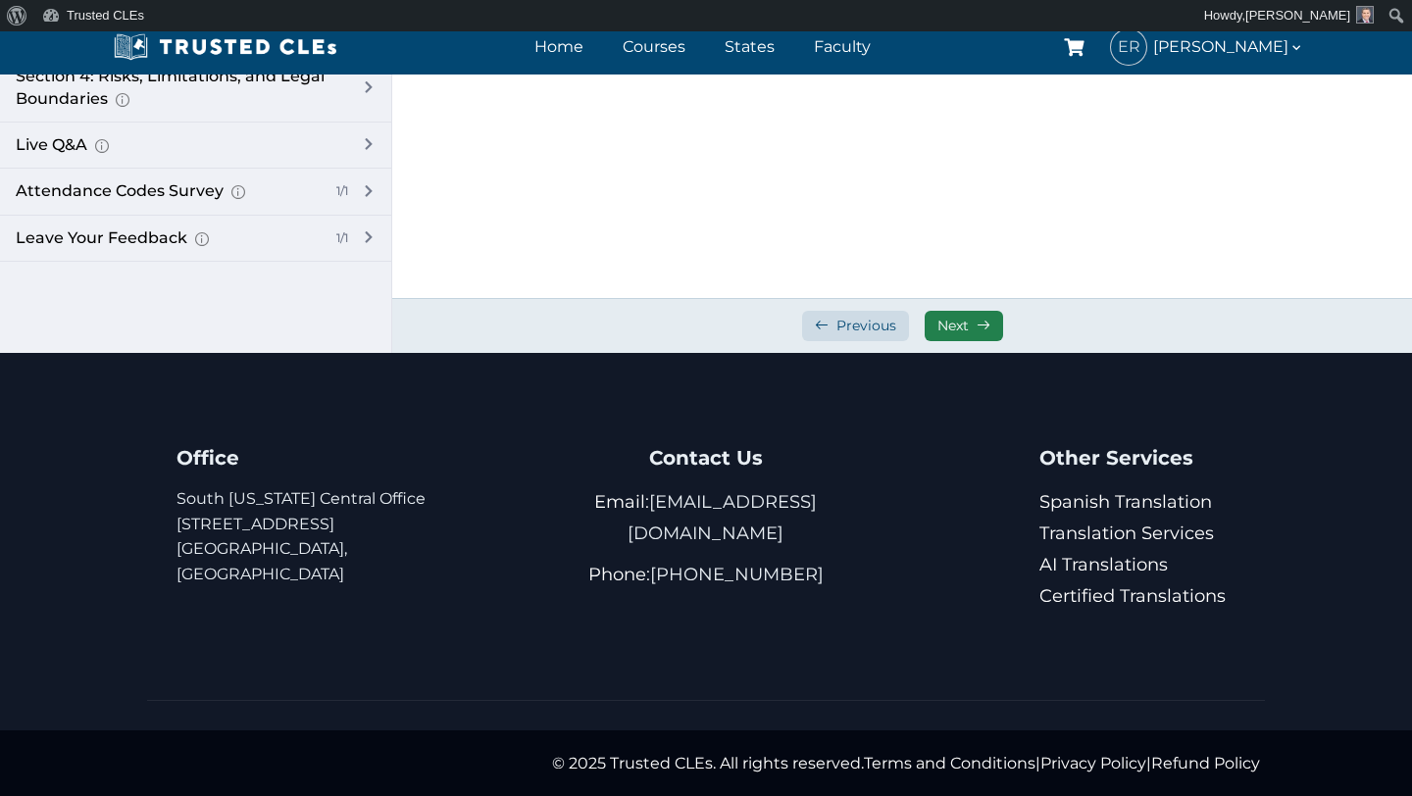
click at [959, 322] on span "Next" at bounding box center [952, 326] width 31 height 19
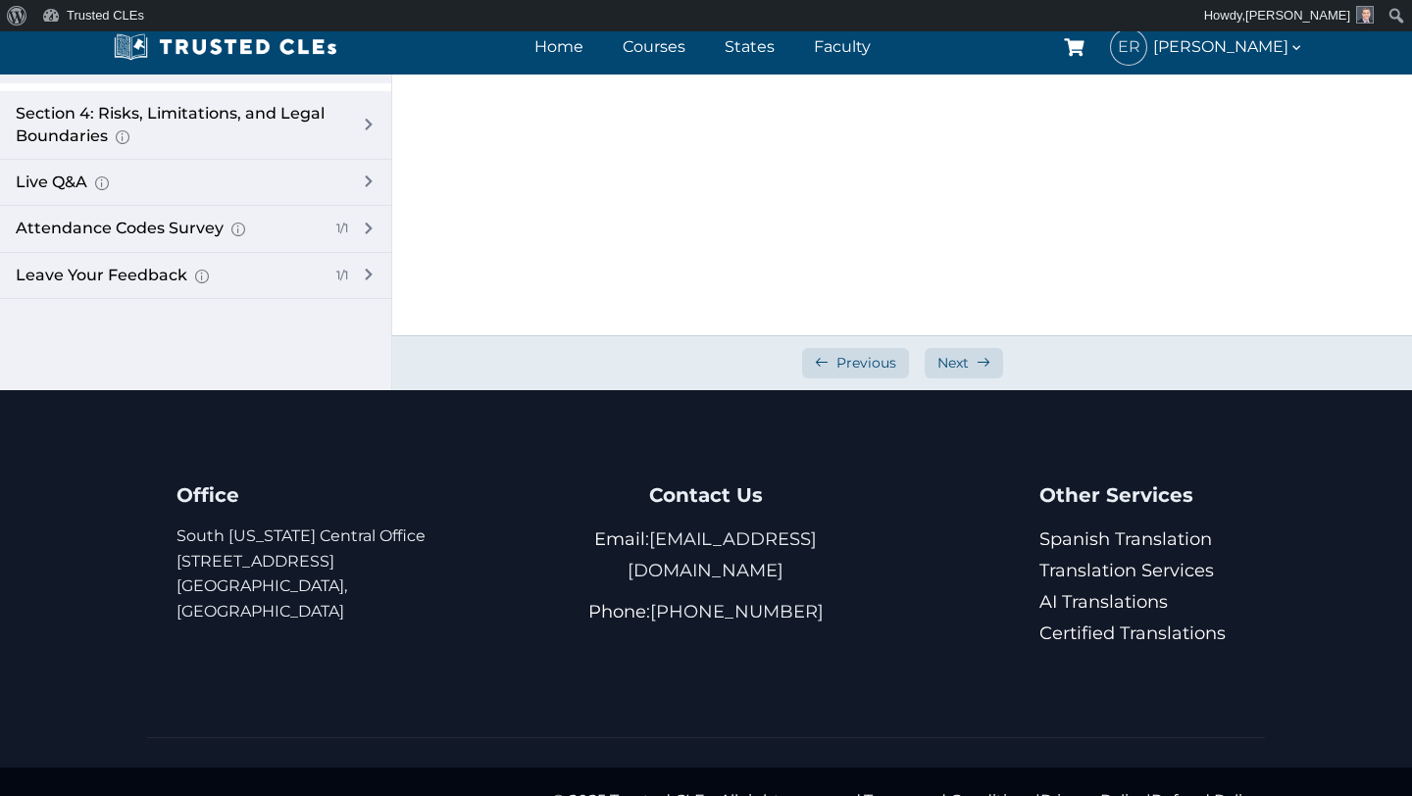
scroll to position [529, 0]
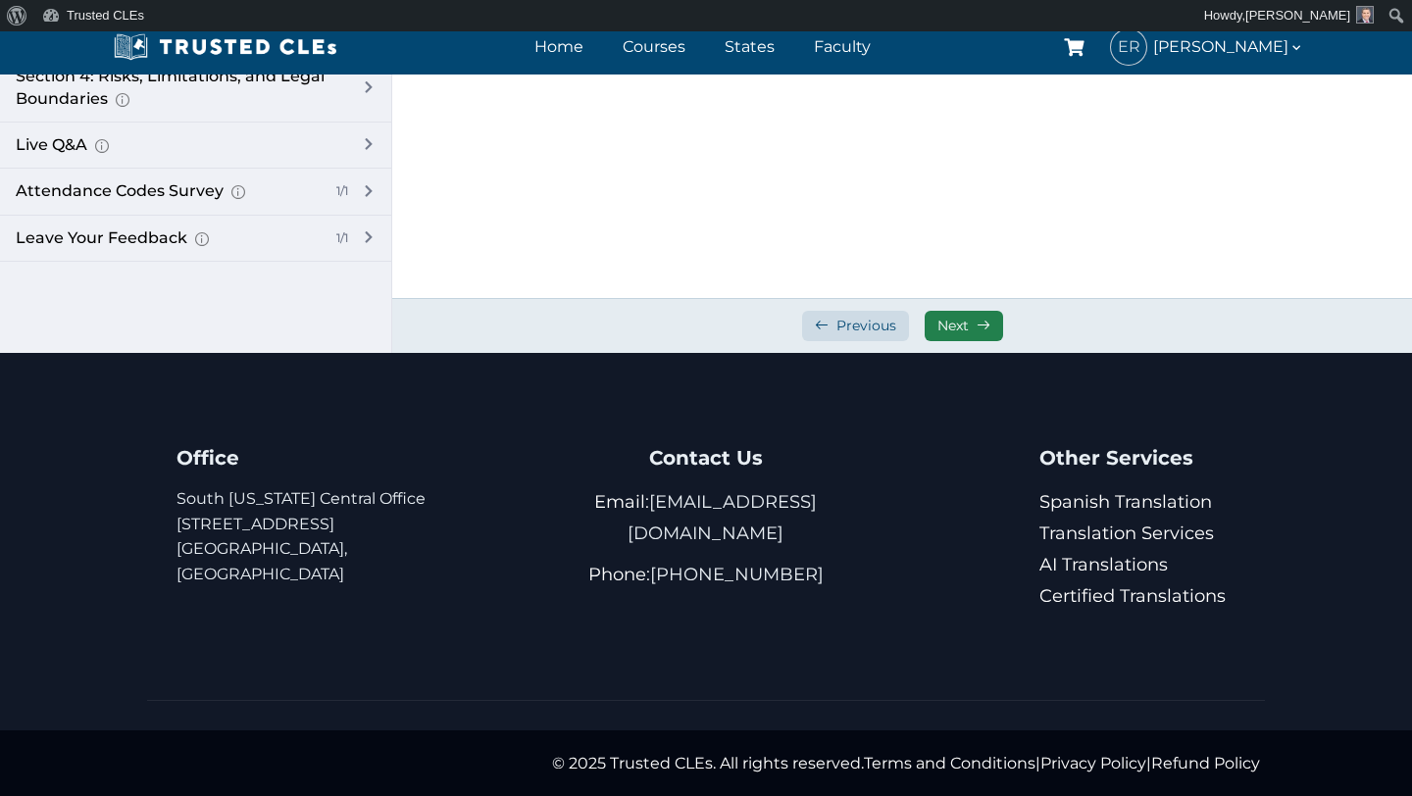
click at [959, 322] on span "Next" at bounding box center [952, 326] width 31 height 19
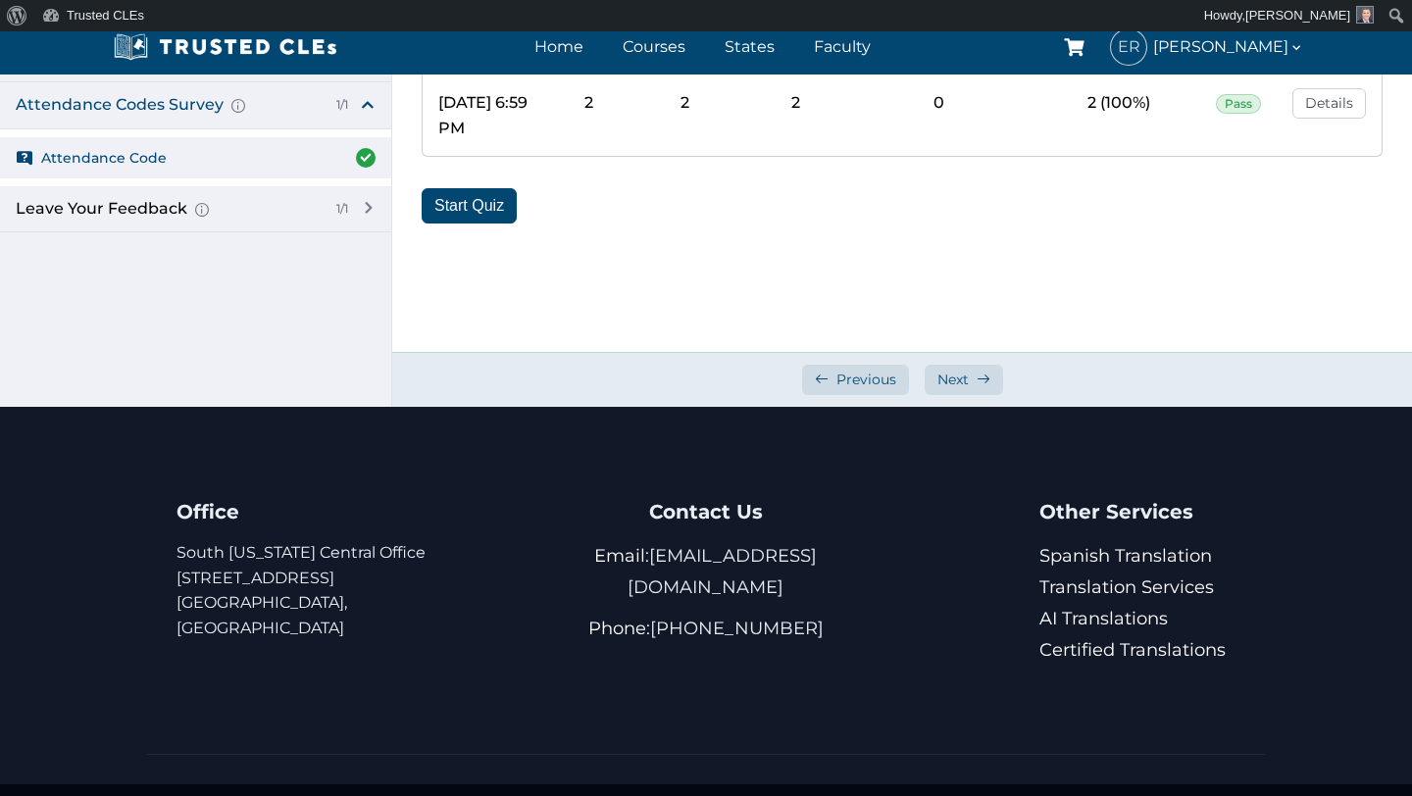
scroll to position [529, 0]
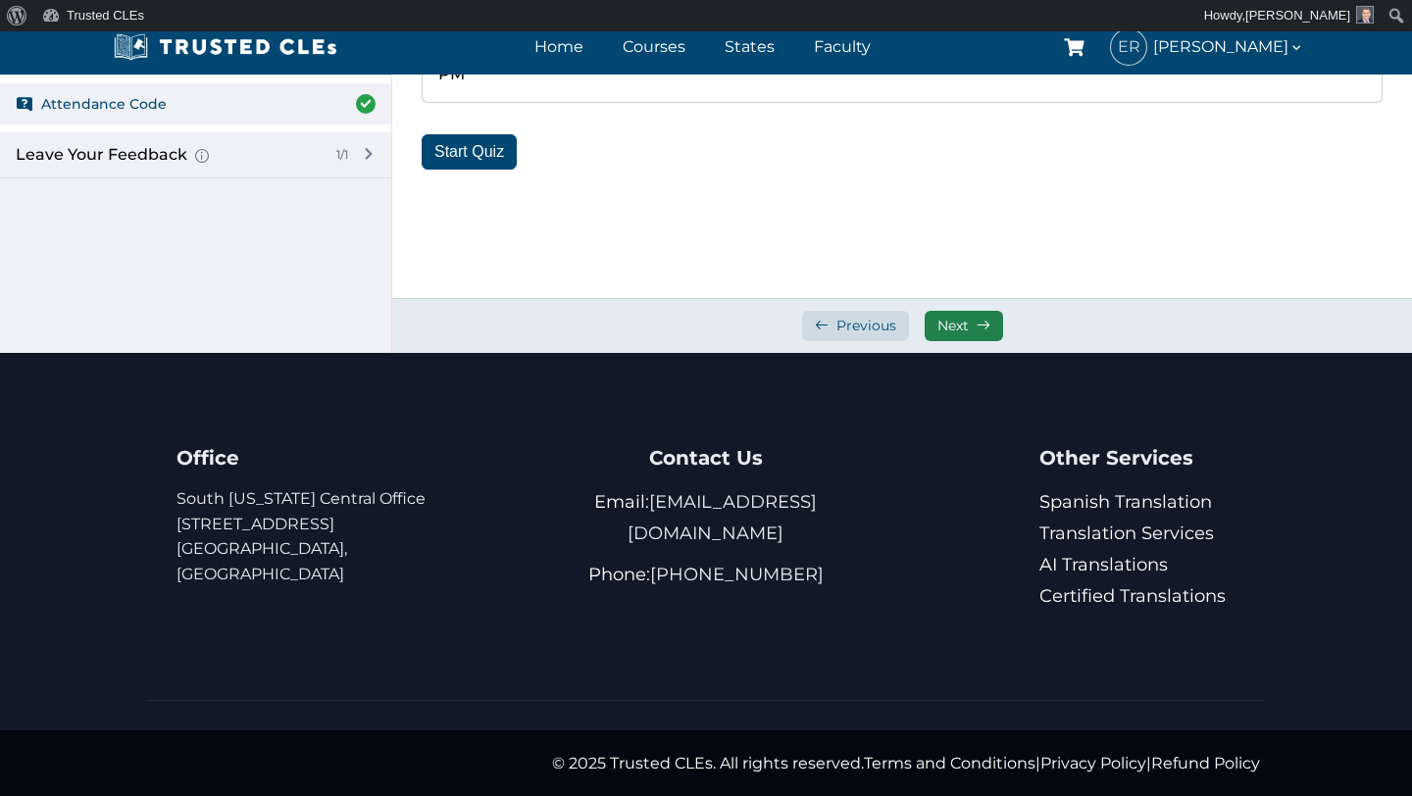
click at [959, 322] on span "Next" at bounding box center [952, 326] width 31 height 19
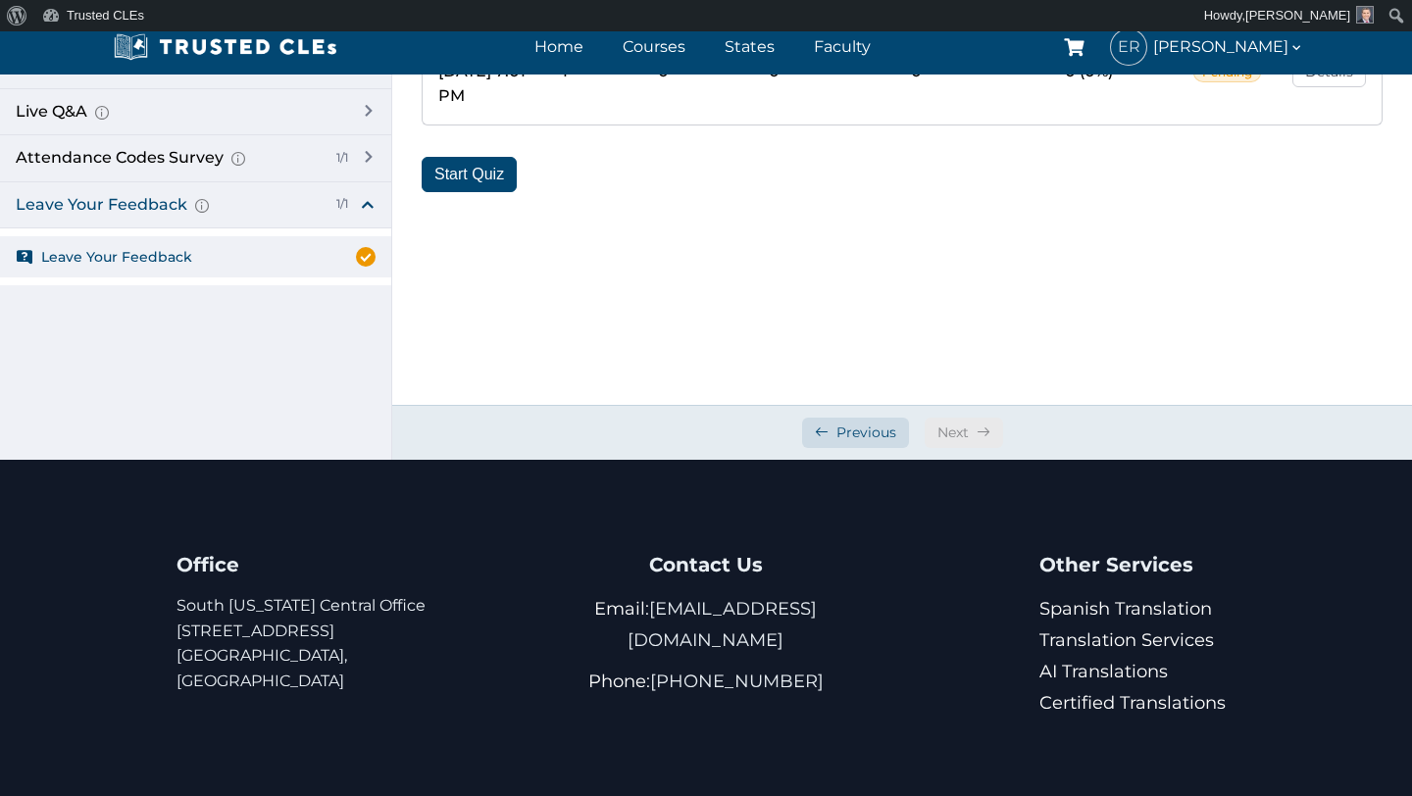
scroll to position [427, 0]
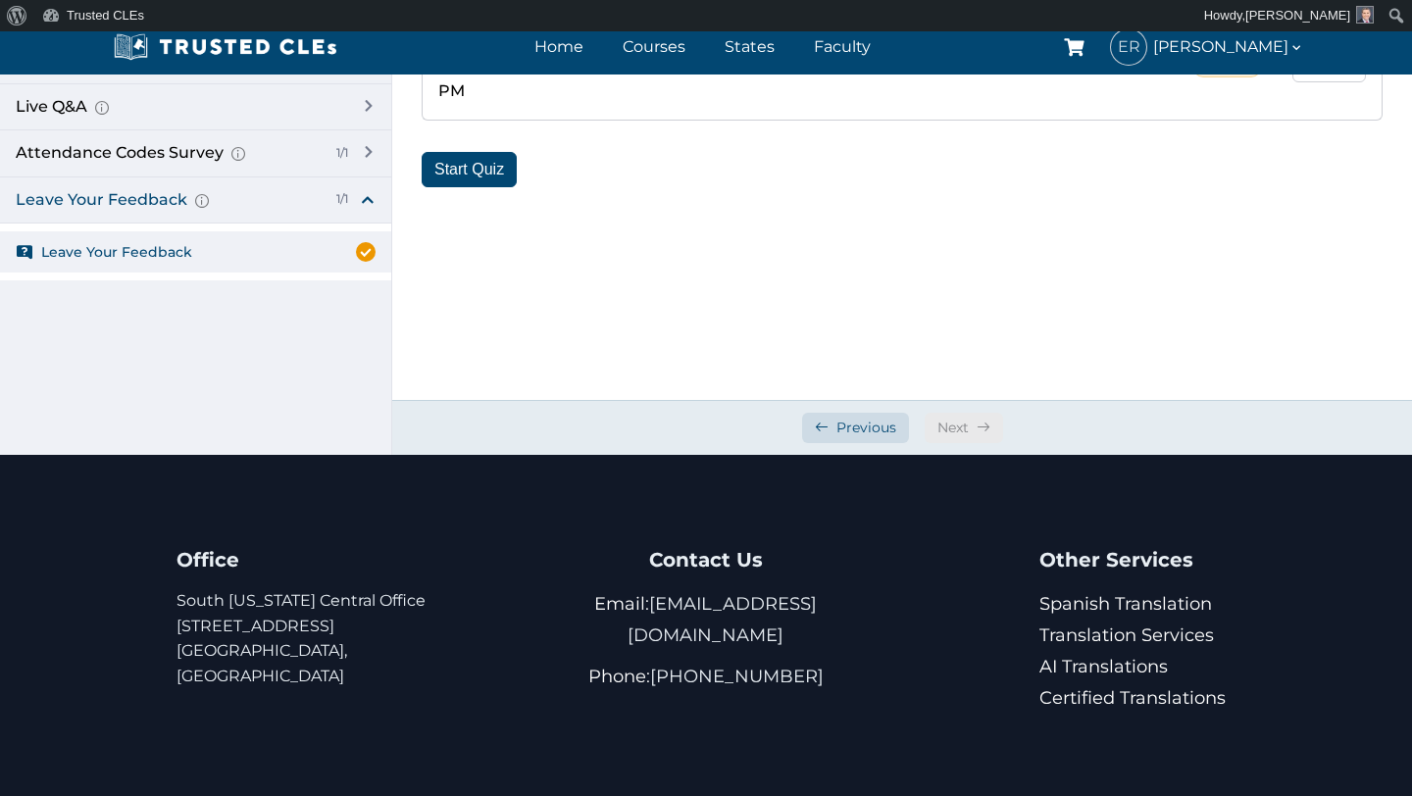
click at [953, 430] on div "Next" at bounding box center [963, 428] width 78 height 30
